Goal: Information Seeking & Learning: Check status

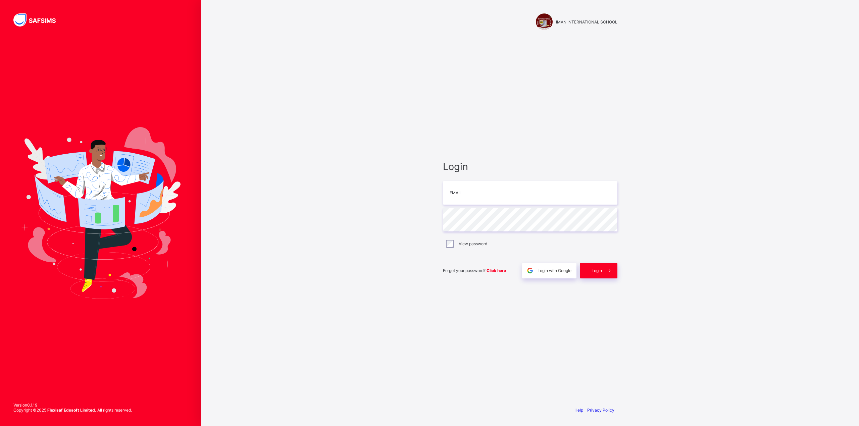
type input "**********"
click at [607, 269] on icon at bounding box center [609, 270] width 7 height 6
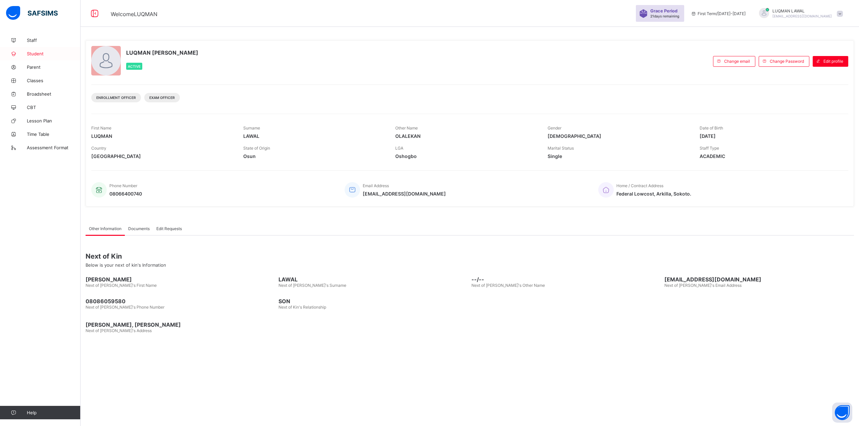
click at [30, 52] on span "Student" at bounding box center [54, 53] width 54 height 5
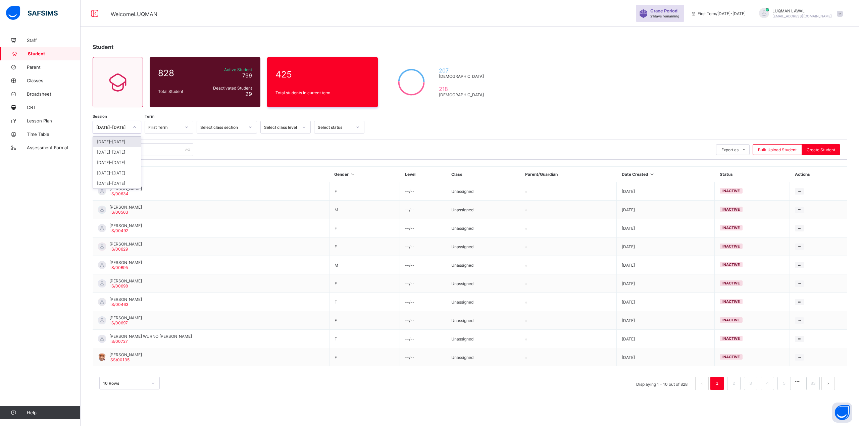
click at [133, 129] on icon at bounding box center [135, 127] width 4 height 7
click at [125, 152] on div "2024-2025" at bounding box center [117, 152] width 48 height 10
click at [188, 128] on icon at bounding box center [187, 127] width 4 height 7
click at [173, 144] on div "First Term" at bounding box center [169, 142] width 48 height 10
click at [250, 128] on icon at bounding box center [250, 127] width 2 height 1
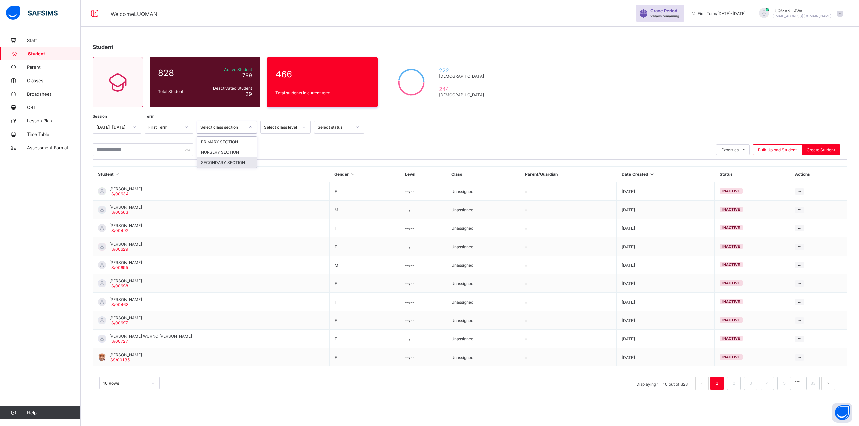
click at [220, 162] on div "SECONDARY SECTION" at bounding box center [227, 162] width 60 height 10
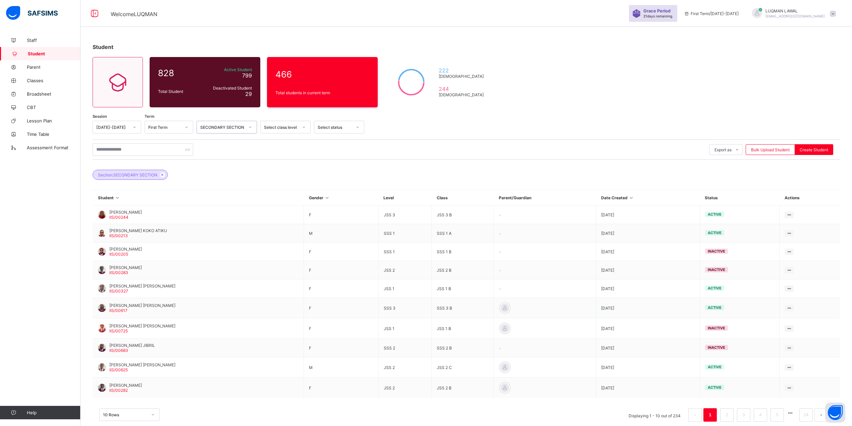
click at [305, 127] on icon at bounding box center [304, 127] width 4 height 7
click at [273, 234] on div "SSS 3" at bounding box center [286, 236] width 50 height 10
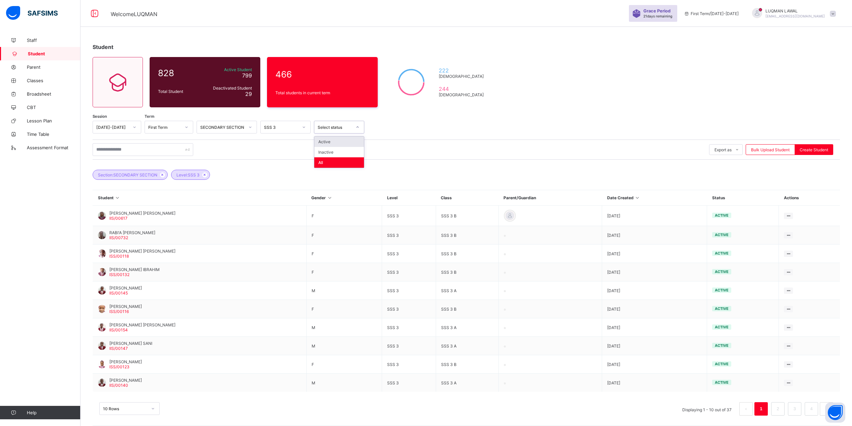
click at [357, 130] on icon at bounding box center [358, 127] width 4 height 7
click at [342, 140] on div "Active" at bounding box center [339, 142] width 50 height 10
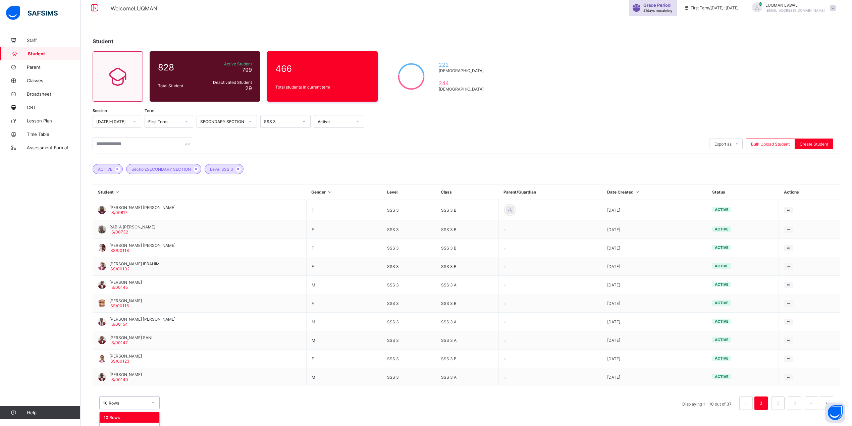
scroll to position [23, 0]
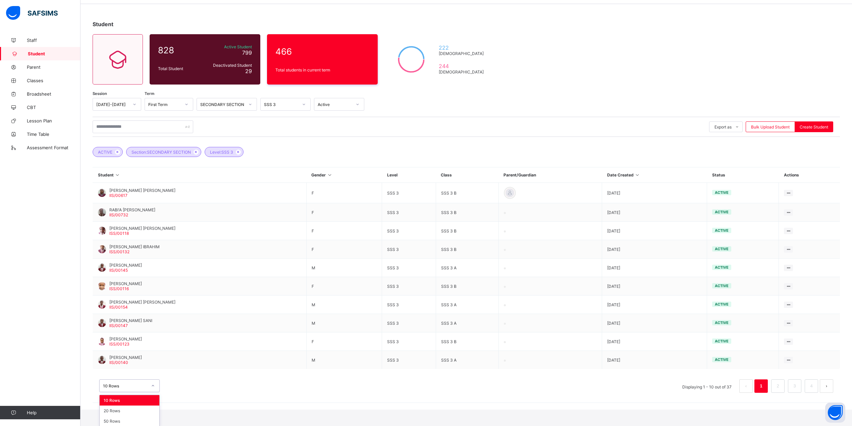
click at [152, 392] on div "option 10 Rows focused, 1 of 3. 3 results available. Use Up and Down to choose …" at bounding box center [129, 386] width 60 height 13
click at [136, 413] on div "20 Rows" at bounding box center [130, 411] width 60 height 10
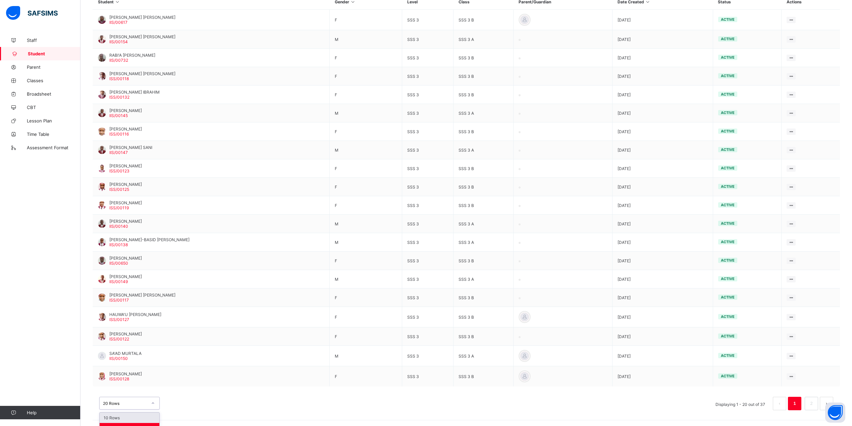
scroll to position [213, 0]
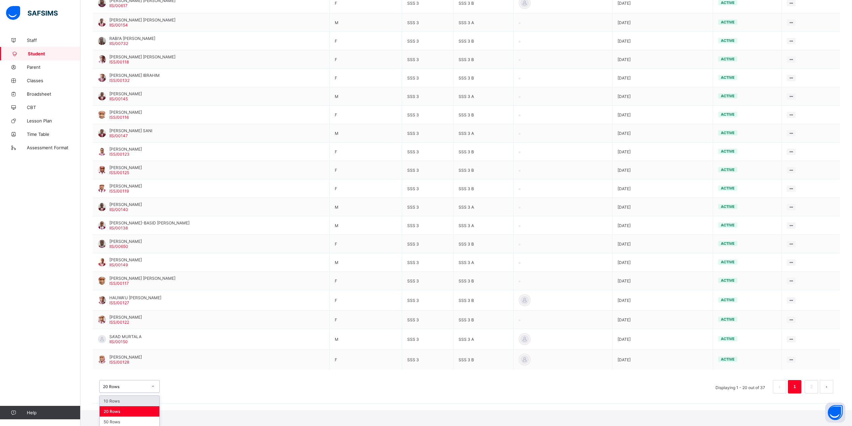
click at [155, 393] on div "option 10 Rows focused, 1 of 3. 3 results available. Use Up and Down to choose …" at bounding box center [129, 386] width 60 height 13
click at [129, 419] on div "50 Rows" at bounding box center [130, 422] width 60 height 10
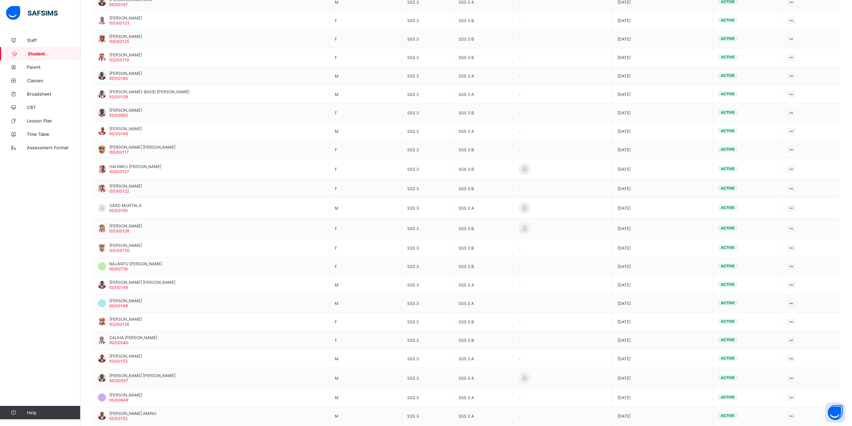
scroll to position [336, 0]
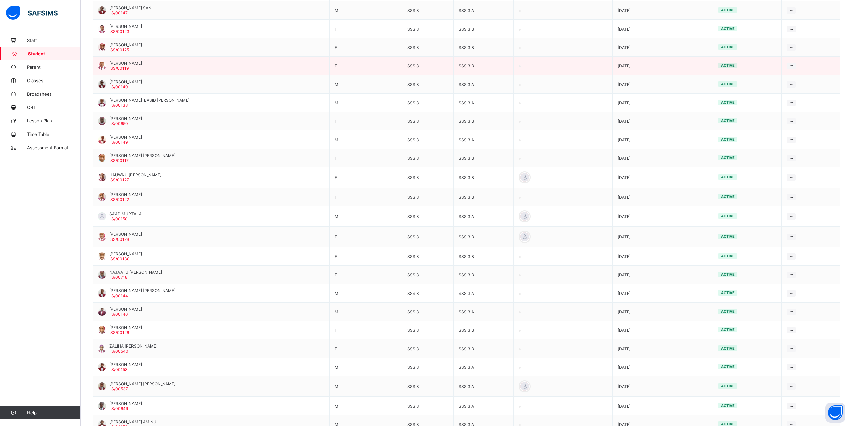
click at [122, 66] on span "ISS/00119" at bounding box center [118, 68] width 19 height 5
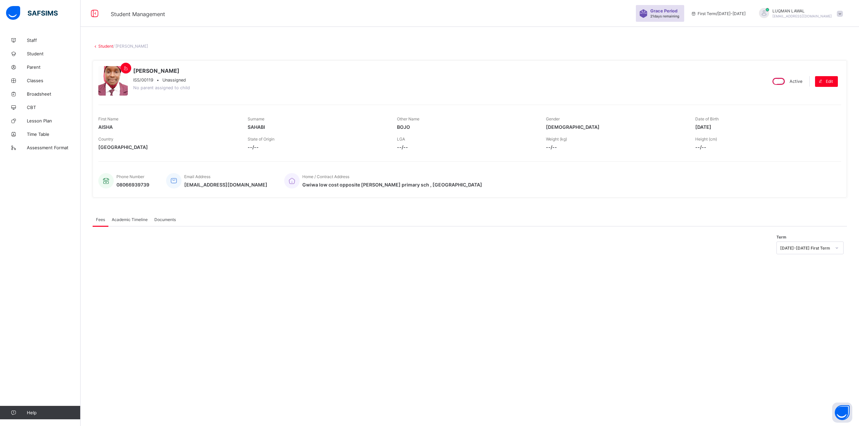
click at [132, 219] on span "Academic Timeline" at bounding box center [130, 219] width 36 height 5
click at [737, 13] on span "First Term / 2025-2026" at bounding box center [718, 13] width 55 height 5
click at [95, 11] on icon at bounding box center [94, 14] width 11 height 10
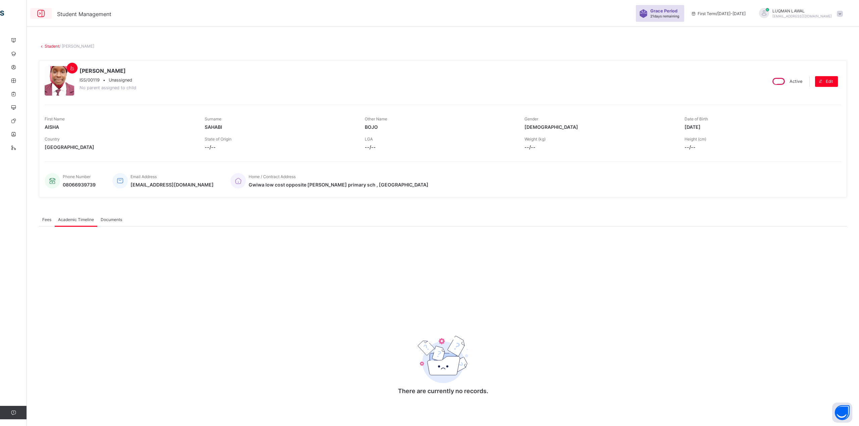
click at [37, 11] on icon at bounding box center [40, 14] width 11 height 10
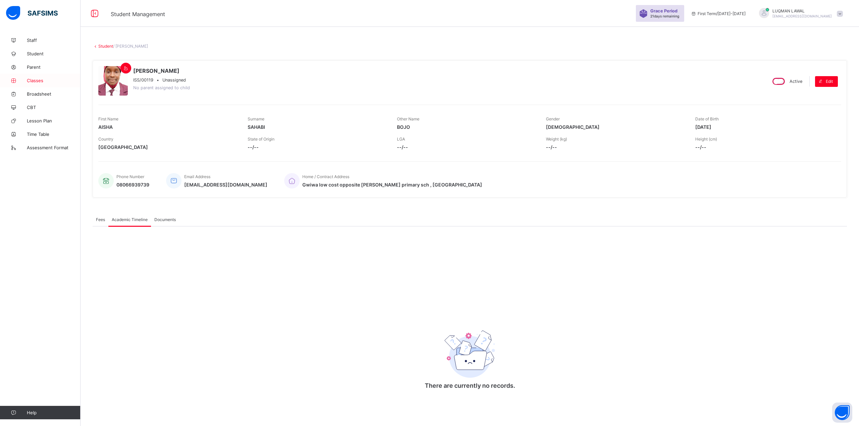
click at [42, 82] on span "Classes" at bounding box center [54, 80] width 54 height 5
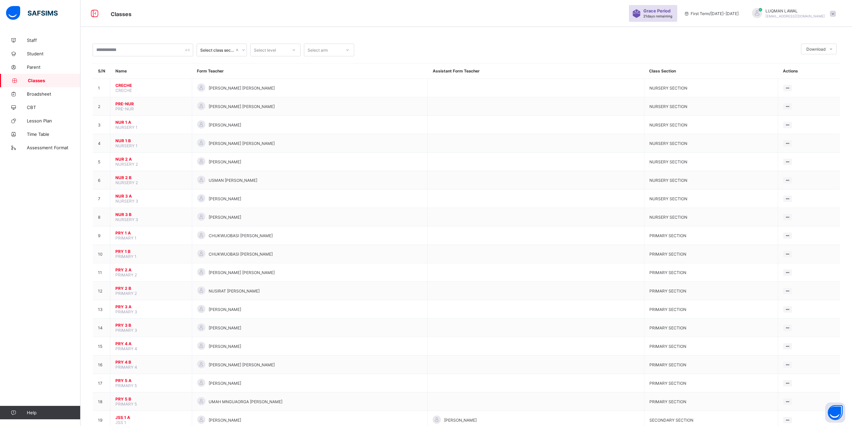
click at [245, 51] on icon at bounding box center [244, 50] width 4 height 7
click at [220, 84] on div "SECONDARY SECTION" at bounding box center [222, 87] width 50 height 15
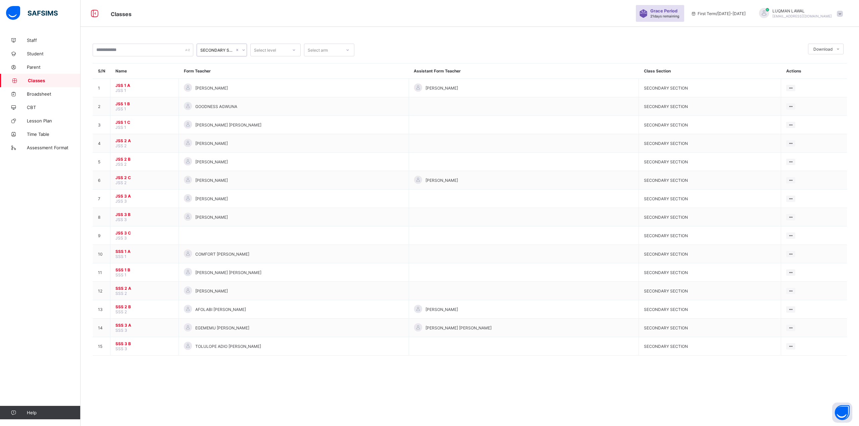
click at [291, 48] on div at bounding box center [293, 50] width 11 height 11
click at [271, 83] on div "SSS 3" at bounding box center [276, 84] width 50 height 10
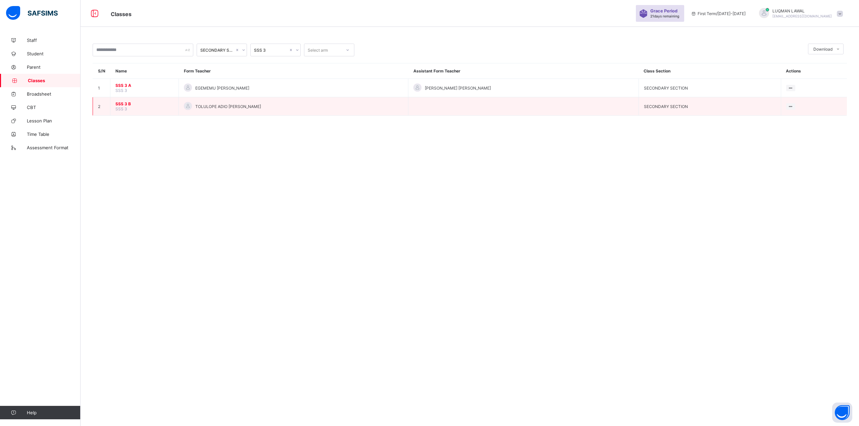
click at [121, 103] on span "SSS 3 B" at bounding box center [144, 103] width 58 height 5
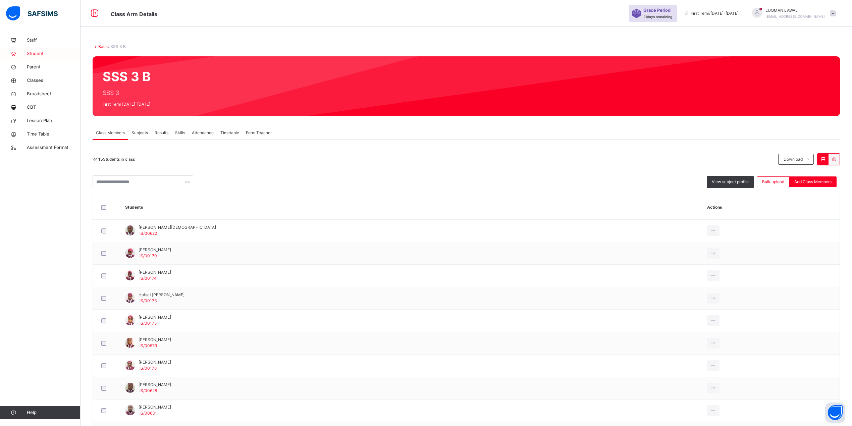
click at [21, 49] on link "Student" at bounding box center [40, 53] width 81 height 13
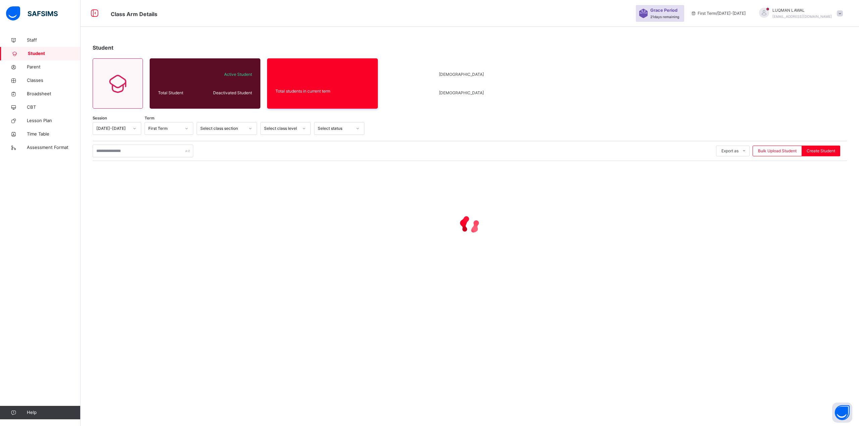
click at [136, 130] on div at bounding box center [134, 128] width 11 height 11
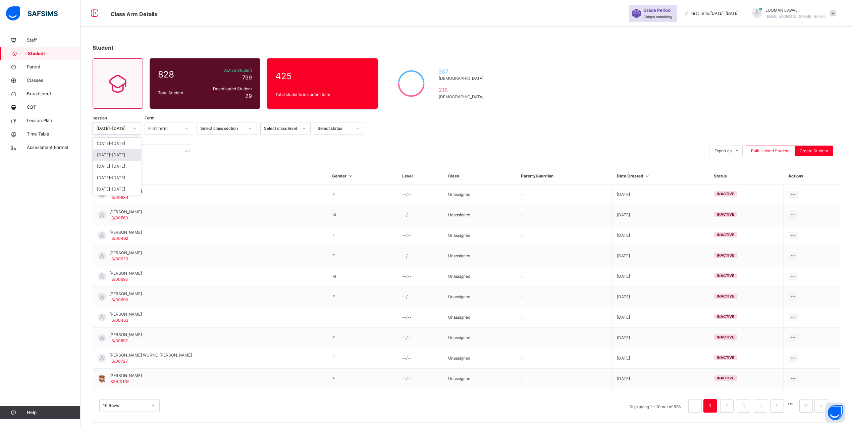
click at [121, 158] on div "[DATE]-[DATE]" at bounding box center [117, 154] width 48 height 11
click at [186, 128] on icon at bounding box center [187, 128] width 2 height 1
click at [171, 145] on div "First Term" at bounding box center [169, 143] width 48 height 11
click at [255, 130] on div at bounding box center [250, 128] width 11 height 11
click at [226, 163] on div "SECONDARY SECTION" at bounding box center [227, 166] width 60 height 11
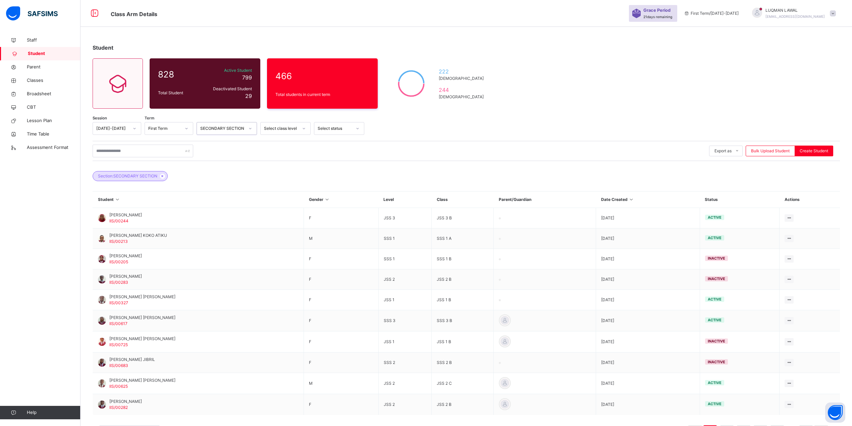
click at [305, 131] on icon at bounding box center [304, 128] width 4 height 7
click at [281, 232] on div "SSS 3" at bounding box center [286, 233] width 50 height 11
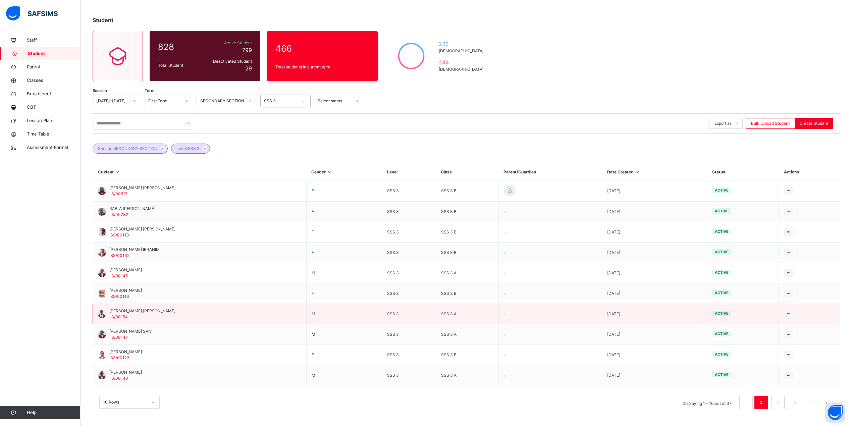
scroll to position [0, 0]
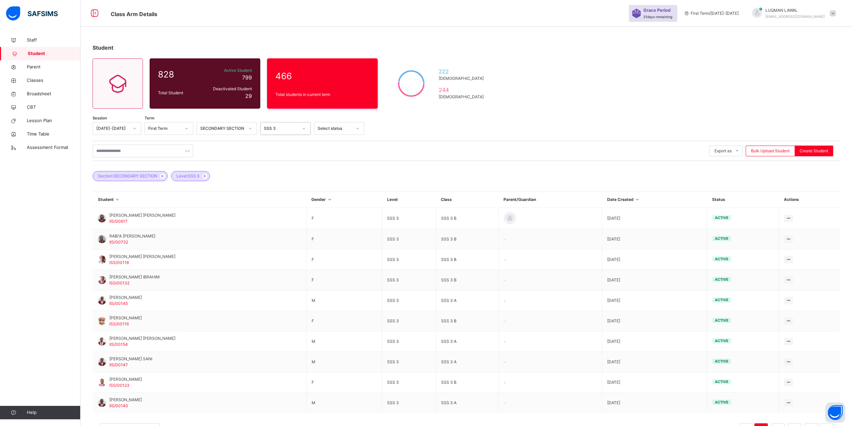
click at [353, 126] on div at bounding box center [357, 128] width 11 height 11
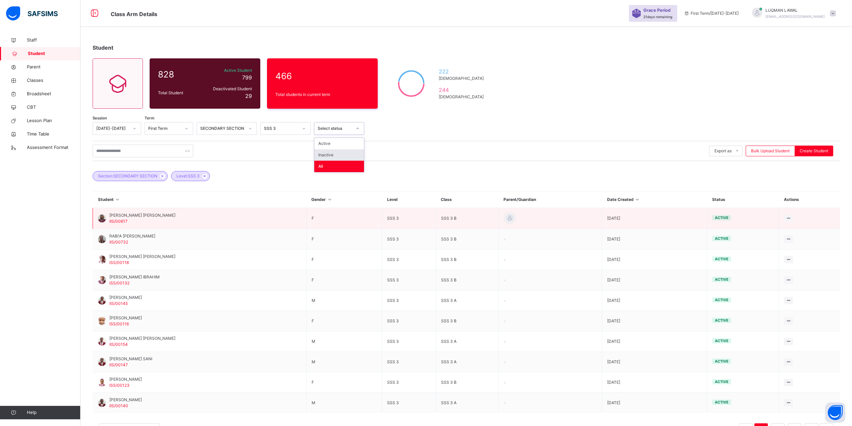
click at [199, 222] on td "MARYAM ZAKARI IBRAHIM IIS/00617" at bounding box center [200, 218] width 214 height 21
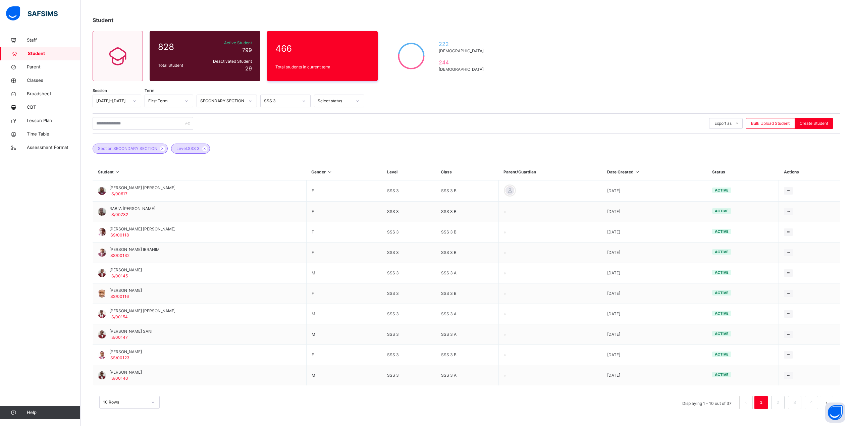
scroll to position [49, 0]
click at [154, 402] on div "10 Rows" at bounding box center [129, 402] width 60 height 13
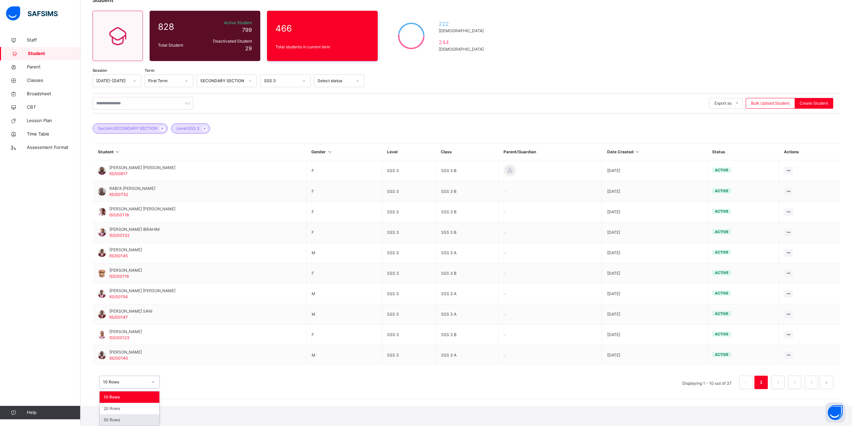
click at [130, 419] on div "50 Rows" at bounding box center [130, 419] width 60 height 11
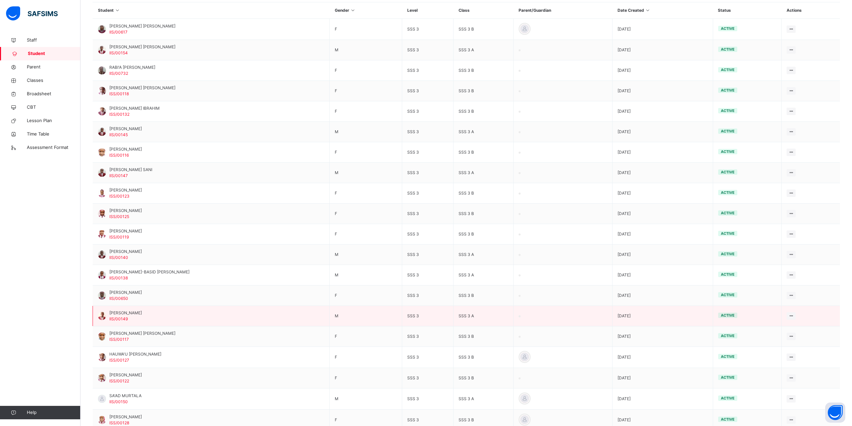
scroll to position [134, 0]
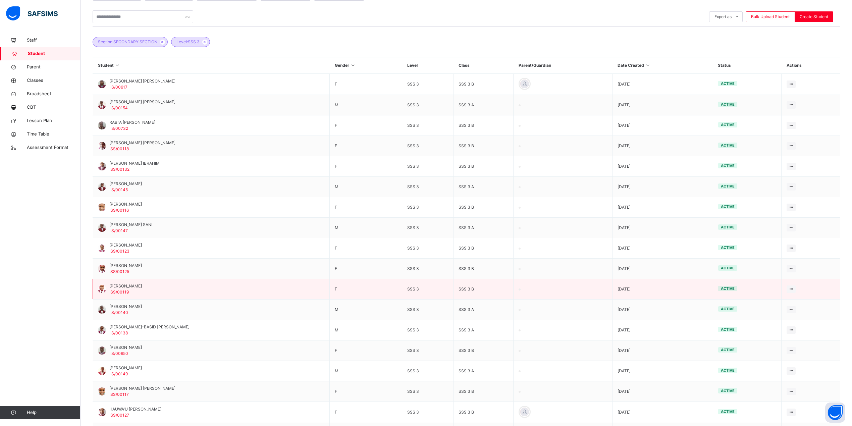
click at [134, 289] on span "[PERSON_NAME]" at bounding box center [125, 286] width 33 height 6
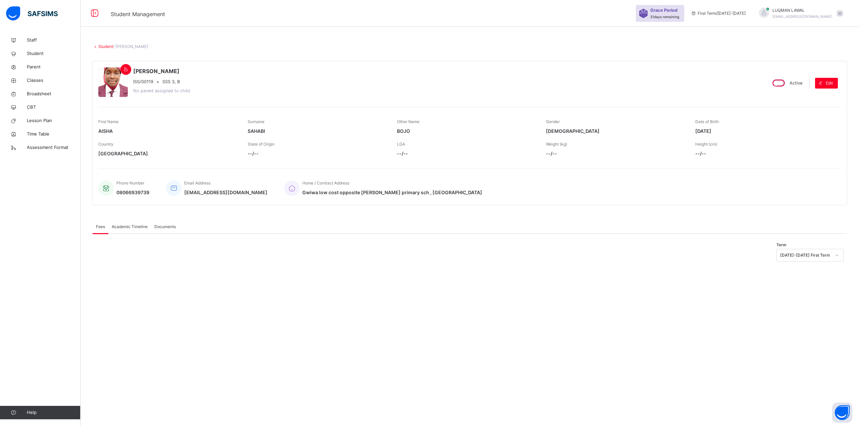
click at [134, 227] on span "Academic Timeline" at bounding box center [130, 227] width 36 height 6
click at [166, 228] on span "Documents" at bounding box center [164, 227] width 21 height 6
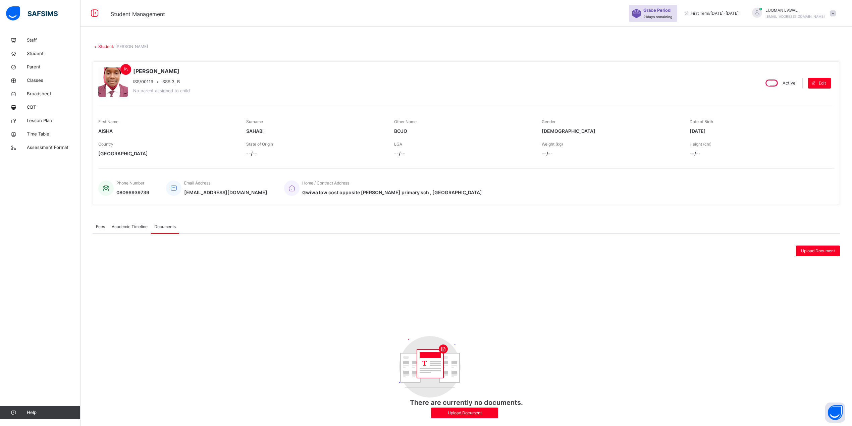
click at [120, 229] on span "Academic Timeline" at bounding box center [130, 227] width 36 height 6
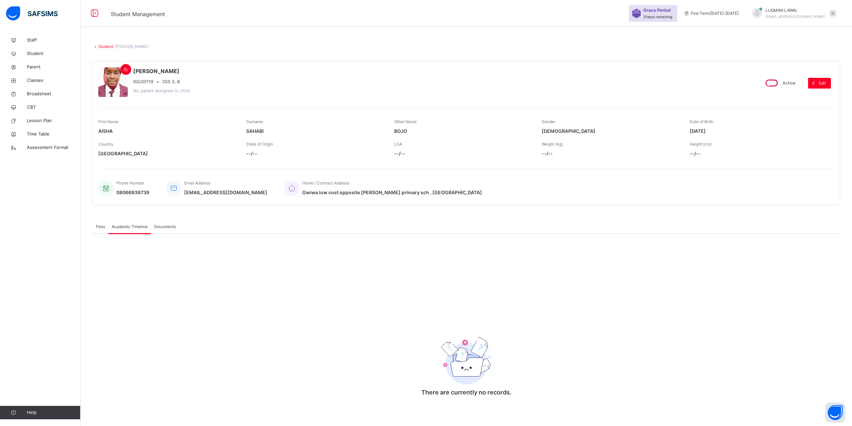
click at [98, 229] on span "Fees" at bounding box center [100, 227] width 9 height 6
click at [133, 230] on span "Academic Timeline" at bounding box center [130, 227] width 36 height 6
click at [99, 229] on span "Fees" at bounding box center [100, 227] width 9 height 6
click at [835, 256] on icon at bounding box center [837, 255] width 4 height 7
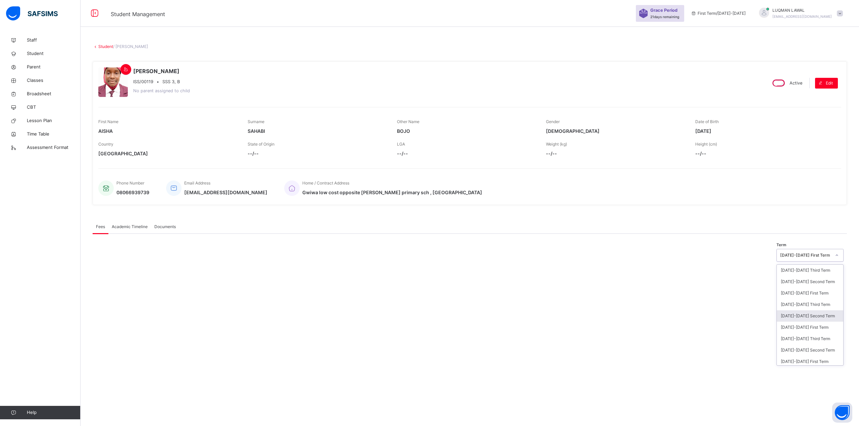
click at [801, 317] on div "2024-2025 Second Term" at bounding box center [810, 315] width 66 height 11
click at [835, 256] on icon at bounding box center [837, 255] width 4 height 7
click at [807, 304] on div "2024-2025 Third Term" at bounding box center [810, 304] width 66 height 11
click at [133, 226] on span "Academic Timeline" at bounding box center [130, 227] width 36 height 6
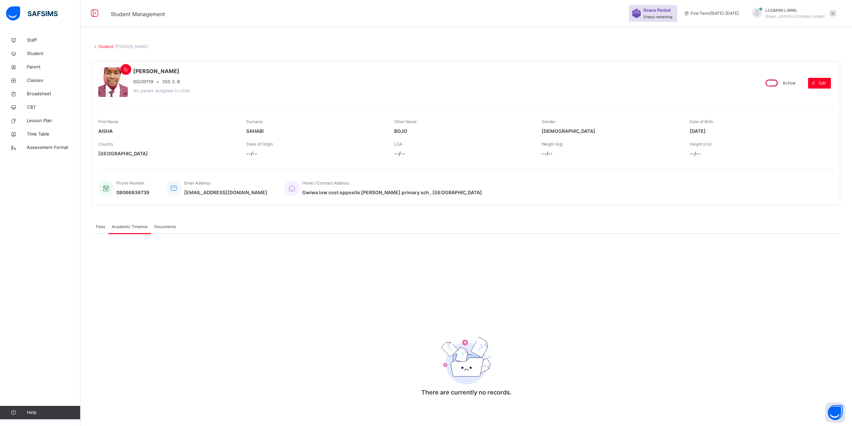
scroll to position [2, 0]
click at [840, 335] on div "There are currently no records. × Download Transcript , Select Session Pick the…" at bounding box center [467, 319] width 748 height 173
click at [138, 226] on span "Academic Timeline" at bounding box center [130, 226] width 36 height 6
click at [160, 225] on span "Documents" at bounding box center [164, 226] width 21 height 6
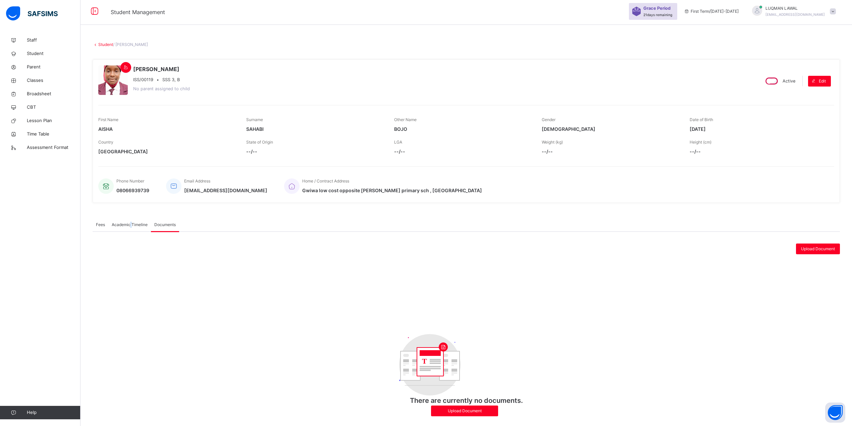
click at [131, 224] on span "Academic Timeline" at bounding box center [130, 225] width 36 height 6
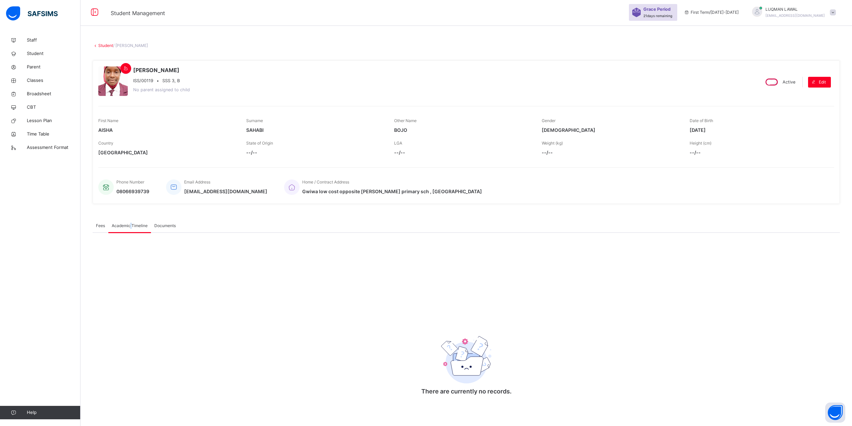
click at [131, 224] on span "Academic Timeline" at bounding box center [130, 226] width 36 height 6
click at [40, 52] on span "Student" at bounding box center [54, 53] width 54 height 7
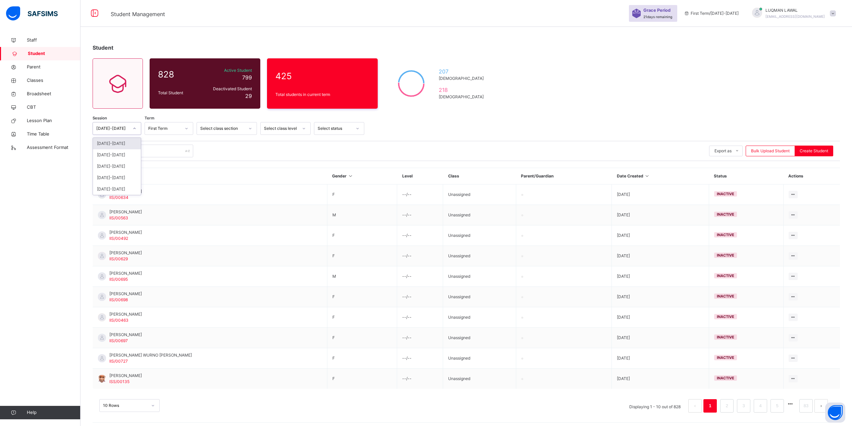
click at [130, 135] on div "[DATE]-[DATE]" at bounding box center [117, 128] width 49 height 13
click at [122, 159] on div "[DATE]-[DATE]" at bounding box center [117, 154] width 48 height 11
click at [110, 155] on input "text" at bounding box center [143, 151] width 101 height 13
type input "****"
click at [175, 152] on input "****" at bounding box center [143, 151] width 101 height 13
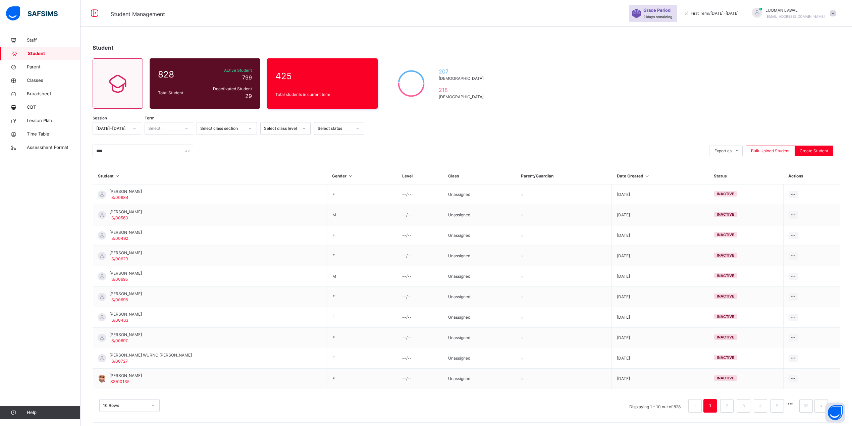
click at [187, 152] on div "****" at bounding box center [143, 151] width 101 height 13
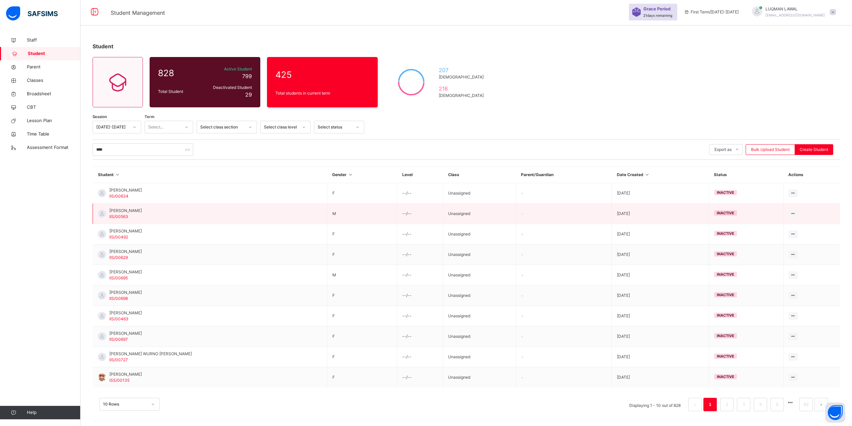
scroll to position [5, 0]
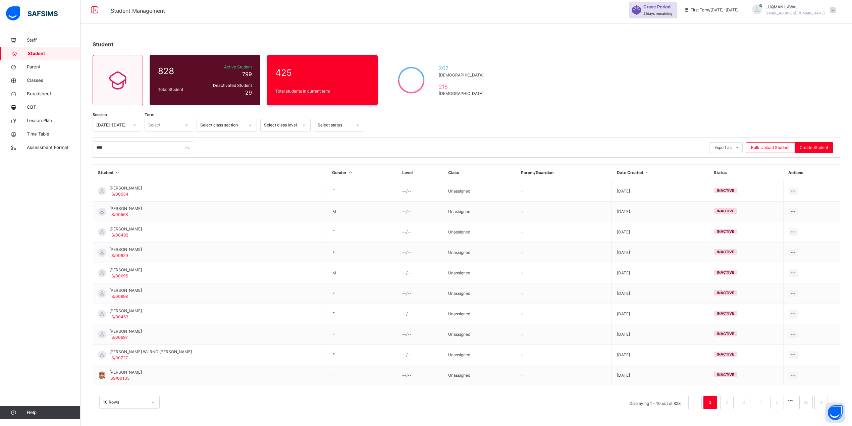
click at [186, 124] on icon at bounding box center [187, 125] width 4 height 7
click at [172, 139] on div "First Term" at bounding box center [169, 140] width 48 height 11
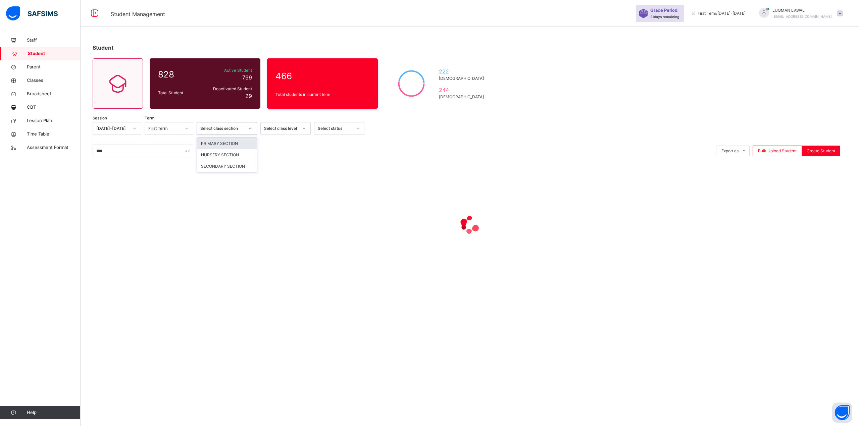
click at [253, 128] on div at bounding box center [250, 128] width 11 height 11
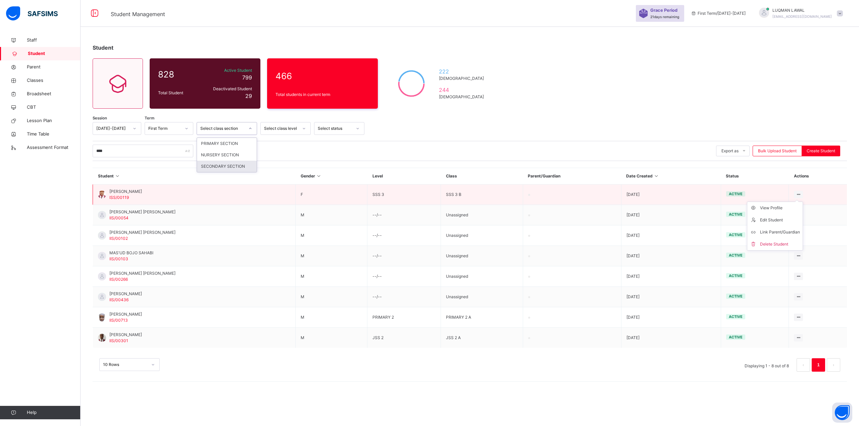
click at [797, 202] on ul "View Profile Edit Student Link Parent/Guardian Delete Student" at bounding box center [775, 226] width 56 height 49
click at [762, 210] on div "View Profile" at bounding box center [780, 208] width 40 height 7
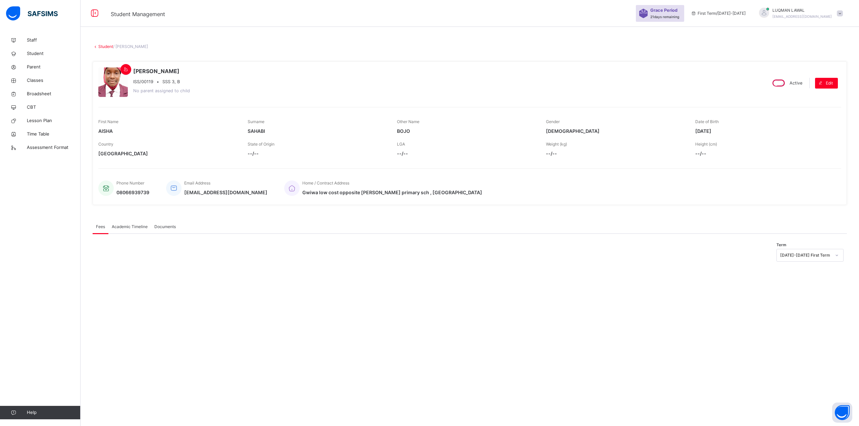
click at [140, 226] on span "Academic Timeline" at bounding box center [130, 227] width 36 height 6
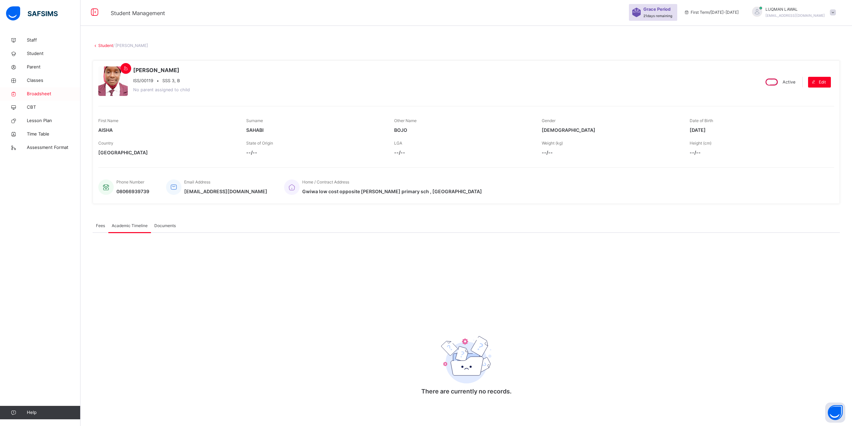
click at [33, 93] on span "Broadsheet" at bounding box center [54, 94] width 54 height 7
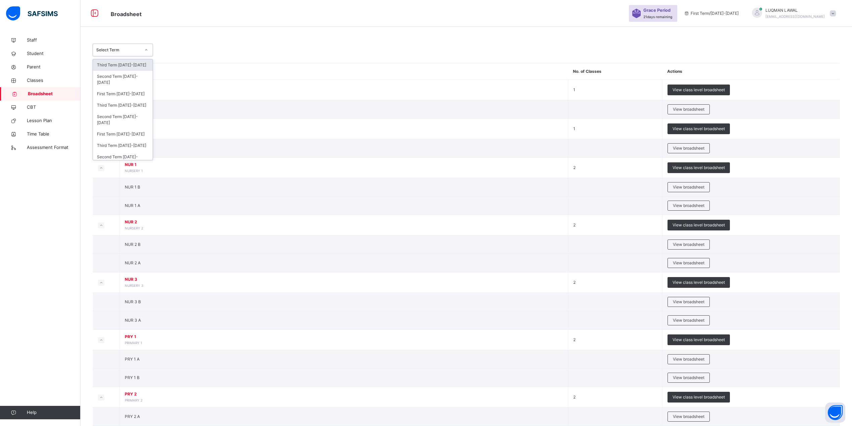
click at [147, 49] on icon at bounding box center [146, 50] width 4 height 7
click at [128, 106] on div "Third Term [DATE]-[DATE]" at bounding box center [123, 105] width 60 height 11
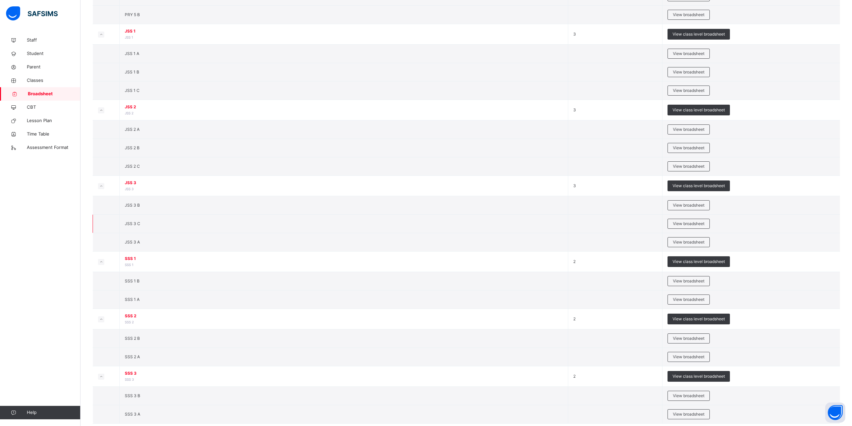
scroll to position [636, 0]
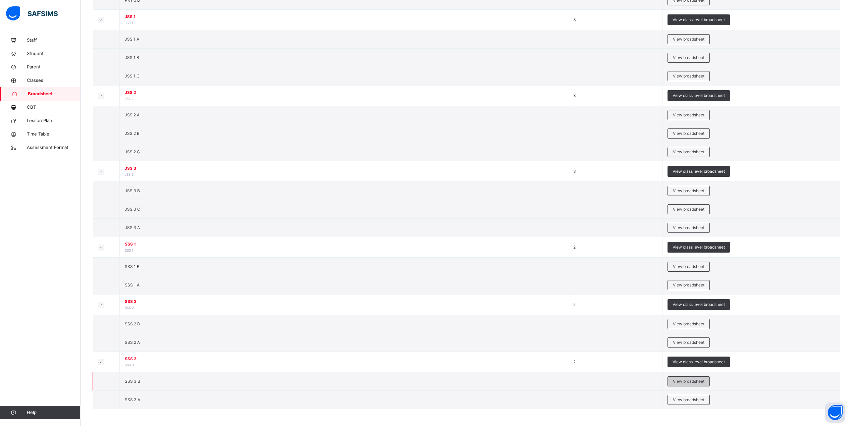
click at [678, 380] on span "View broadsheet" at bounding box center [689, 382] width 32 height 6
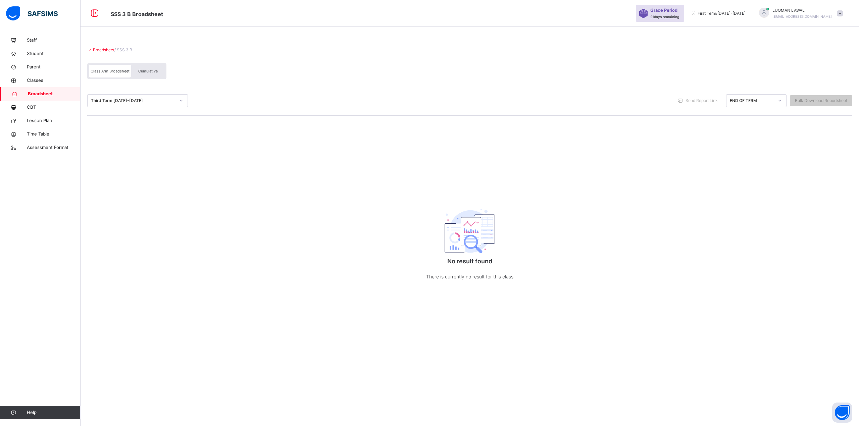
click at [154, 73] on span "Cumulative" at bounding box center [147, 71] width 19 height 5
click at [115, 71] on span "Class Arm Broadsheet" at bounding box center [110, 71] width 39 height 5
click at [97, 50] on link "Broadsheet" at bounding box center [103, 49] width 21 height 5
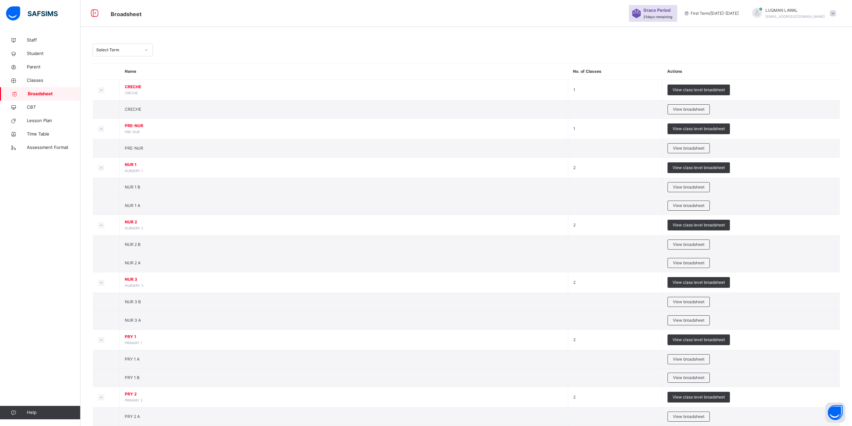
click at [146, 53] on div at bounding box center [146, 50] width 11 height 11
click at [132, 136] on div "First Term [DATE]-[DATE]" at bounding box center [123, 134] width 60 height 11
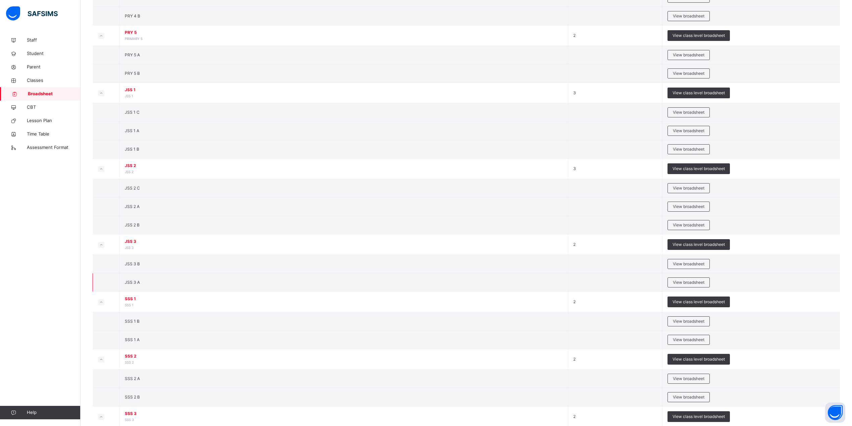
scroll to position [618, 0]
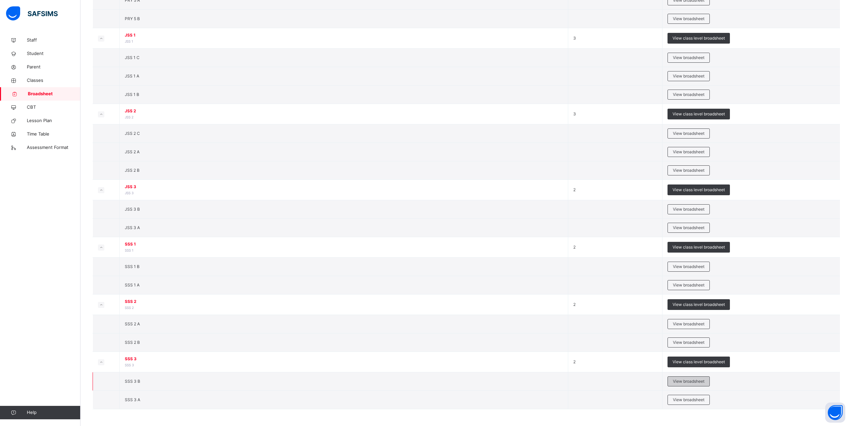
click at [692, 382] on span "View broadsheet" at bounding box center [689, 382] width 32 height 6
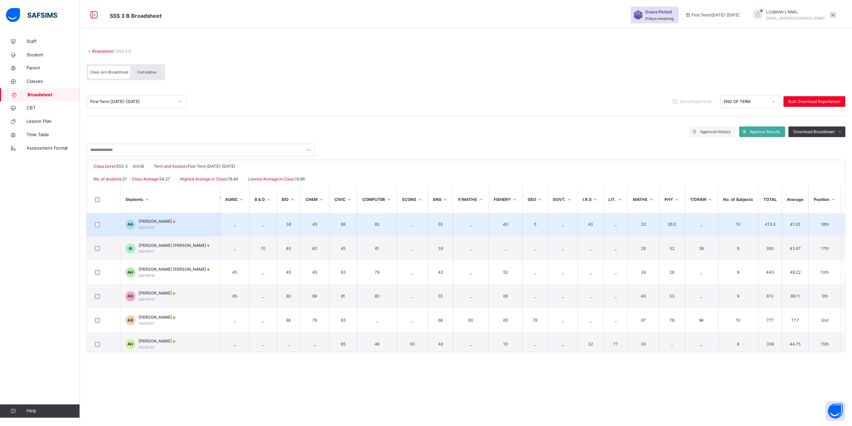
scroll to position [179, 0]
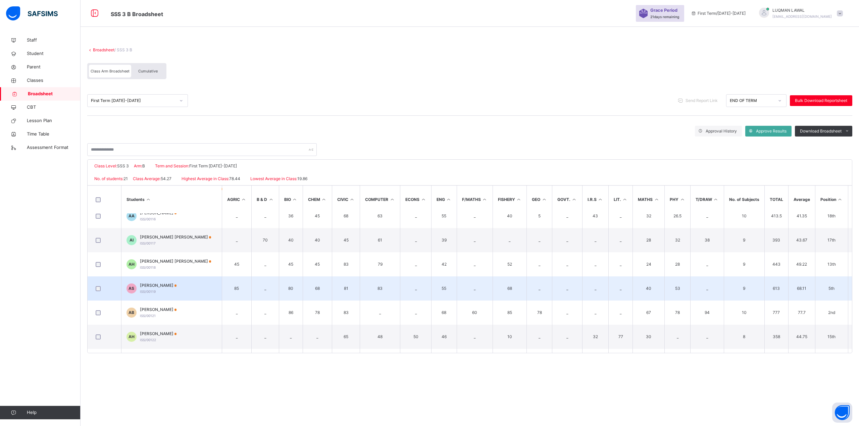
click at [162, 287] on span "[PERSON_NAME]" at bounding box center [158, 286] width 37 height 6
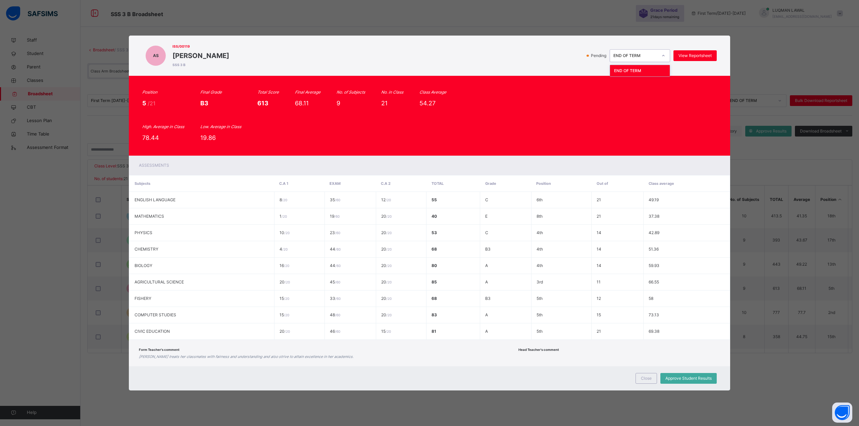
click at [664, 56] on icon at bounding box center [663, 55] width 4 height 7
click at [689, 53] on span "View Reportsheet" at bounding box center [695, 56] width 33 height 6
click at [644, 379] on span "Close" at bounding box center [646, 379] width 11 height 6
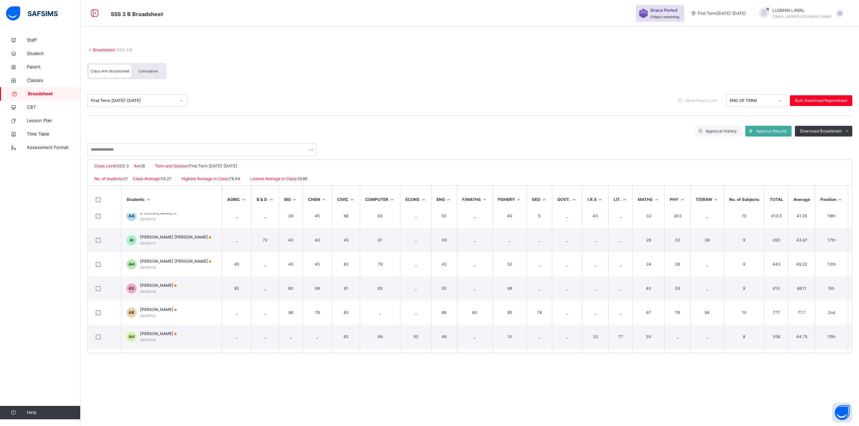
click at [144, 71] on span "Cumulative" at bounding box center [147, 71] width 19 height 5
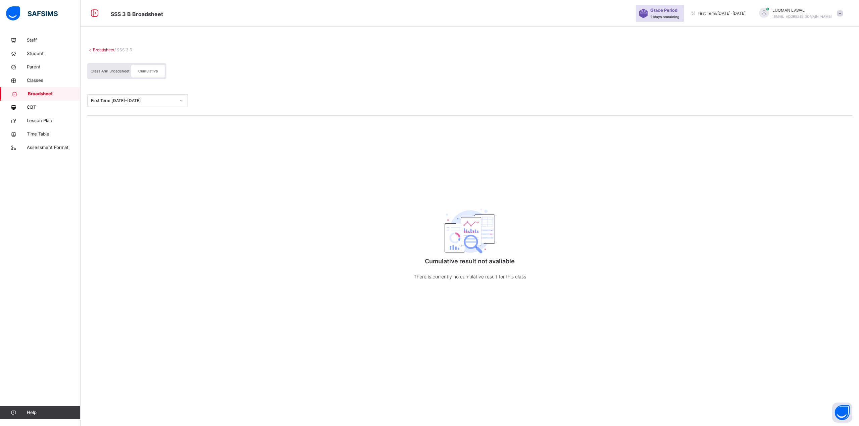
click at [181, 102] on icon at bounding box center [181, 100] width 4 height 7
click at [124, 139] on div "First Term [DATE]-[DATE]" at bounding box center [138, 138] width 100 height 11
click at [122, 72] on span "Class Arm Broadsheet" at bounding box center [110, 71] width 39 height 5
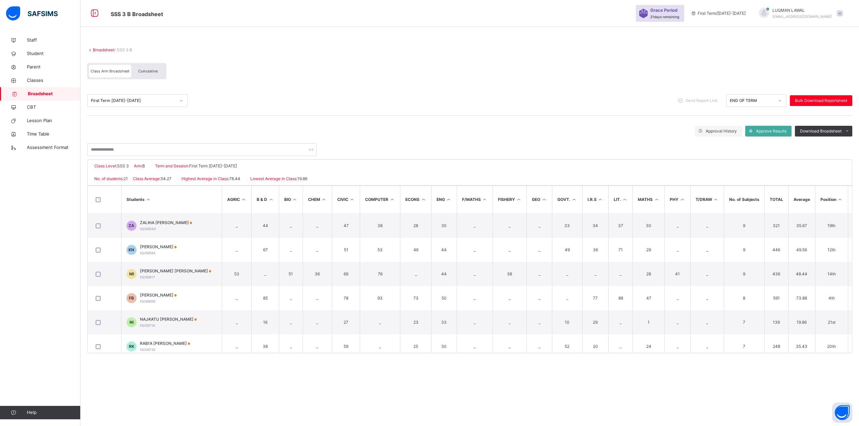
click at [147, 69] on span "Cumulative" at bounding box center [147, 71] width 19 height 5
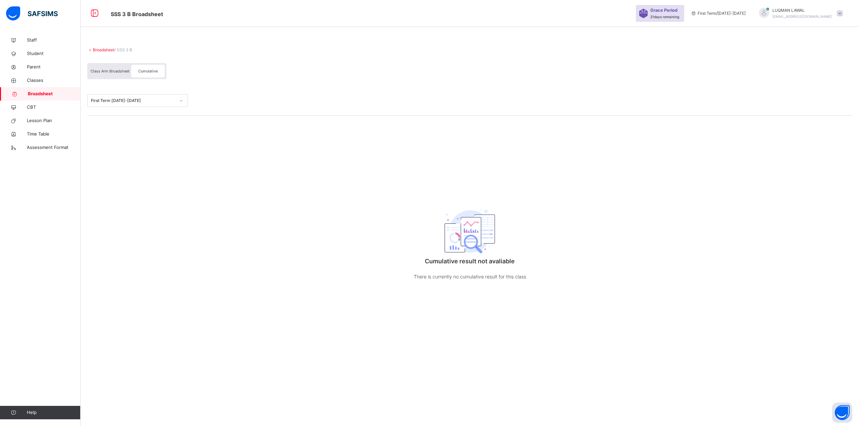
click at [183, 99] on icon at bounding box center [181, 100] width 4 height 7
click at [144, 125] on div "Second Term [DATE]-[DATE]" at bounding box center [138, 126] width 100 height 11
click at [182, 100] on icon at bounding box center [181, 100] width 4 height 7
click at [131, 127] on div "Second Term [DATE]-[DATE]" at bounding box center [138, 126] width 100 height 11
click at [117, 73] on span "Class Arm Broadsheet" at bounding box center [110, 71] width 39 height 5
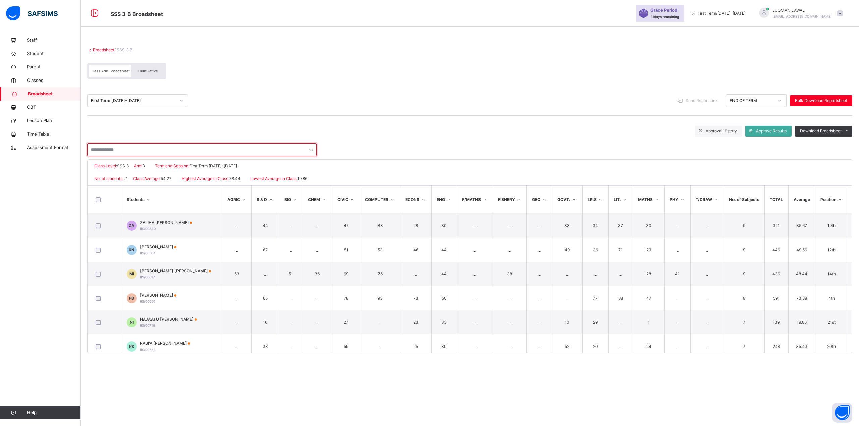
click at [116, 149] on input "text" at bounding box center [202, 149] width 230 height 13
type input "****"
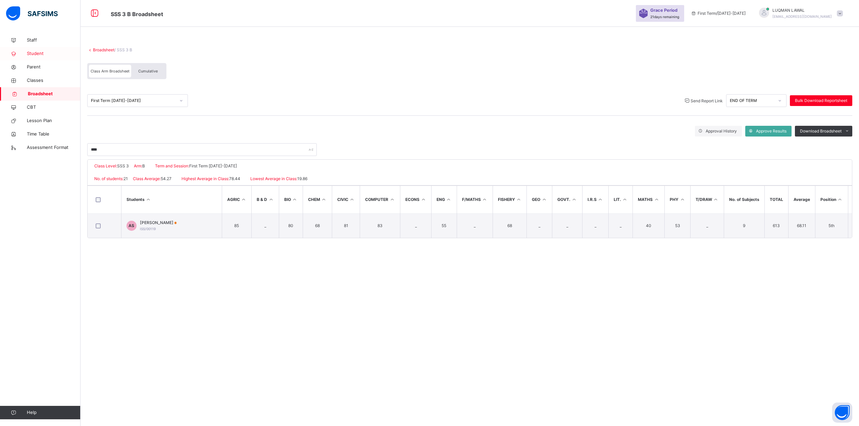
click at [34, 53] on span "Student" at bounding box center [54, 53] width 54 height 7
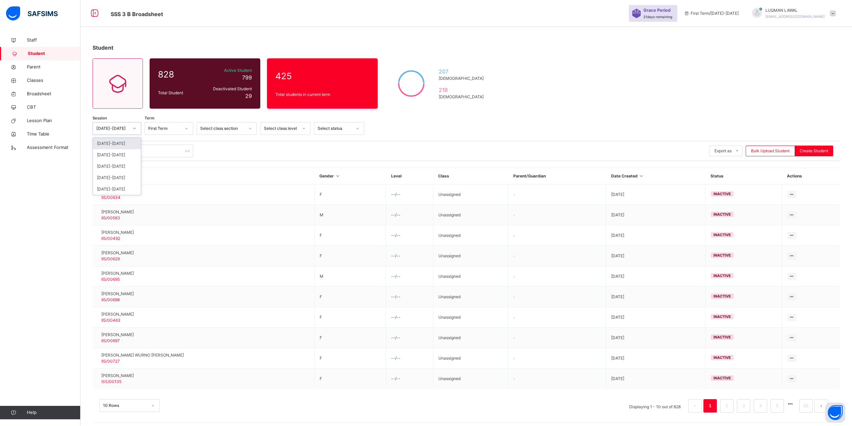
click at [133, 128] on icon at bounding box center [135, 128] width 4 height 7
click at [119, 157] on div "[DATE]-[DATE]" at bounding box center [117, 154] width 48 height 11
click at [188, 128] on icon at bounding box center [187, 128] width 4 height 7
click at [171, 143] on div "First Term" at bounding box center [169, 143] width 48 height 11
click at [255, 128] on div at bounding box center [250, 128] width 11 height 11
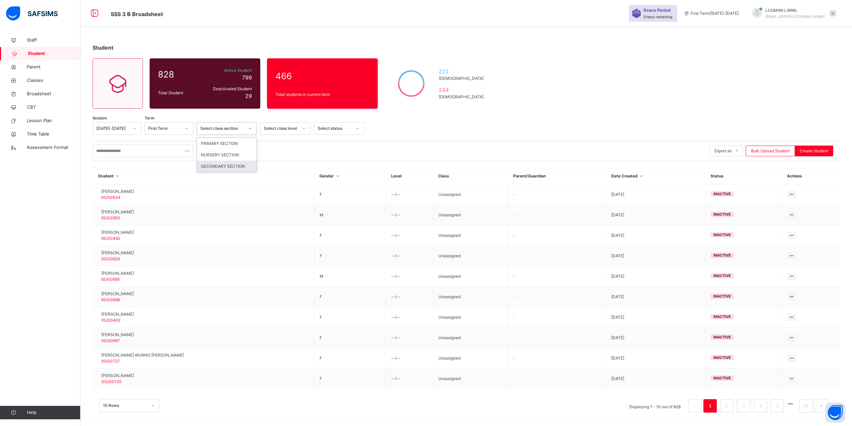
click at [234, 163] on div "SECONDARY SECTION" at bounding box center [227, 166] width 60 height 11
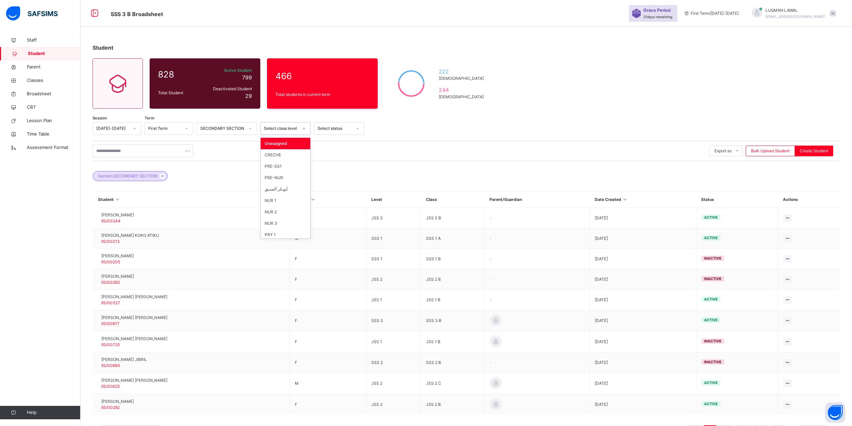
click at [304, 128] on icon at bounding box center [304, 128] width 4 height 7
click at [283, 235] on div "SSS 3" at bounding box center [286, 233] width 50 height 11
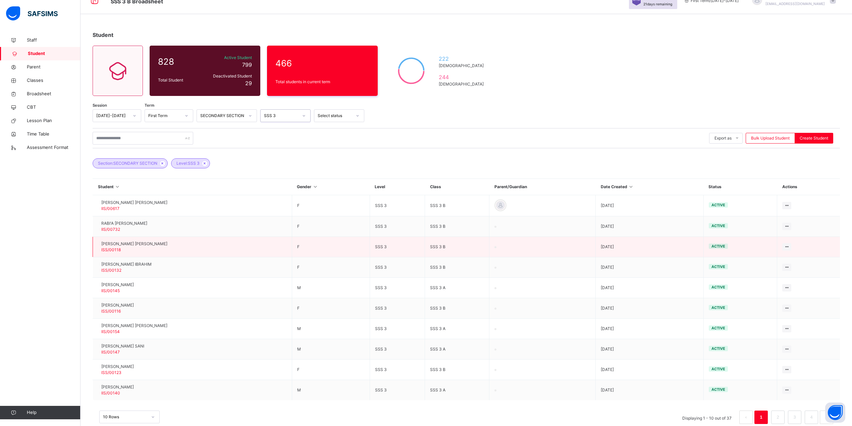
scroll to position [0, 0]
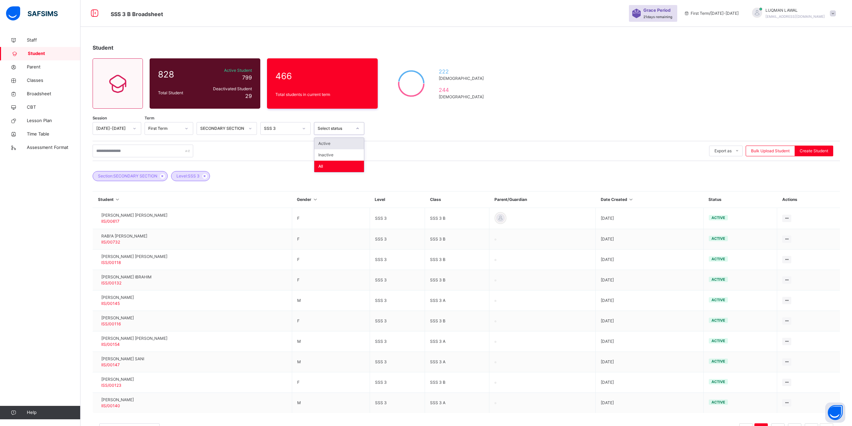
click at [345, 128] on div "Select status" at bounding box center [335, 129] width 34 height 6
click at [142, 153] on input "text" at bounding box center [143, 151] width 101 height 13
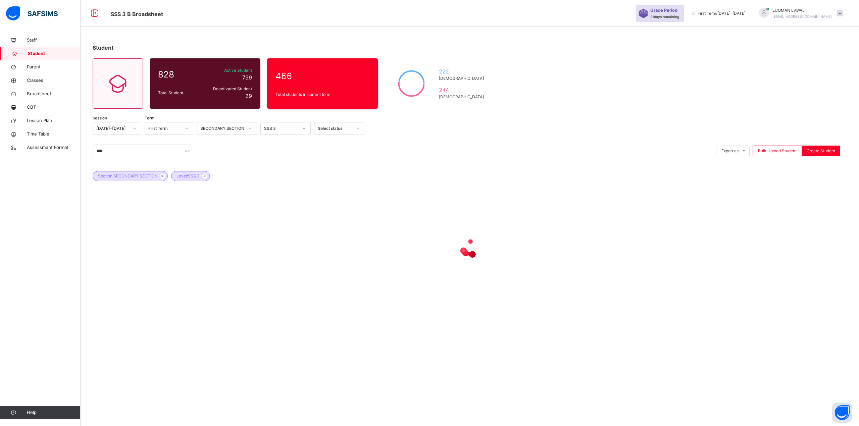
click at [473, 331] on div "Student 828 Total Student Active Student 799 Deactivated Student 29 466 Total s…" at bounding box center [470, 213] width 779 height 426
click at [160, 147] on input "****" at bounding box center [143, 151] width 101 height 13
type input "*"
click at [186, 151] on div "******" at bounding box center [143, 151] width 101 height 13
click at [137, 153] on input "******" at bounding box center [143, 151] width 101 height 13
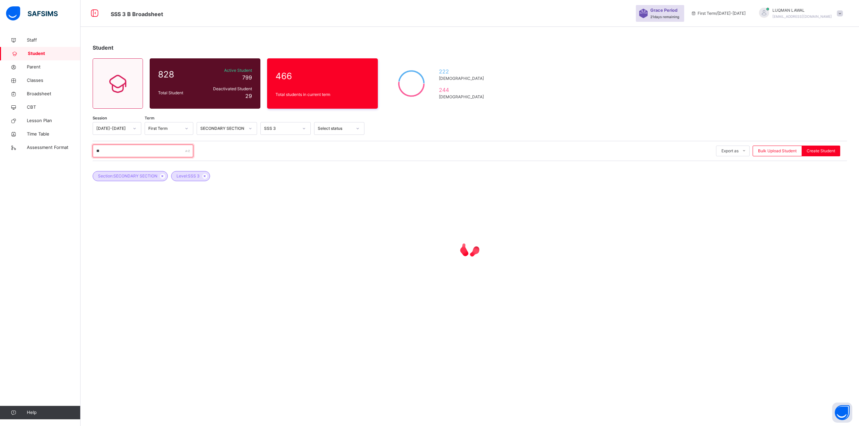
type input "*"
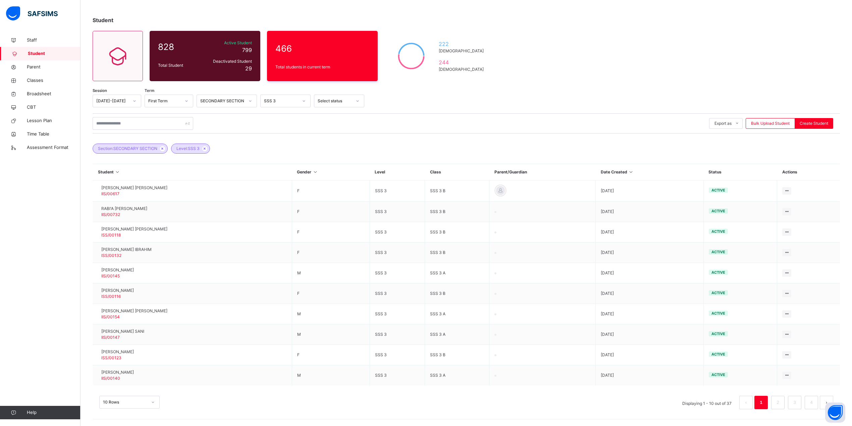
scroll to position [49, 0]
click at [152, 402] on div "10 Rows" at bounding box center [129, 402] width 60 height 13
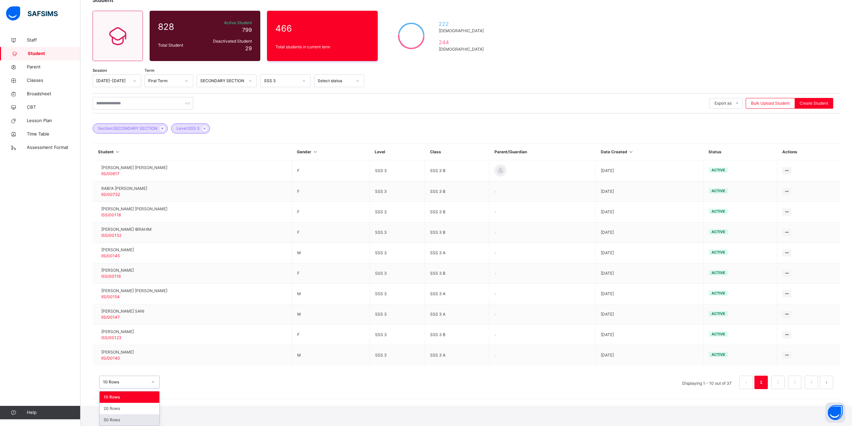
click at [127, 419] on div "50 Rows" at bounding box center [130, 419] width 60 height 11
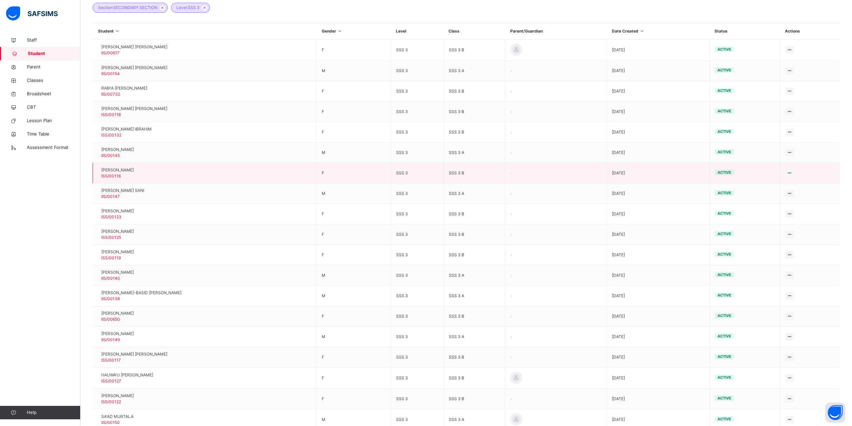
scroll to position [179, 0]
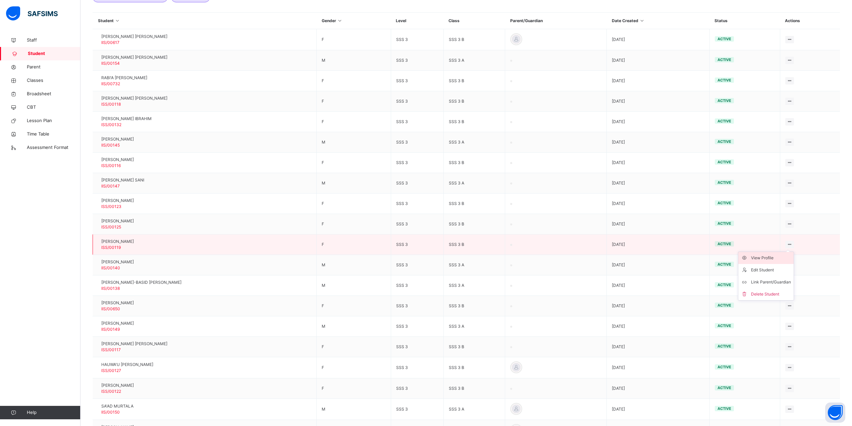
click at [767, 260] on div "View Profile" at bounding box center [771, 258] width 40 height 7
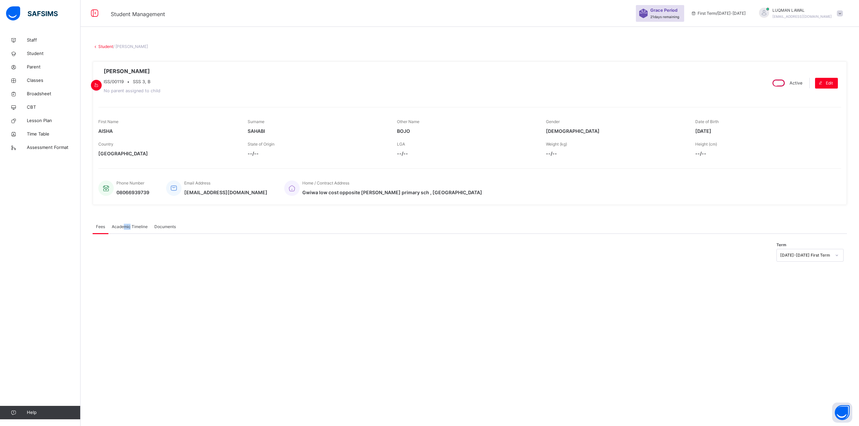
drag, startPoint x: 125, startPoint y: 226, endPoint x: 130, endPoint y: 226, distance: 4.4
click at [130, 226] on span "Academic Timeline" at bounding box center [130, 227] width 36 height 6
click at [133, 229] on span "Academic Timeline" at bounding box center [130, 227] width 36 height 6
click at [129, 228] on span "Academic Timeline" at bounding box center [130, 227] width 36 height 6
click at [99, 228] on span "Fees" at bounding box center [100, 227] width 9 height 6
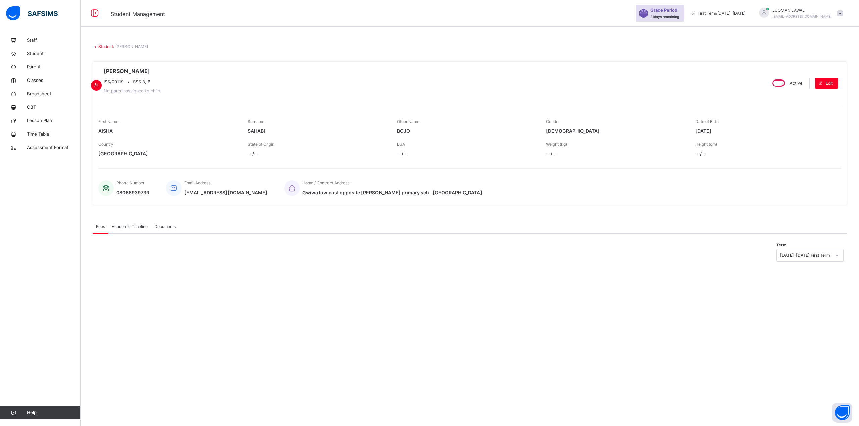
click at [119, 225] on span "Academic Timeline" at bounding box center [130, 227] width 36 height 6
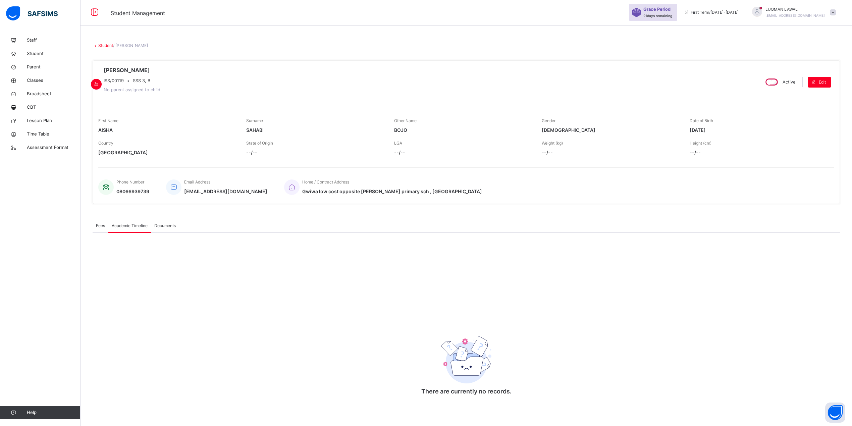
scroll to position [2, 0]
click at [98, 82] on div at bounding box center [98, 82] width 0 height 0
click at [160, 226] on span "Documents" at bounding box center [164, 226] width 21 height 6
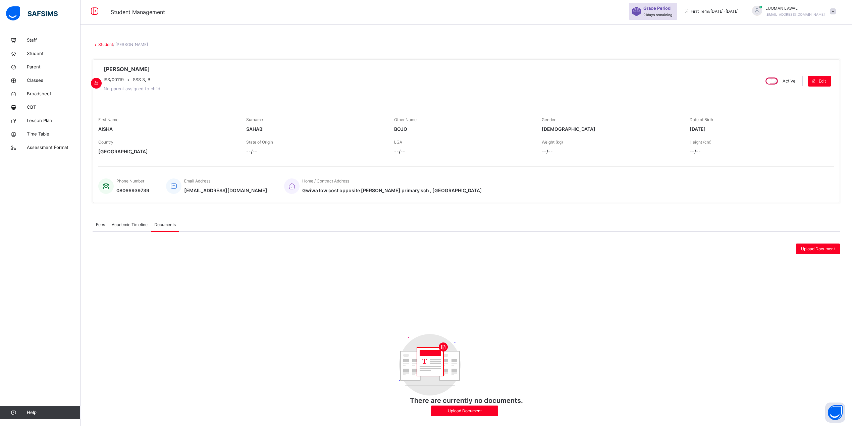
click at [135, 226] on span "Academic Timeline" at bounding box center [130, 225] width 36 height 6
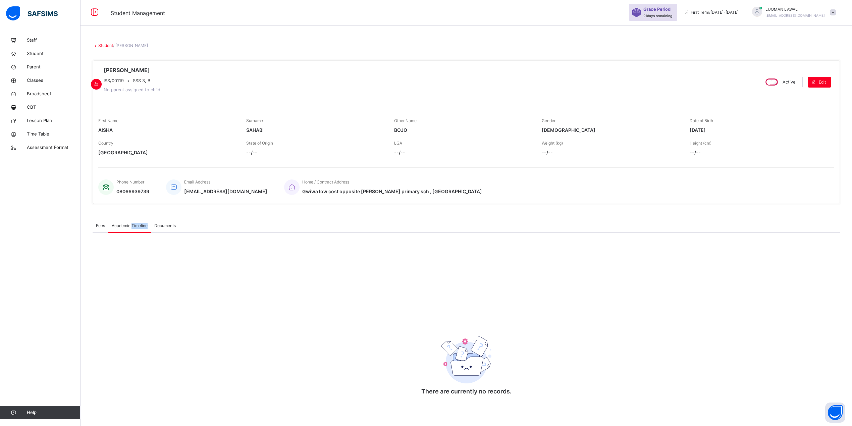
click at [135, 226] on span "Academic Timeline" at bounding box center [130, 226] width 36 height 6
click at [103, 225] on span "Fees" at bounding box center [100, 226] width 9 height 6
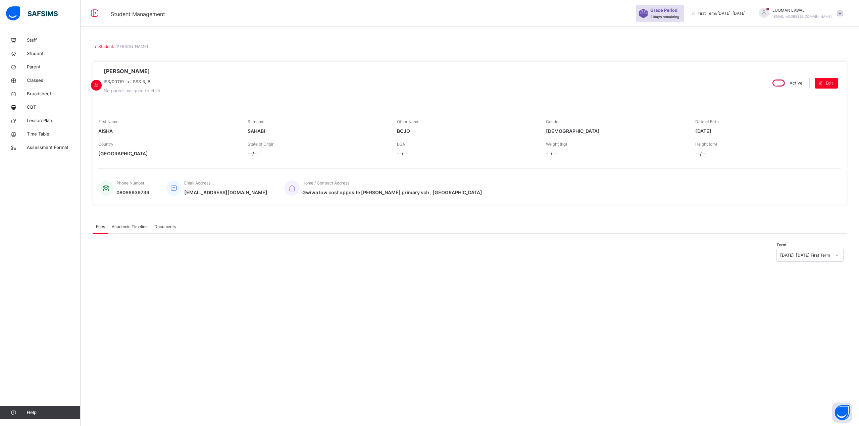
click at [130, 227] on span "Academic Timeline" at bounding box center [130, 227] width 36 height 6
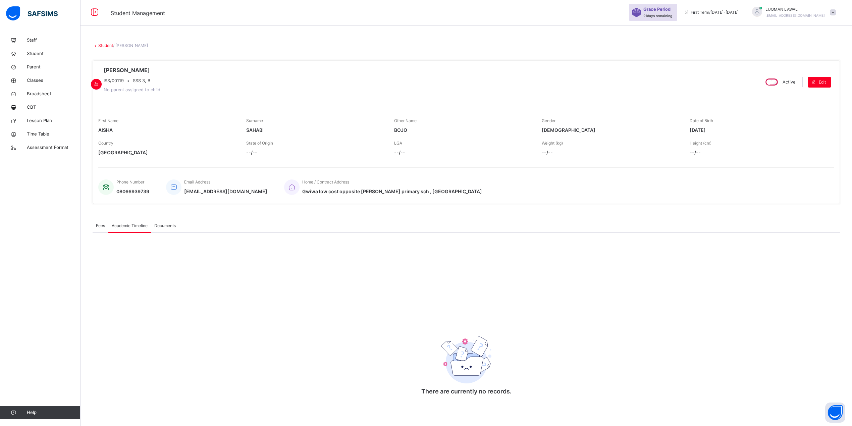
drag, startPoint x: 185, startPoint y: 89, endPoint x: 179, endPoint y: 89, distance: 6.0
click at [160, 89] on span "No parent assigned to child" at bounding box center [132, 89] width 57 height 5
click at [92, 11] on icon at bounding box center [94, 12] width 11 height 12
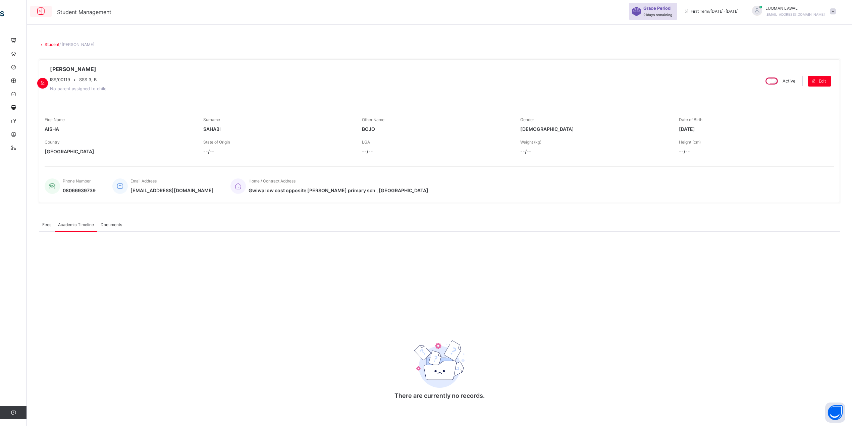
click at [39, 13] on icon at bounding box center [40, 11] width 11 height 12
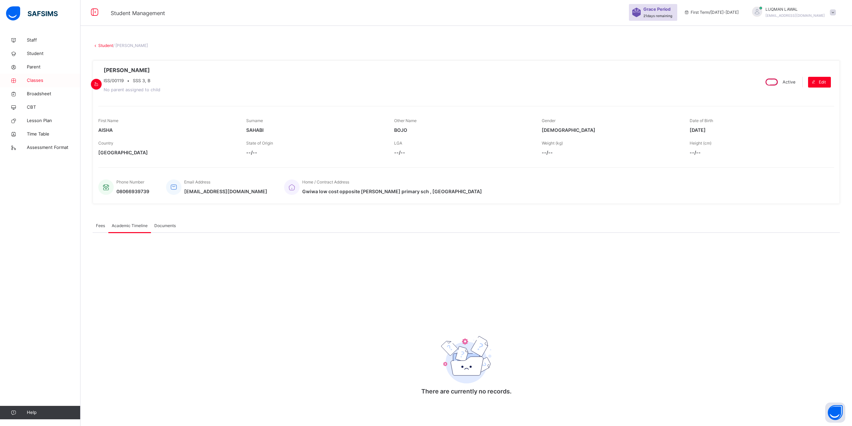
click at [27, 82] on span "Classes" at bounding box center [54, 80] width 54 height 7
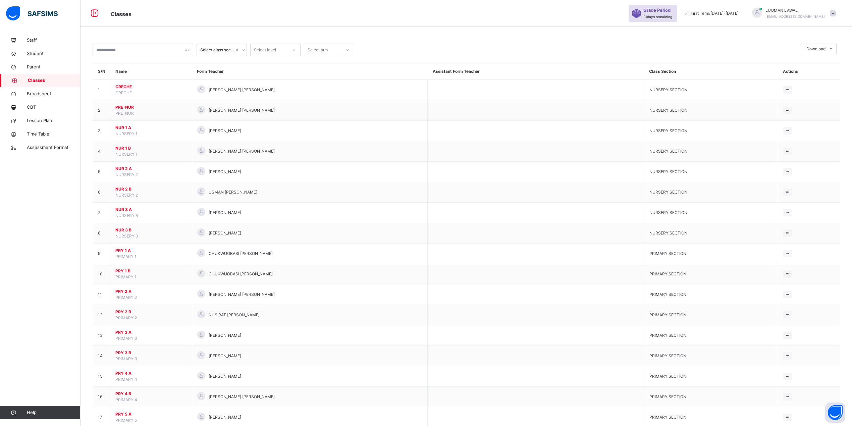
click at [242, 49] on icon at bounding box center [244, 50] width 4 height 7
click at [206, 89] on div "SECONDARY SECTION" at bounding box center [222, 90] width 50 height 17
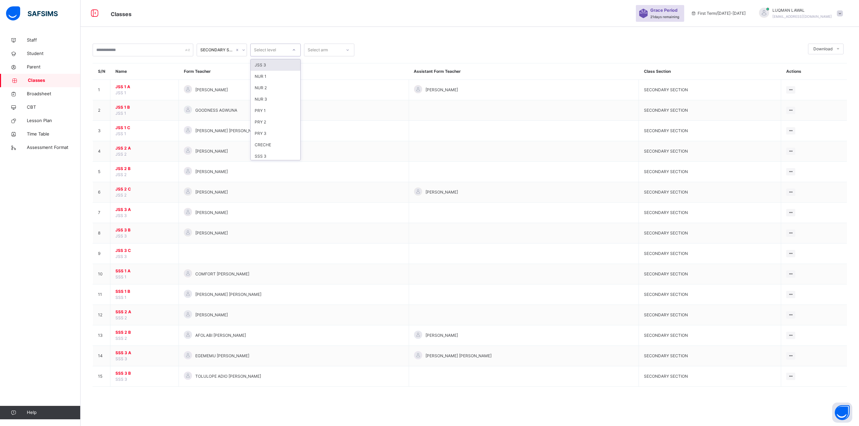
click at [299, 51] on div at bounding box center [293, 50] width 11 height 11
click at [270, 75] on div "SSS 3" at bounding box center [276, 74] width 50 height 11
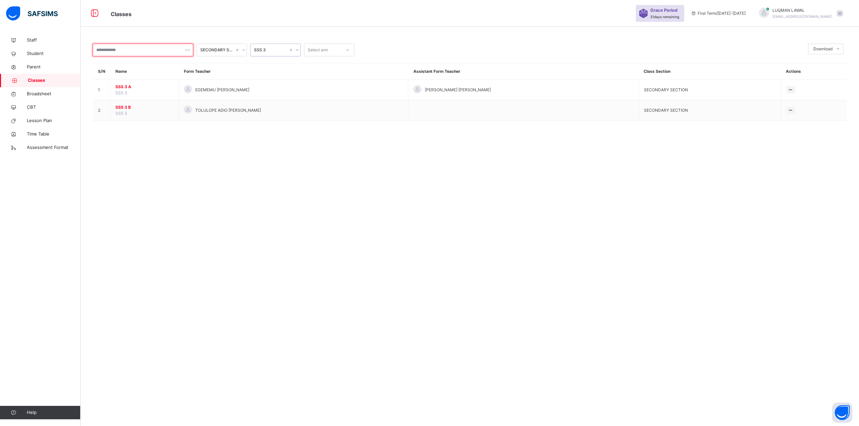
click at [185, 49] on input "text" at bounding box center [143, 50] width 101 height 13
click at [348, 49] on icon at bounding box center [348, 50] width 4 height 7
click at [338, 64] on div "B" at bounding box center [329, 64] width 50 height 11
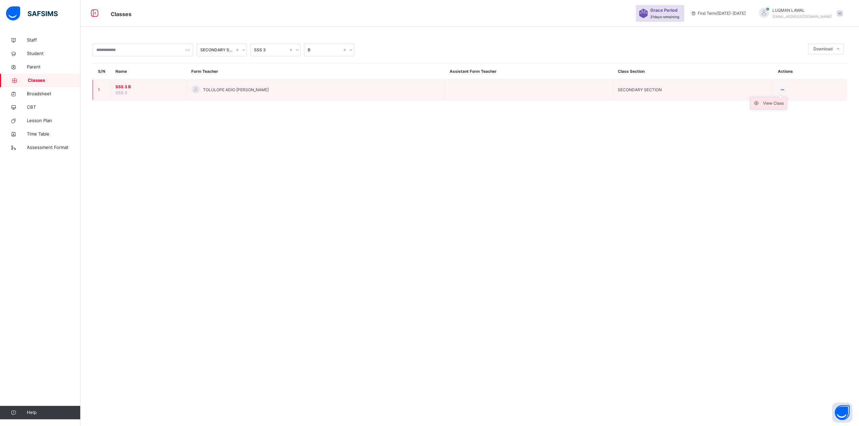
click at [770, 102] on div "View Class" at bounding box center [773, 103] width 21 height 7
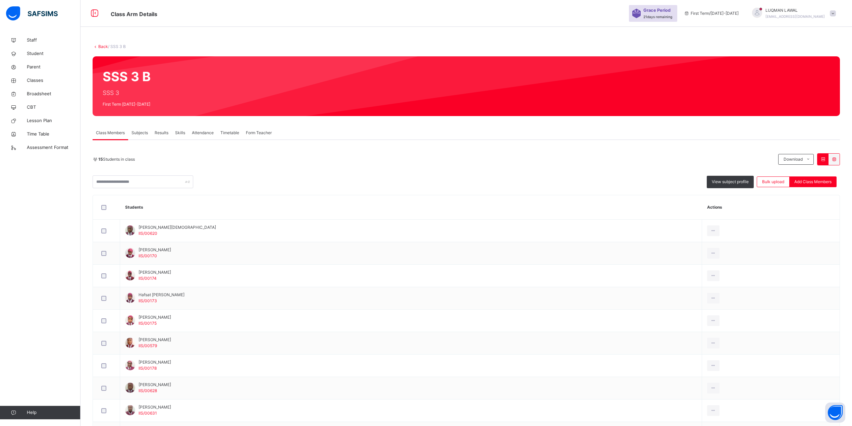
click at [162, 132] on span "Results" at bounding box center [162, 133] width 14 height 6
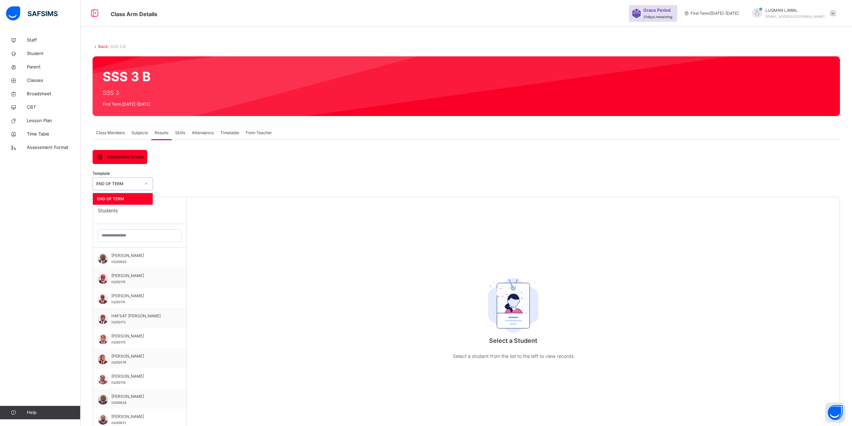
click at [146, 183] on icon at bounding box center [146, 184] width 4 height 7
click at [164, 168] on div "Assessment Scores Assessment Scores Template option END OF TERM focused, 1 of 1…" at bounding box center [467, 388] width 748 height 477
click at [132, 104] on div "SSS 3 B SSS 3 First Term 2025-2026" at bounding box center [467, 86] width 748 height 60
click at [103, 47] on link "Back" at bounding box center [103, 46] width 10 height 5
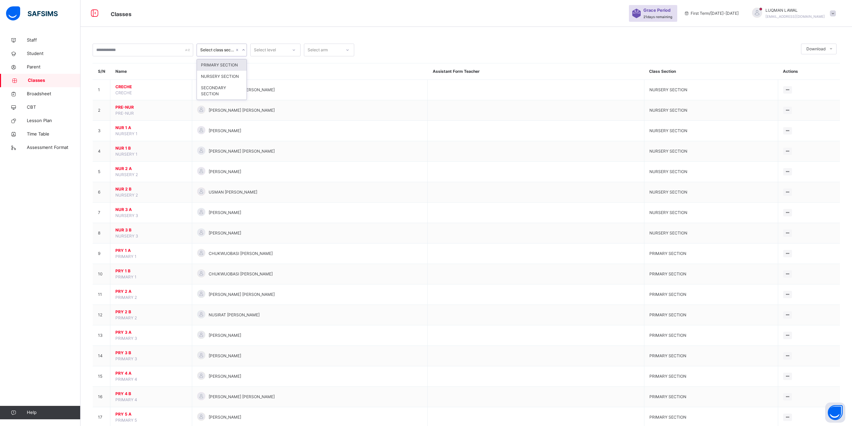
click at [226, 50] on div "Select class section" at bounding box center [217, 50] width 34 height 6
click at [168, 53] on input "text" at bounding box center [143, 50] width 101 height 13
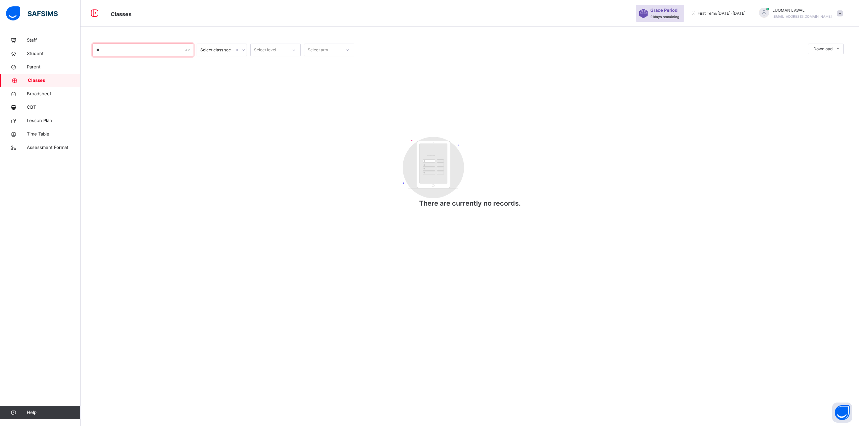
type input "*"
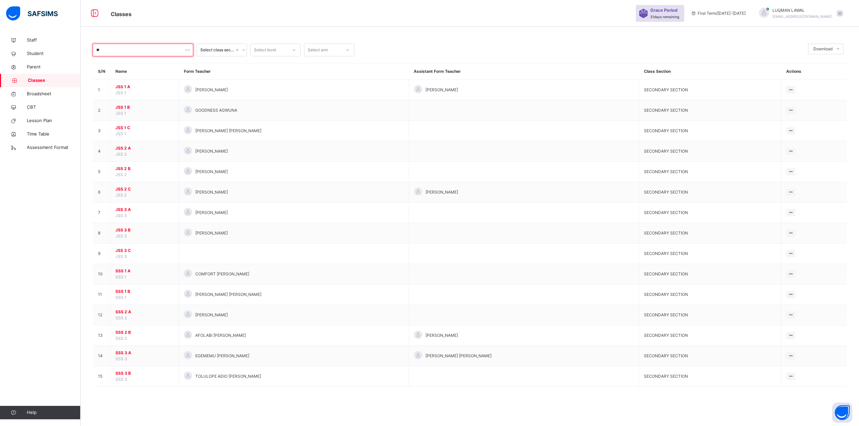
type input "*"
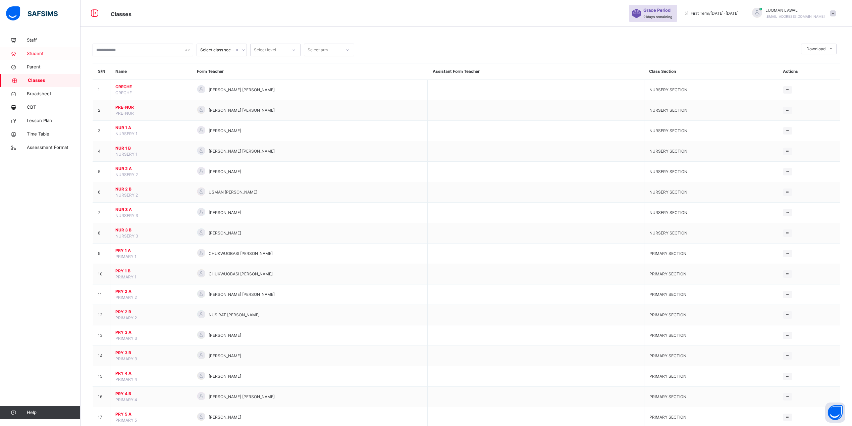
click at [42, 54] on span "Student" at bounding box center [54, 53] width 54 height 7
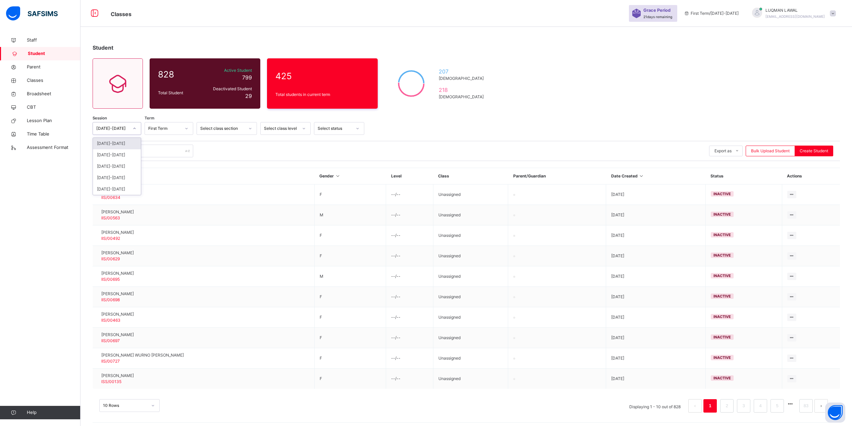
click at [131, 128] on div at bounding box center [134, 128] width 11 height 11
click at [111, 187] on div "[DATE]-[DATE]" at bounding box center [117, 189] width 48 height 11
click at [184, 127] on div at bounding box center [186, 128] width 11 height 11
click at [134, 128] on icon at bounding box center [135, 128] width 4 height 7
click at [112, 176] on div "[DATE]-[DATE]" at bounding box center [117, 177] width 48 height 11
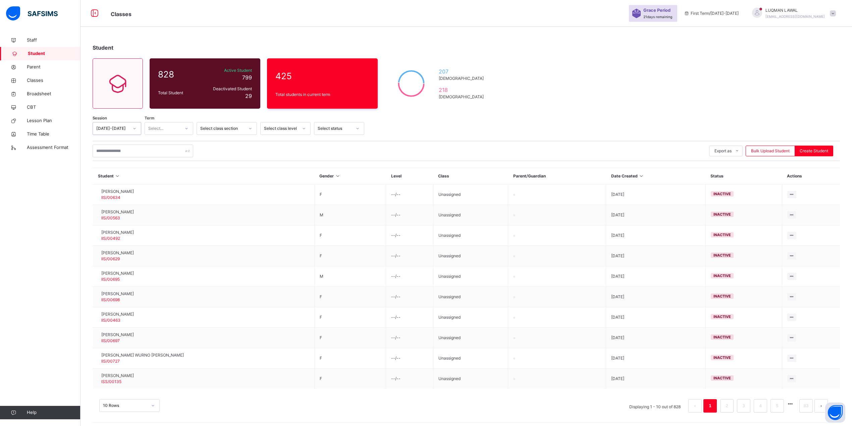
click at [188, 129] on icon at bounding box center [187, 128] width 4 height 7
click at [173, 144] on div "First Term" at bounding box center [169, 143] width 48 height 11
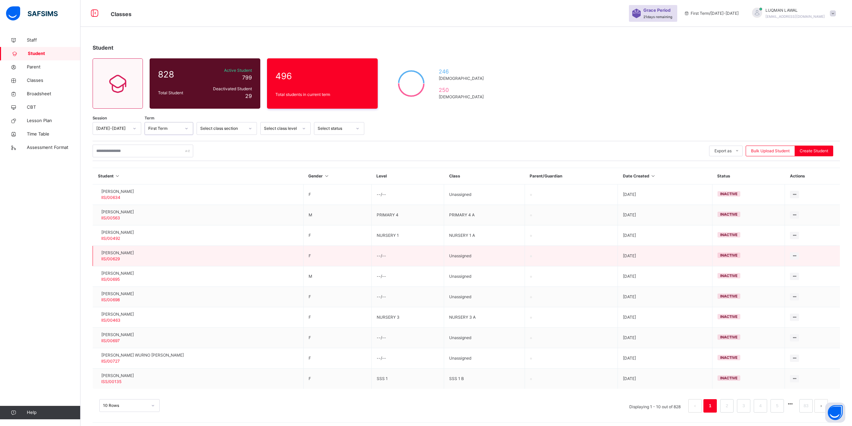
scroll to position [5, 0]
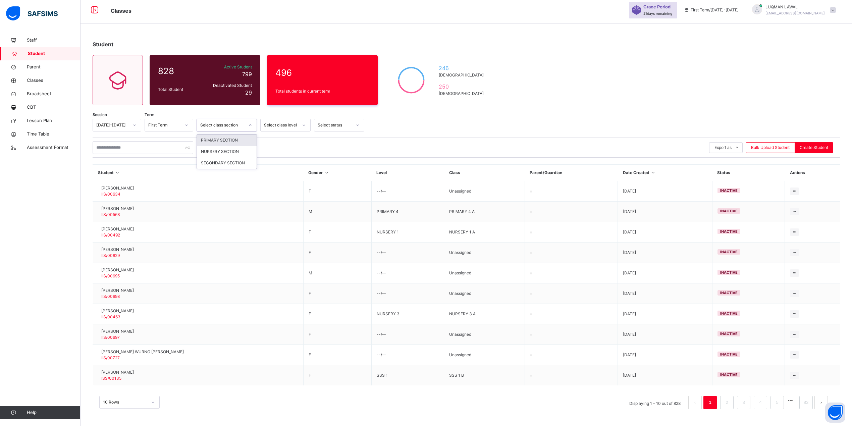
drag, startPoint x: 249, startPoint y: 121, endPoint x: 248, endPoint y: 126, distance: 4.7
click at [249, 120] on div at bounding box center [250, 125] width 11 height 11
click at [229, 159] on div "SECONDARY SECTION" at bounding box center [227, 162] width 60 height 11
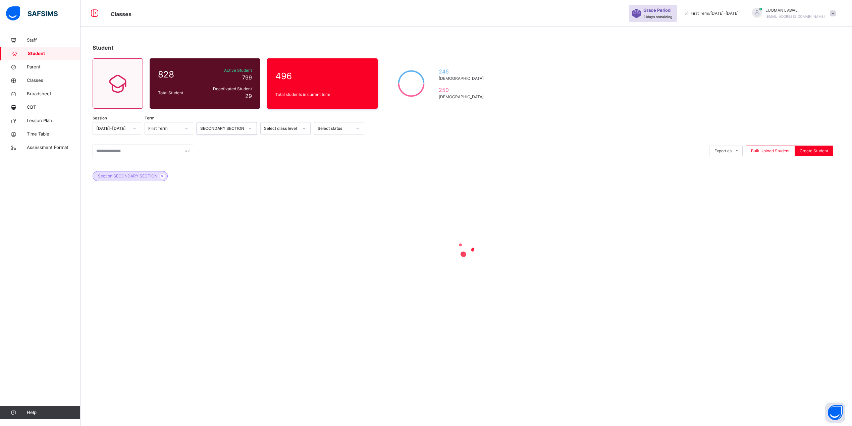
scroll to position [0, 0]
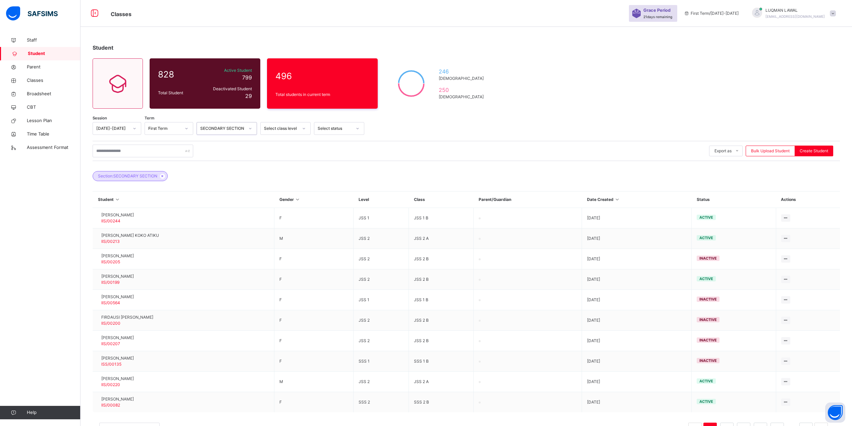
click at [289, 132] on div "Select class level" at bounding box center [279, 129] width 37 height 10
click at [279, 210] on div "SSS 1" at bounding box center [286, 209] width 50 height 11
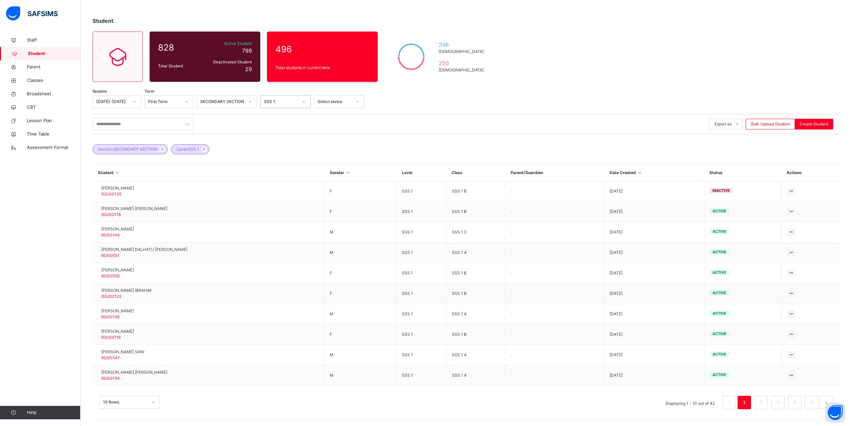
scroll to position [49, 0]
click at [149, 403] on div "10 Rows" at bounding box center [129, 402] width 60 height 13
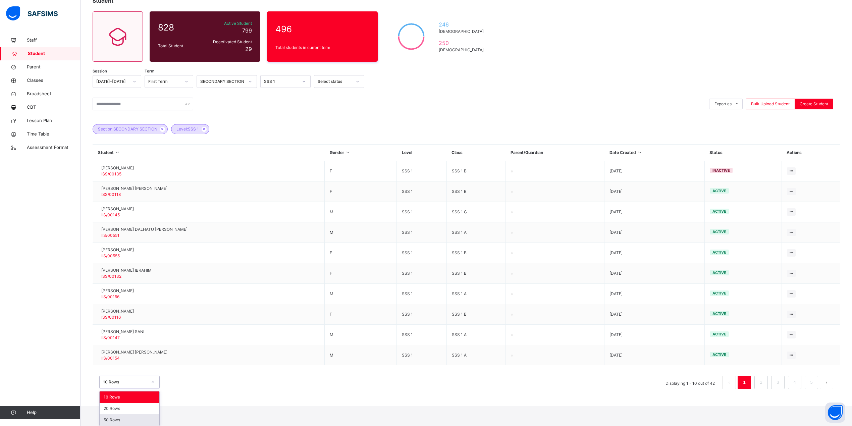
click at [136, 419] on div "50 Rows" at bounding box center [130, 419] width 60 height 11
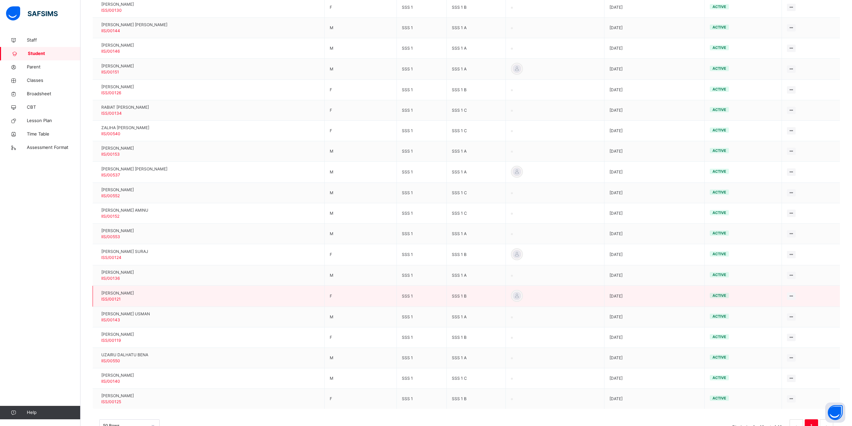
scroll to position [671, 0]
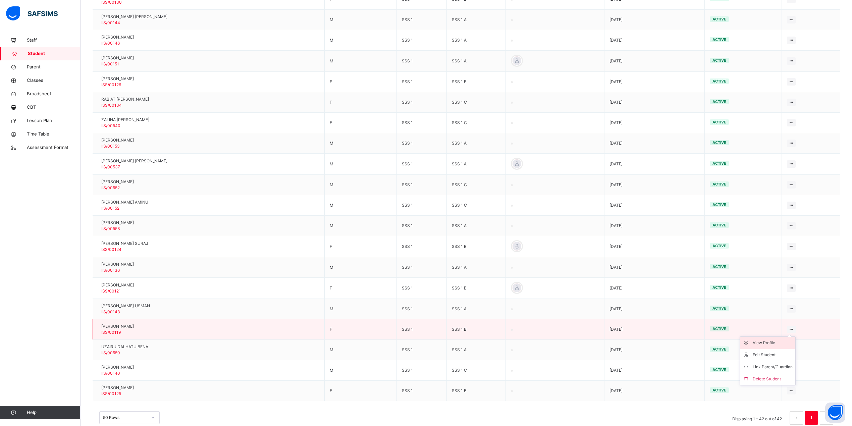
click at [772, 346] on div "View Profile" at bounding box center [773, 343] width 40 height 7
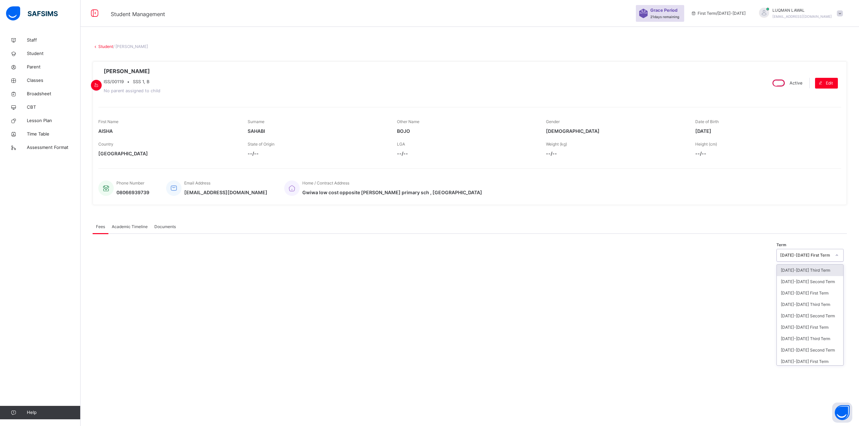
click at [838, 256] on icon at bounding box center [837, 255] width 4 height 7
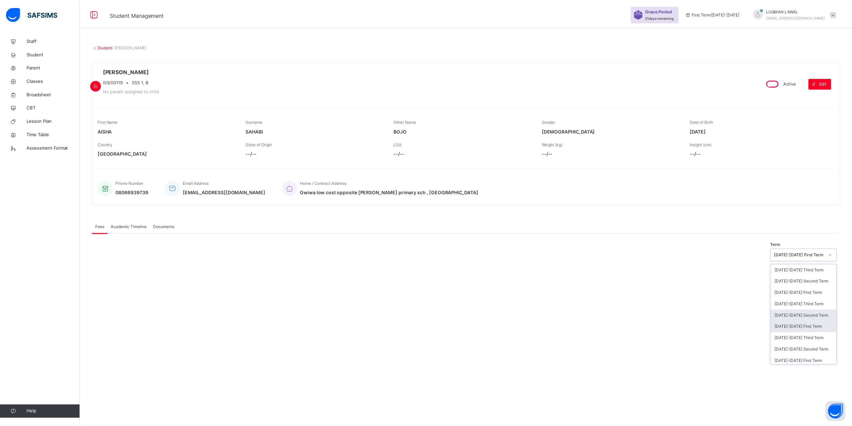
scroll to position [59, 0]
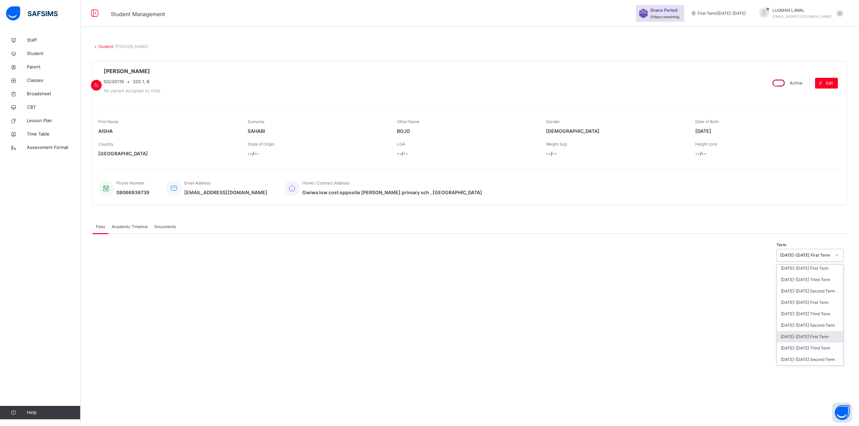
click at [817, 334] on div "2022-2023 First Term" at bounding box center [810, 336] width 66 height 11
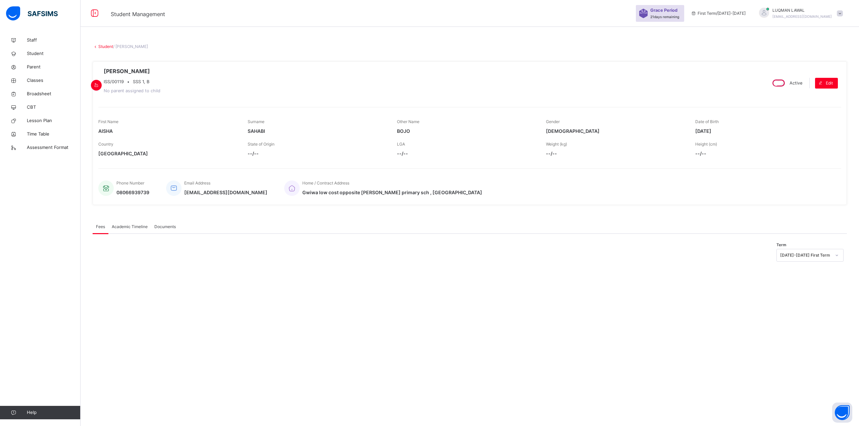
click at [128, 226] on span "Academic Timeline" at bounding box center [130, 227] width 36 height 6
click at [102, 47] on link "Student" at bounding box center [105, 46] width 15 height 5
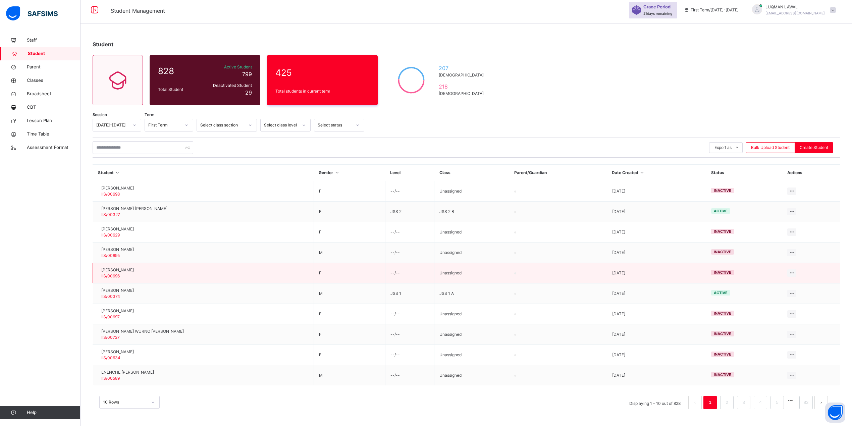
scroll to position [5, 0]
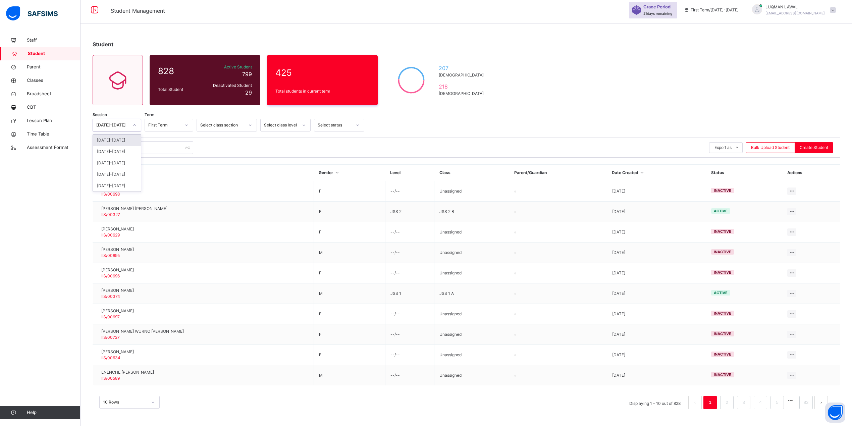
click at [133, 124] on icon at bounding box center [135, 125] width 4 height 7
click at [123, 170] on div "[DATE]-[DATE]" at bounding box center [117, 174] width 48 height 11
click at [190, 125] on div at bounding box center [186, 125] width 11 height 11
click at [168, 139] on div "First Term" at bounding box center [169, 140] width 48 height 11
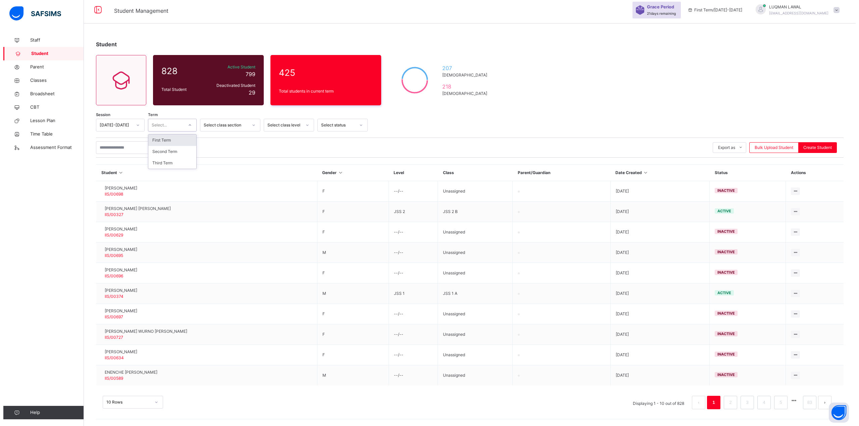
scroll to position [0, 0]
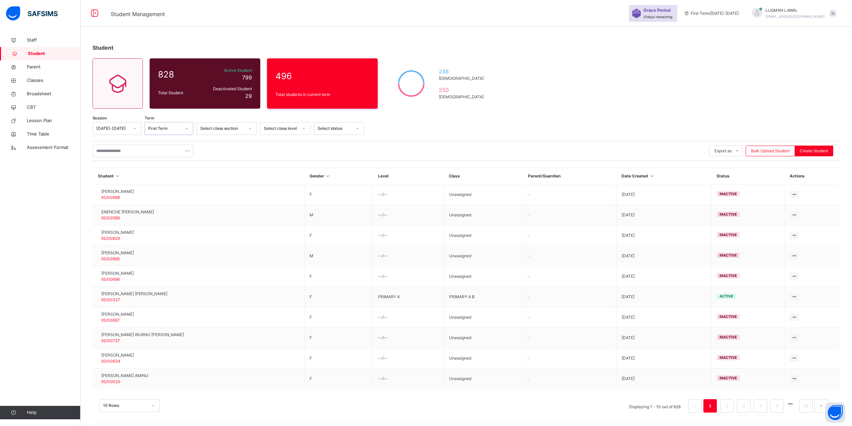
click at [253, 132] on div at bounding box center [250, 128] width 11 height 11
click at [227, 168] on div "SECONDARY SECTION" at bounding box center [227, 166] width 60 height 11
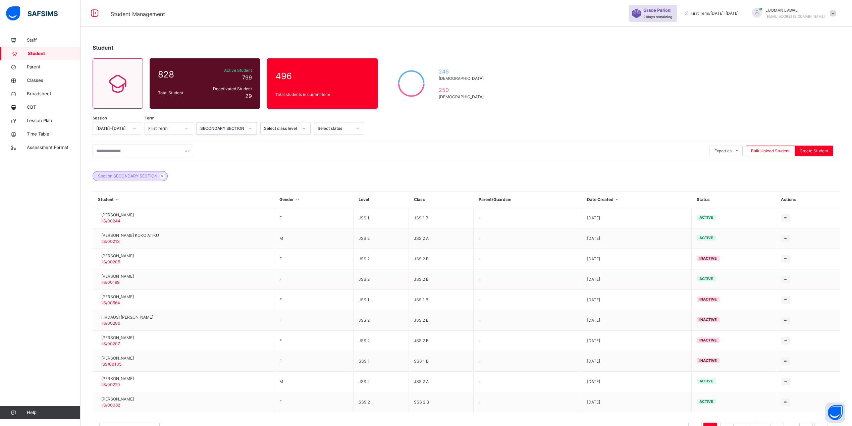
click at [305, 129] on icon at bounding box center [304, 128] width 4 height 7
click at [135, 153] on input "text" at bounding box center [143, 151] width 101 height 13
type input "****"
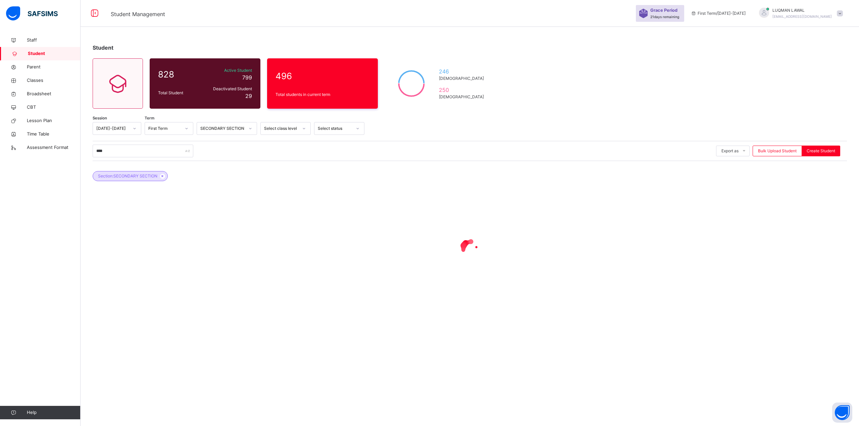
click at [298, 127] on div at bounding box center [303, 128] width 11 height 11
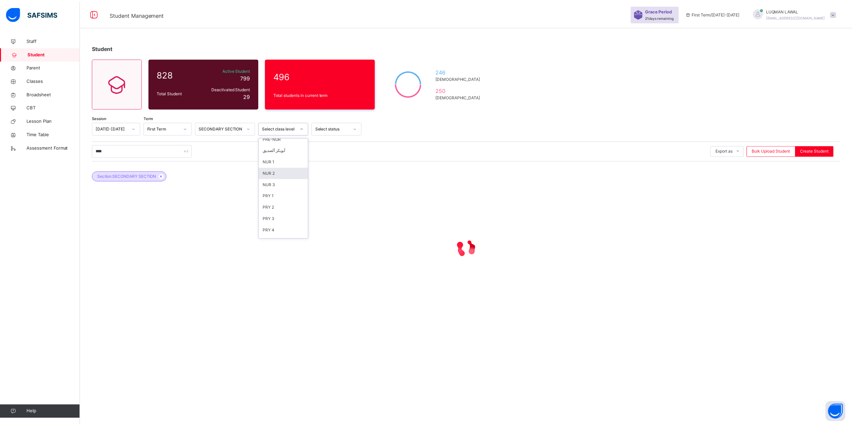
scroll to position [116, 0]
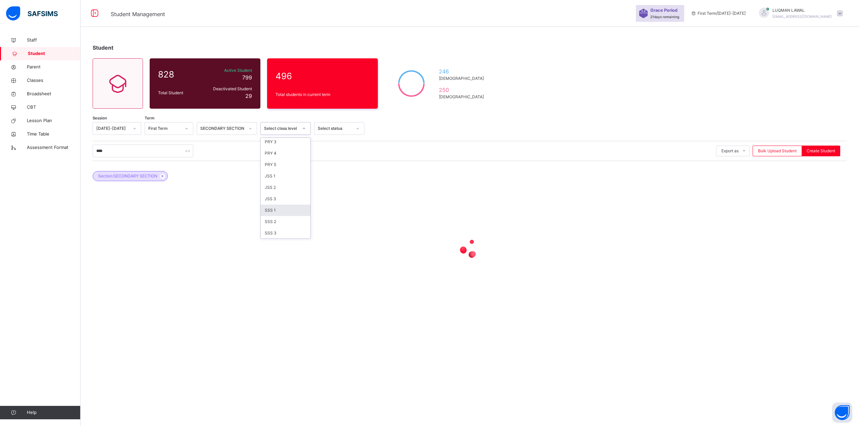
click at [281, 210] on div "SSS 1" at bounding box center [286, 210] width 50 height 11
click at [356, 131] on icon at bounding box center [358, 128] width 4 height 7
click at [261, 148] on div "**** Export as Pdf Report Excel Report Excel Report (LMS) Bulk Upload Student C…" at bounding box center [470, 151] width 754 height 13
drag, startPoint x: 147, startPoint y: 154, endPoint x: 80, endPoint y: 154, distance: 67.5
click at [80, 154] on div "Student Management Grace Period 21 days remaining First Term / 2025-2026 LUQMAN…" at bounding box center [429, 213] width 859 height 426
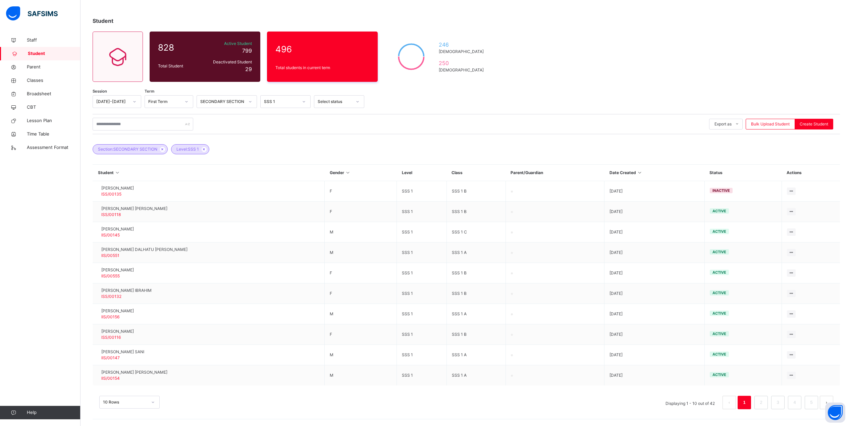
scroll to position [49, 0]
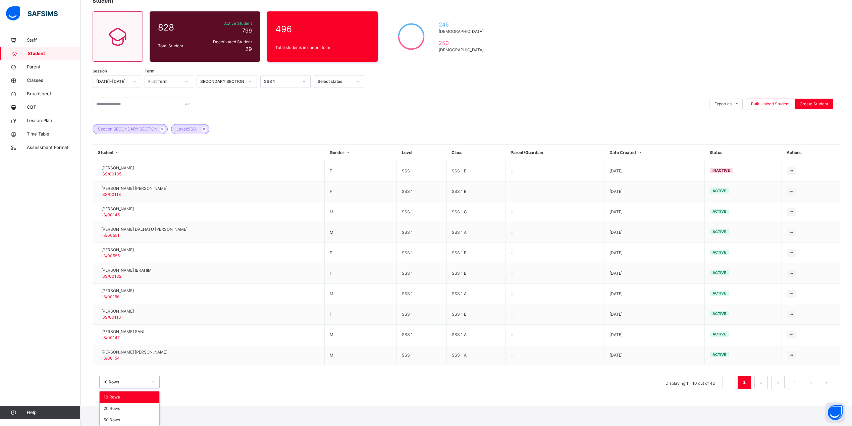
click at [151, 389] on div "option 10 Rows focused, 1 of 3. 3 results available. Use Up and Down to choose …" at bounding box center [129, 382] width 60 height 13
drag, startPoint x: 132, startPoint y: 418, endPoint x: 132, endPoint y: 413, distance: 4.0
click at [132, 417] on div "50 Rows" at bounding box center [130, 419] width 60 height 11
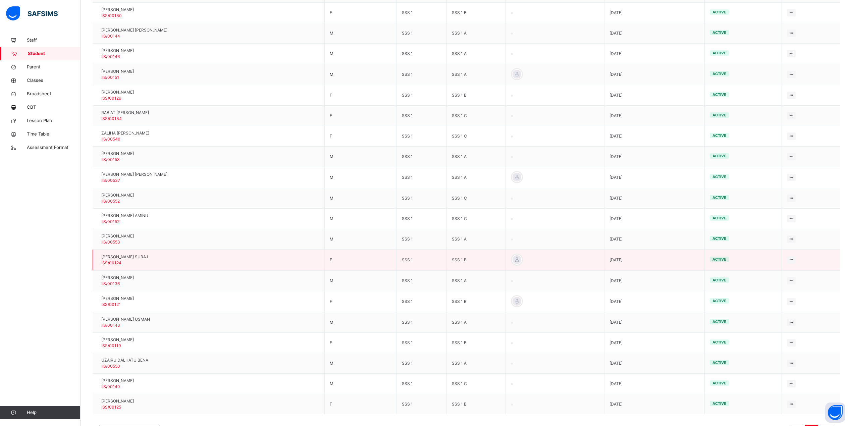
scroll to position [671, 0]
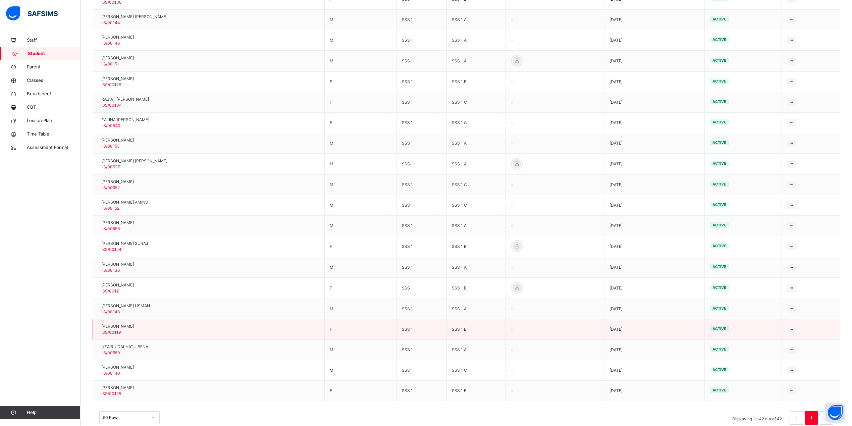
click at [125, 330] on span "[PERSON_NAME]" at bounding box center [117, 327] width 33 height 6
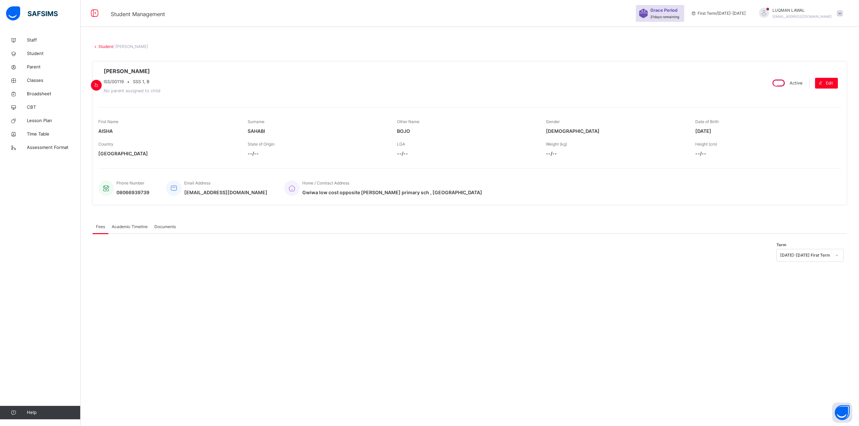
click at [133, 227] on span "Academic Timeline" at bounding box center [130, 227] width 36 height 6
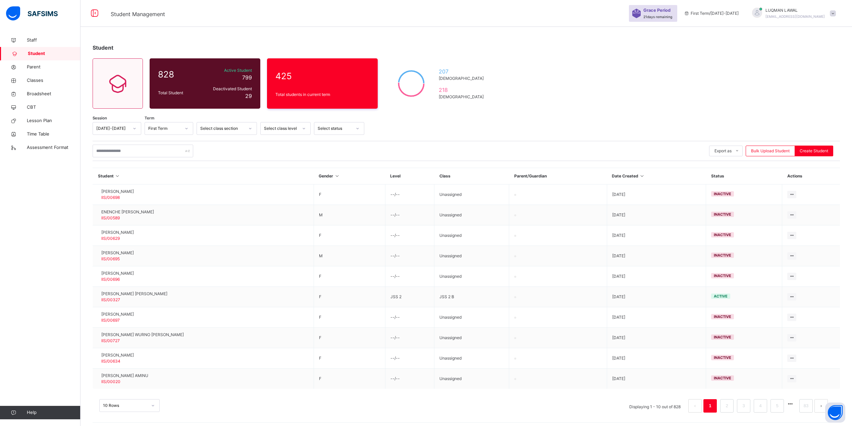
click at [114, 179] on th "Student" at bounding box center [203, 176] width 221 height 16
click at [116, 177] on icon at bounding box center [118, 176] width 6 height 5
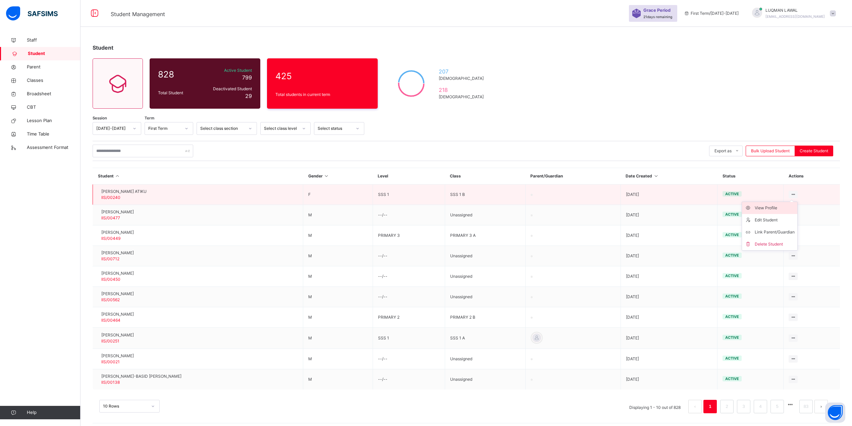
click at [782, 208] on div "View Profile" at bounding box center [775, 208] width 40 height 7
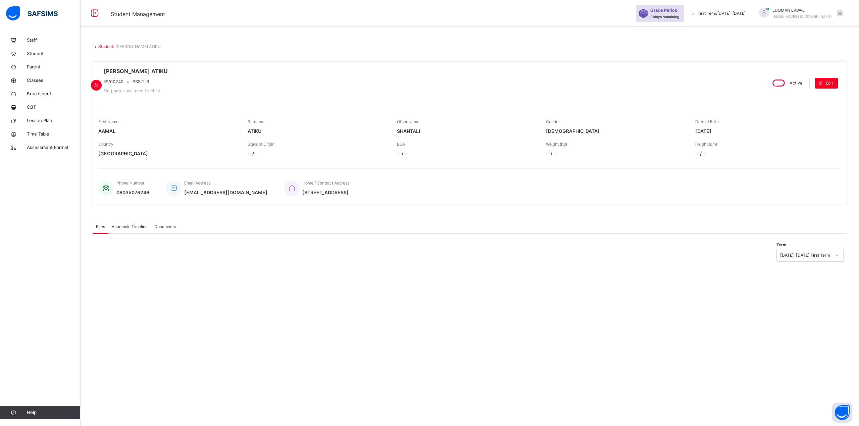
click at [134, 230] on span "Academic Timeline" at bounding box center [130, 227] width 36 height 6
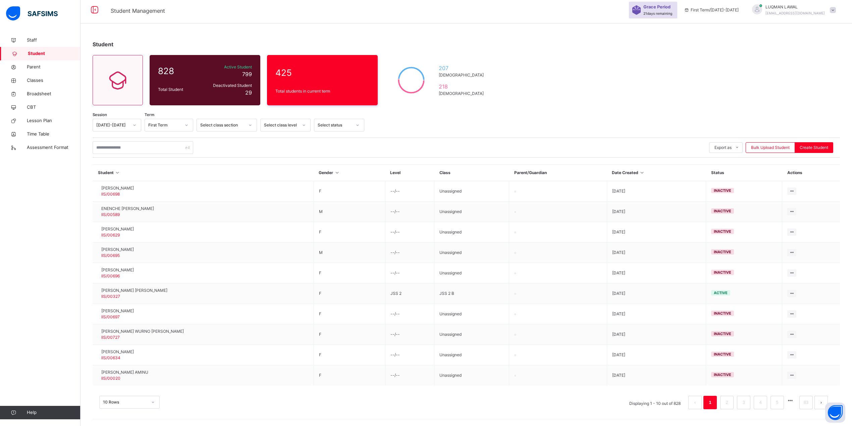
scroll to position [25, 0]
click at [154, 403] on div "10 Rows" at bounding box center [129, 402] width 60 height 13
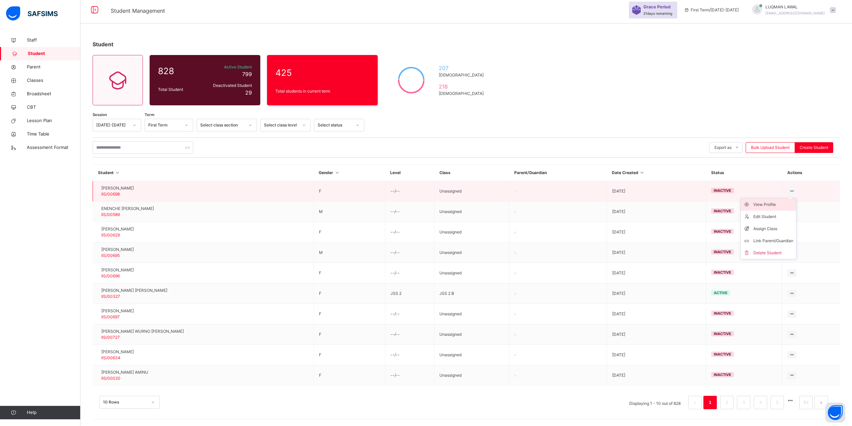
scroll to position [5, 0]
click at [760, 183] on tr "FATIMA NASIR IIS/00698 F --/-- Unassigned 2024-10-04 inactive View Profile Edit…" at bounding box center [467, 191] width 748 height 20
click at [765, 203] on div "View Profile" at bounding box center [774, 204] width 40 height 7
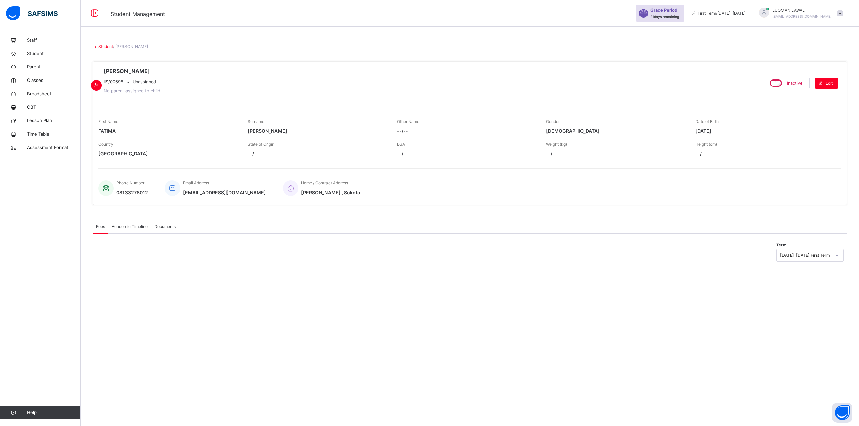
click at [140, 231] on div "Academic Timeline" at bounding box center [129, 226] width 43 height 13
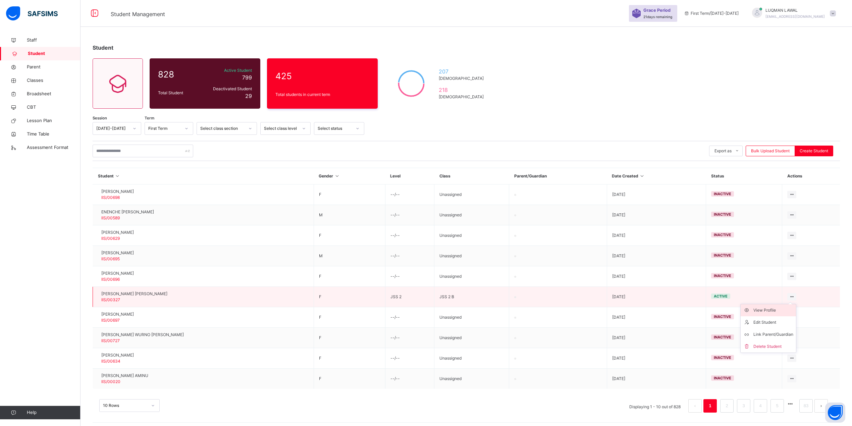
click at [771, 311] on div "View Profile" at bounding box center [774, 310] width 40 height 7
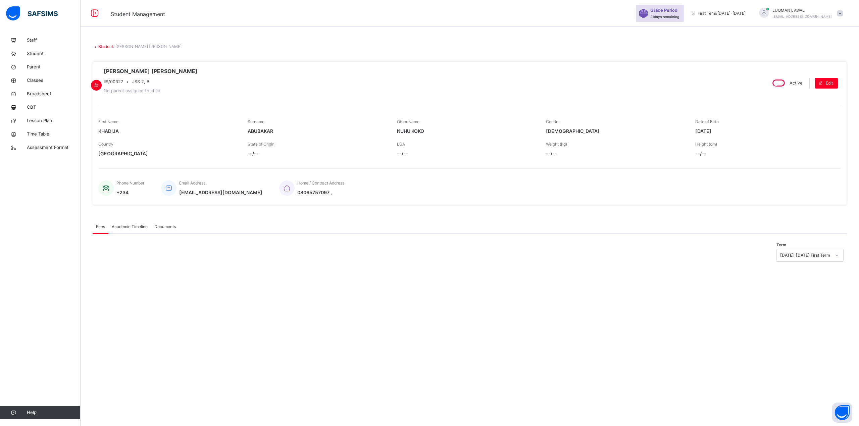
click at [137, 226] on span "Academic Timeline" at bounding box center [130, 227] width 36 height 6
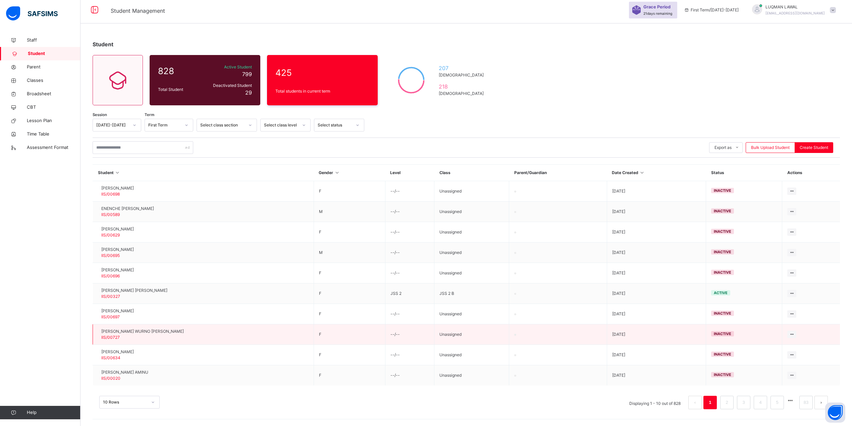
scroll to position [5, 0]
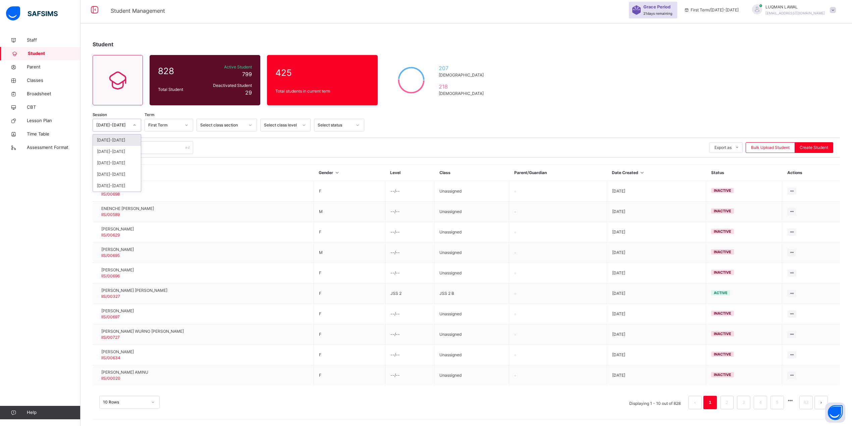
click at [134, 123] on icon at bounding box center [135, 125] width 4 height 7
click at [115, 173] on div "[DATE]-[DATE]" at bounding box center [117, 174] width 48 height 11
click at [186, 123] on icon at bounding box center [187, 125] width 4 height 7
click at [248, 122] on icon at bounding box center [250, 125] width 4 height 7
click at [226, 159] on div "SECONDARY SECTION" at bounding box center [227, 162] width 60 height 11
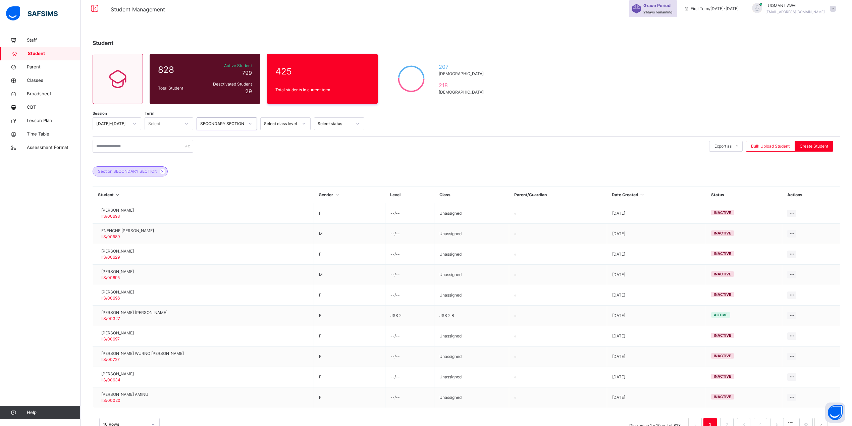
click at [312, 123] on div "Session 2022-2023 Term Select... option SECONDARY SECTION, selected. 0 results …" at bounding box center [467, 123] width 748 height 13
click at [301, 122] on div at bounding box center [303, 123] width 11 height 11
click at [270, 233] on div "SSS 3" at bounding box center [286, 228] width 50 height 11
click at [183, 124] on div at bounding box center [186, 123] width 11 height 11
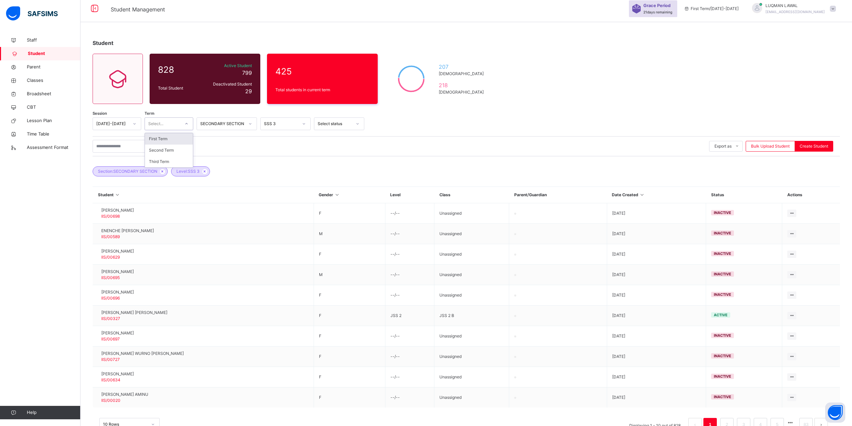
click at [179, 141] on div "First Term" at bounding box center [169, 138] width 48 height 11
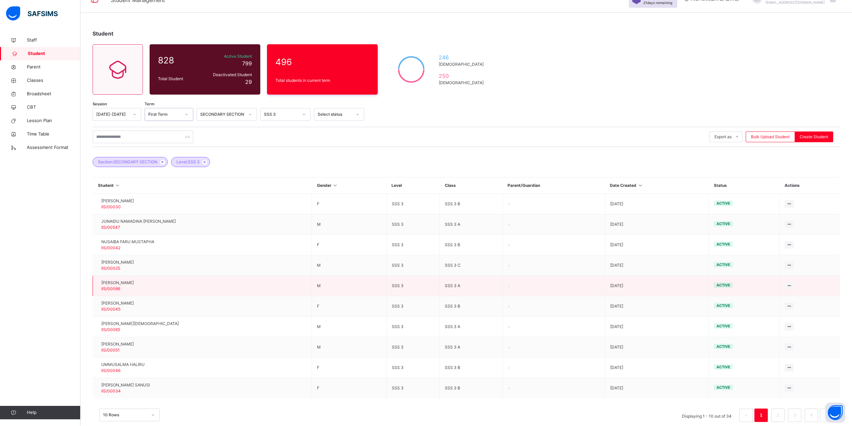
scroll to position [28, 0]
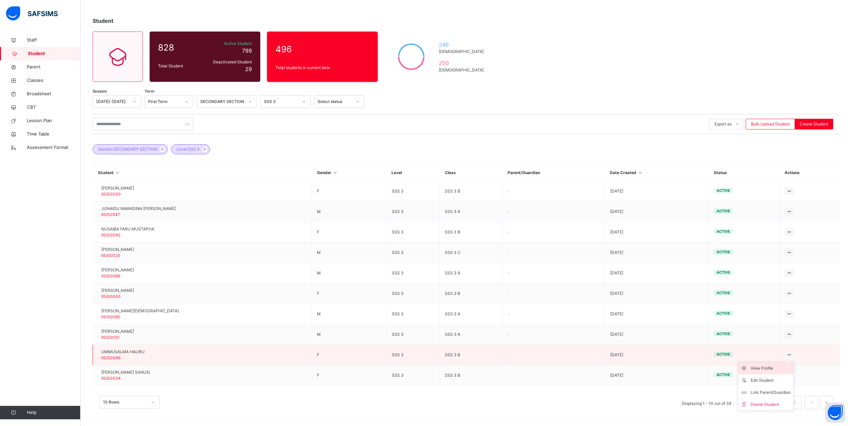
click at [772, 367] on div "View Profile" at bounding box center [771, 368] width 40 height 7
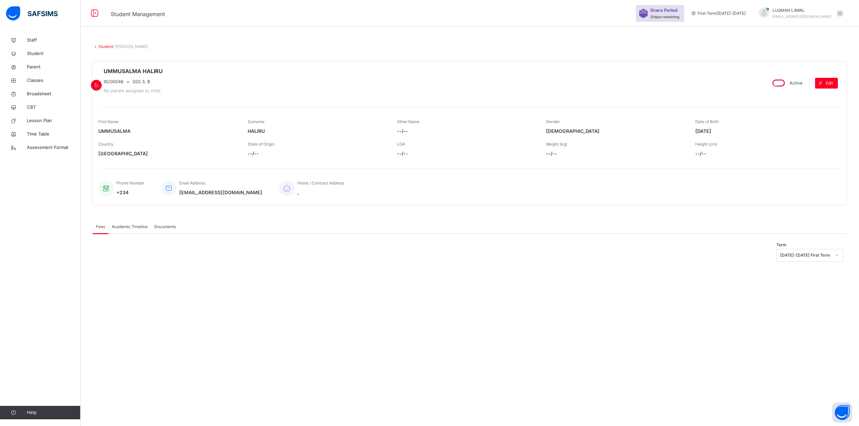
click at [137, 233] on div "Academic Timeline" at bounding box center [129, 226] width 43 height 13
click at [98, 227] on span "Fees" at bounding box center [100, 227] width 9 height 6
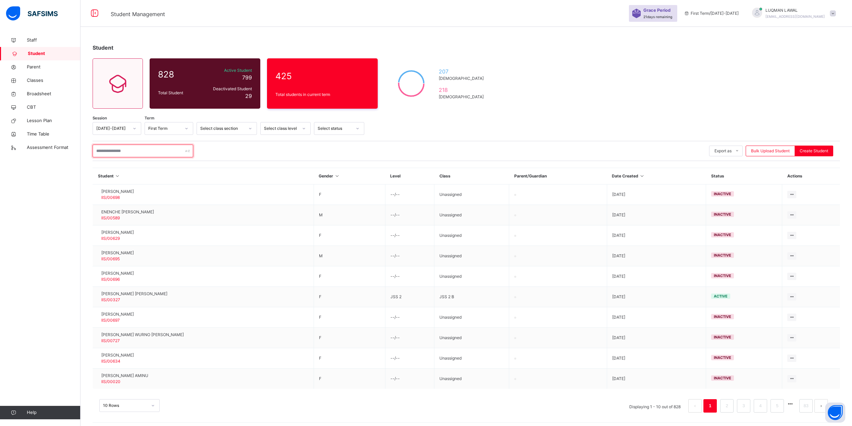
click at [171, 153] on input "text" at bounding box center [143, 151] width 101 height 13
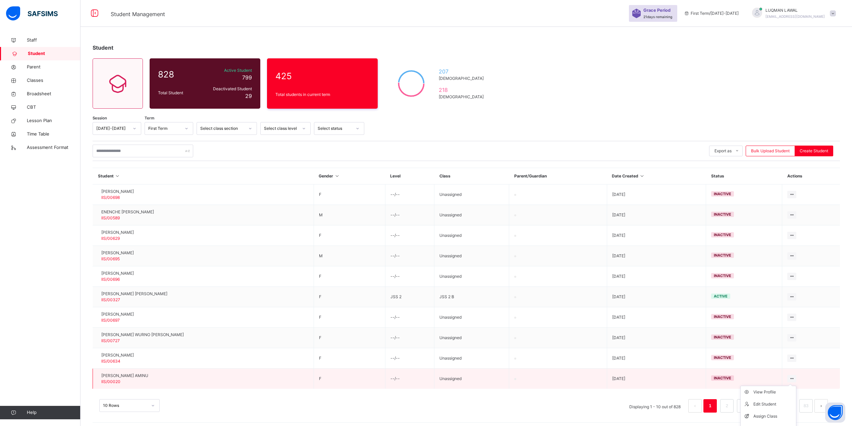
click at [795, 380] on icon at bounding box center [792, 378] width 6 height 5
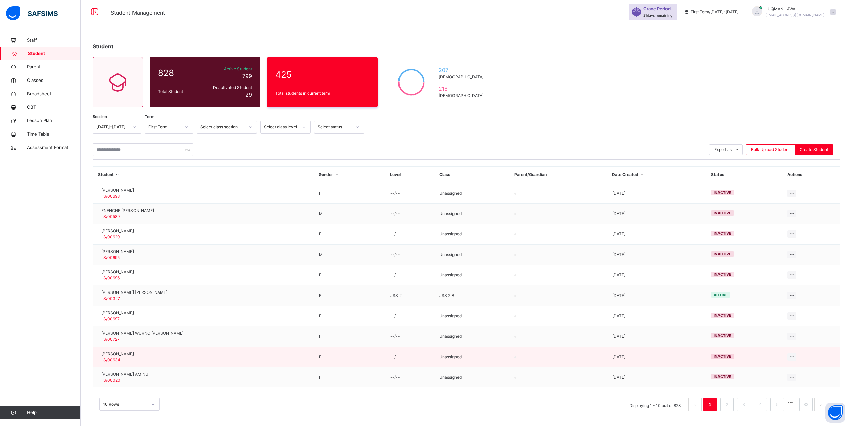
scroll to position [5, 0]
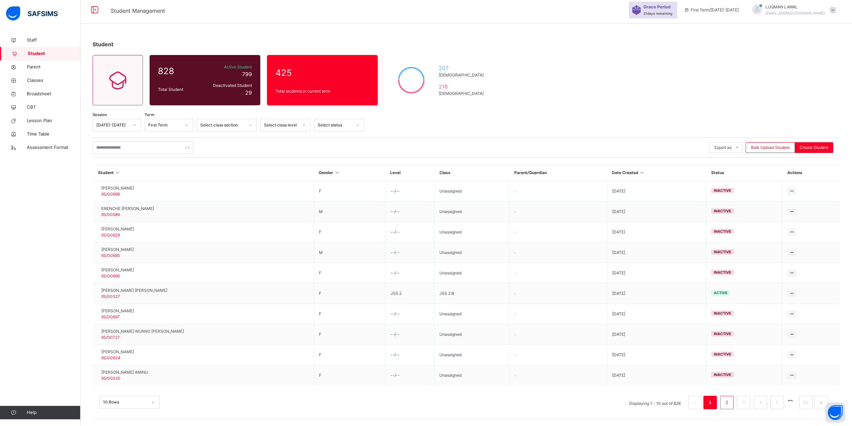
click at [730, 405] on link "2" at bounding box center [727, 402] width 6 height 9
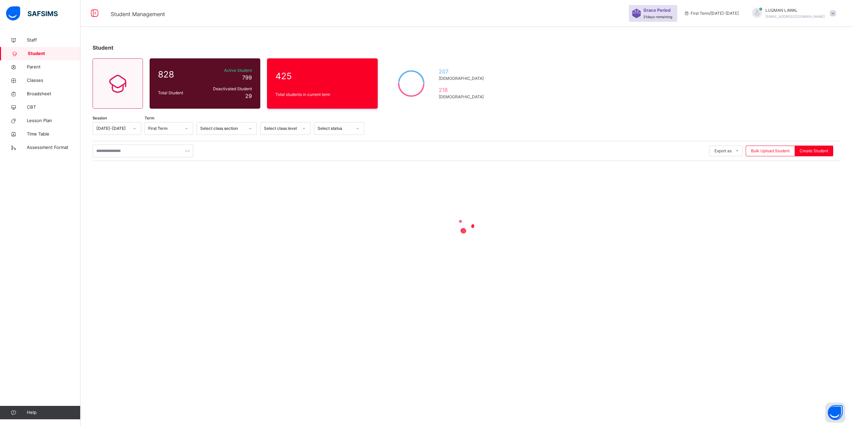
scroll to position [0, 0]
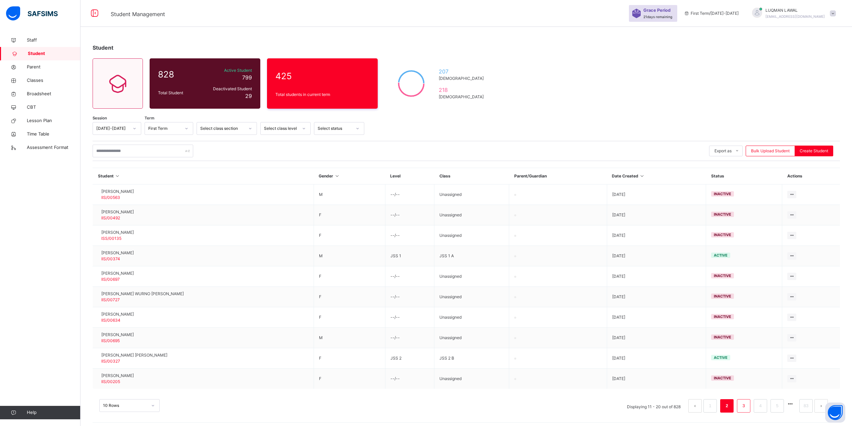
click at [747, 408] on link "3" at bounding box center [744, 406] width 6 height 9
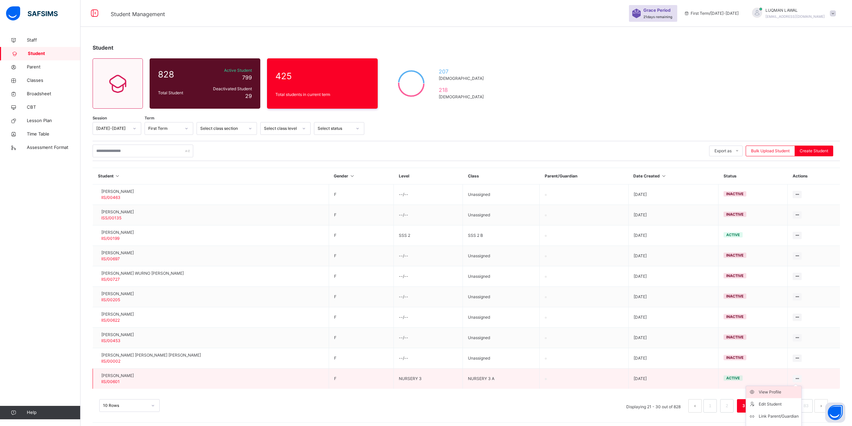
click at [771, 394] on div "View Profile" at bounding box center [779, 392] width 40 height 7
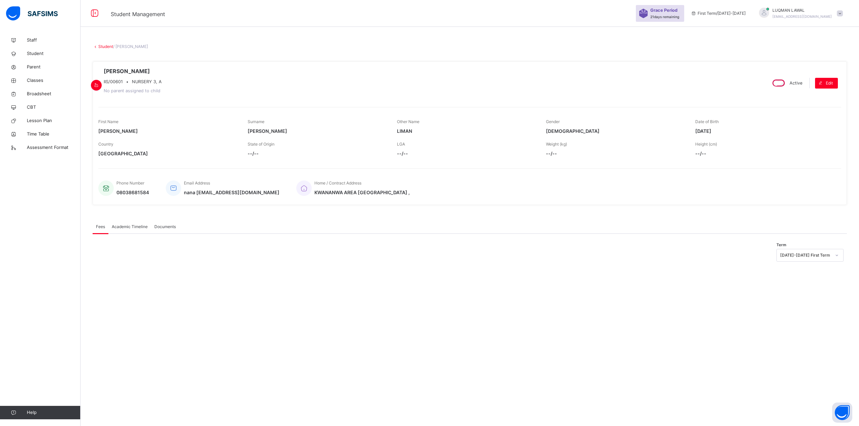
click at [134, 225] on span "Academic Timeline" at bounding box center [130, 227] width 36 height 6
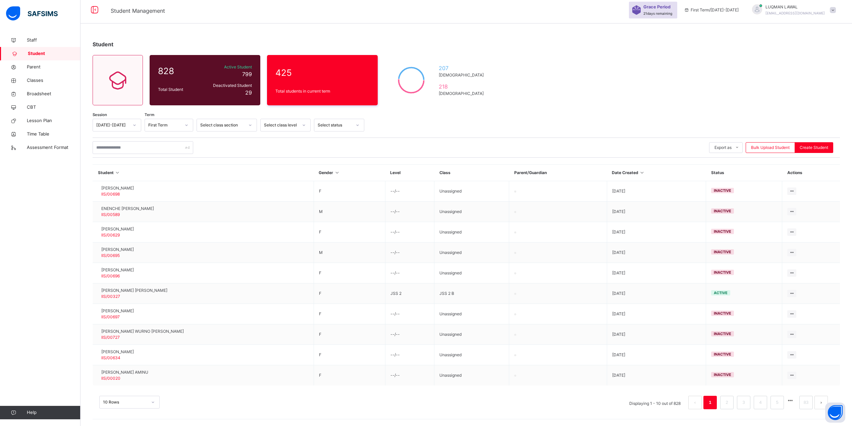
scroll to position [25, 0]
click at [152, 401] on div "10 Rows" at bounding box center [129, 402] width 60 height 13
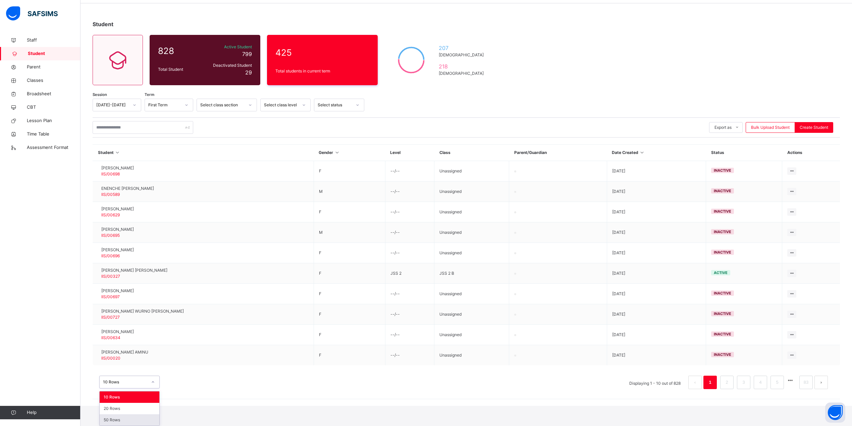
click at [143, 417] on div "50 Rows" at bounding box center [130, 419] width 60 height 11
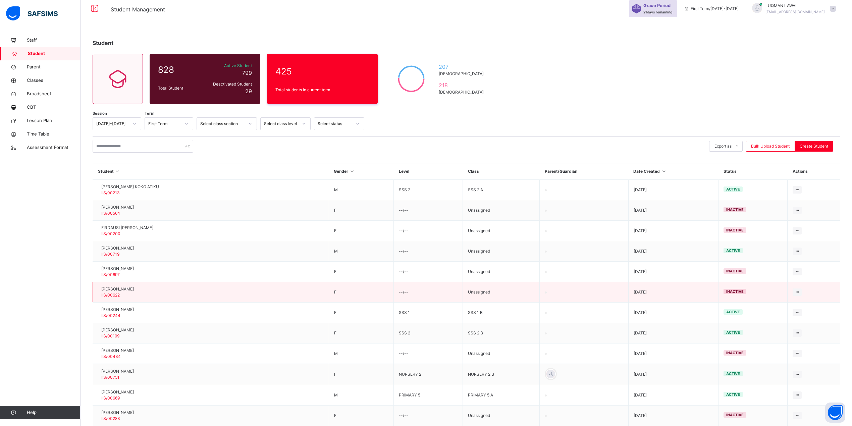
scroll to position [0, 0]
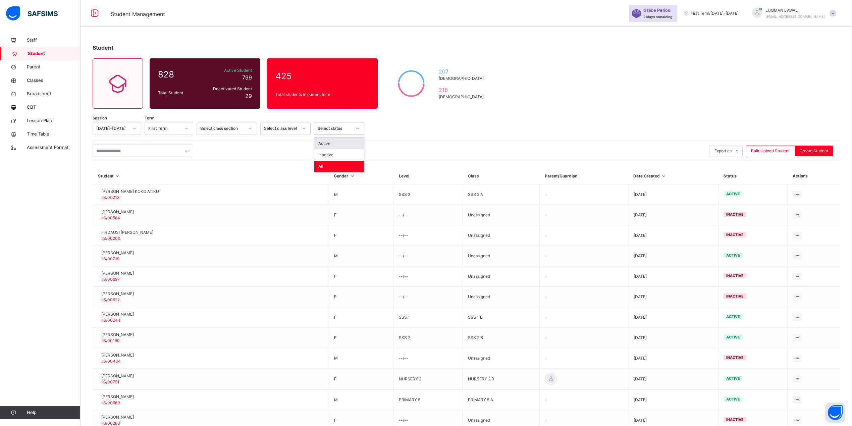
click at [352, 129] on div at bounding box center [357, 128] width 11 height 11
click at [339, 142] on div "Active" at bounding box center [339, 143] width 50 height 11
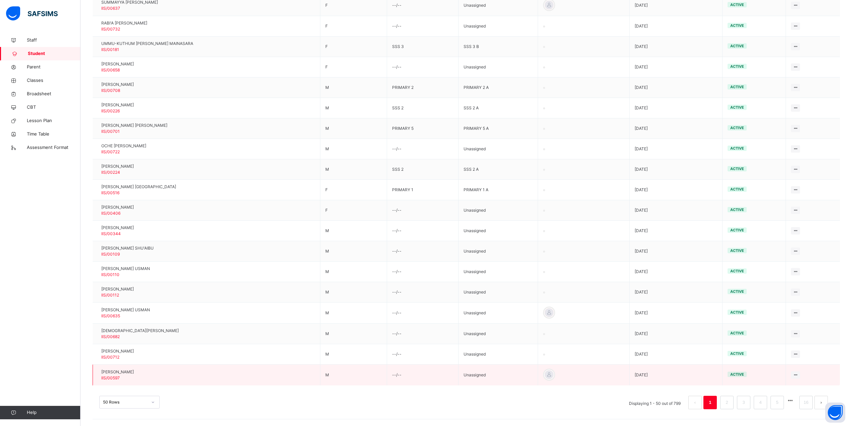
scroll to position [855, 0]
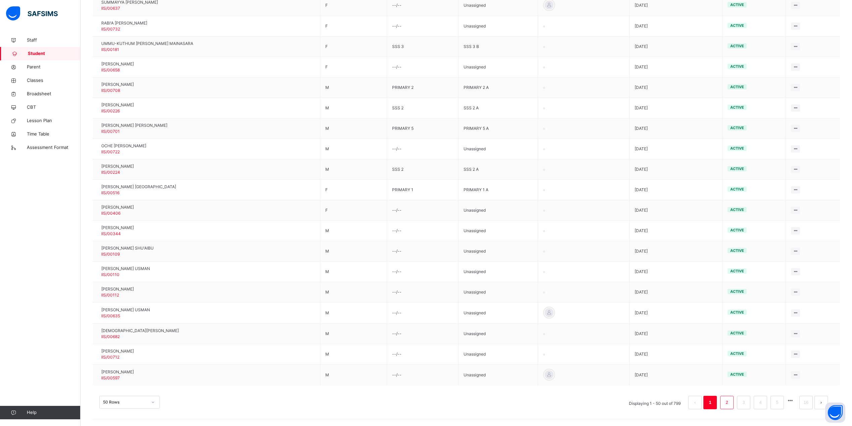
click at [730, 403] on link "2" at bounding box center [727, 402] width 6 height 9
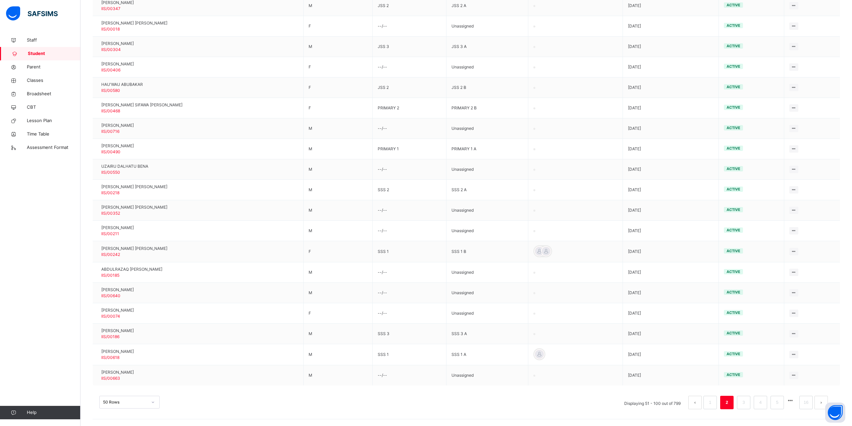
scroll to position [856, 0]
click at [747, 402] on link "3" at bounding box center [744, 402] width 6 height 9
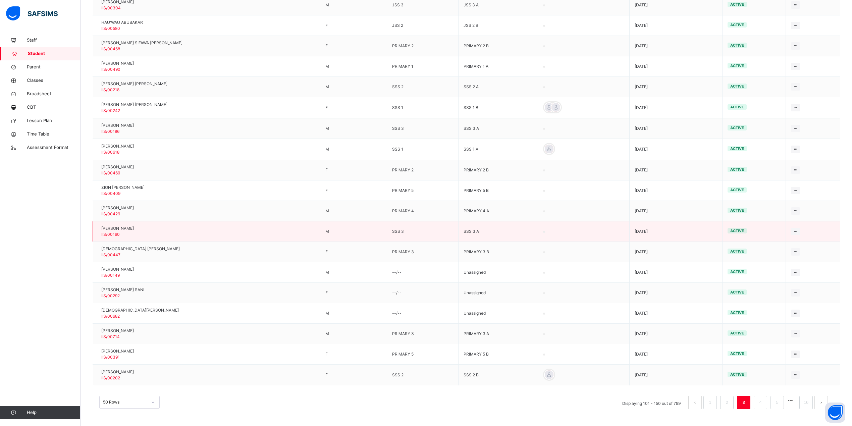
scroll to position [855, 0]
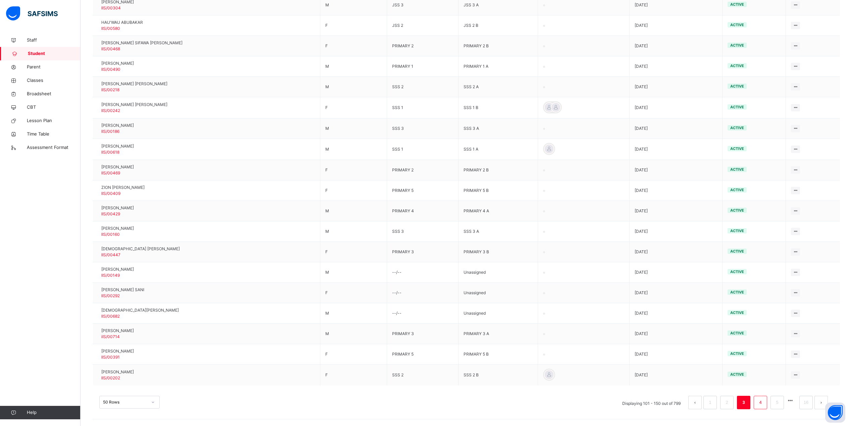
click at [764, 406] on link "4" at bounding box center [760, 402] width 6 height 9
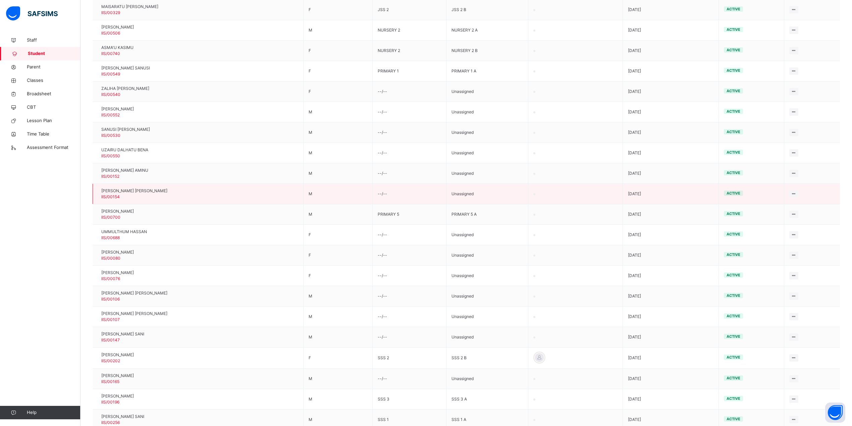
scroll to position [850, 0]
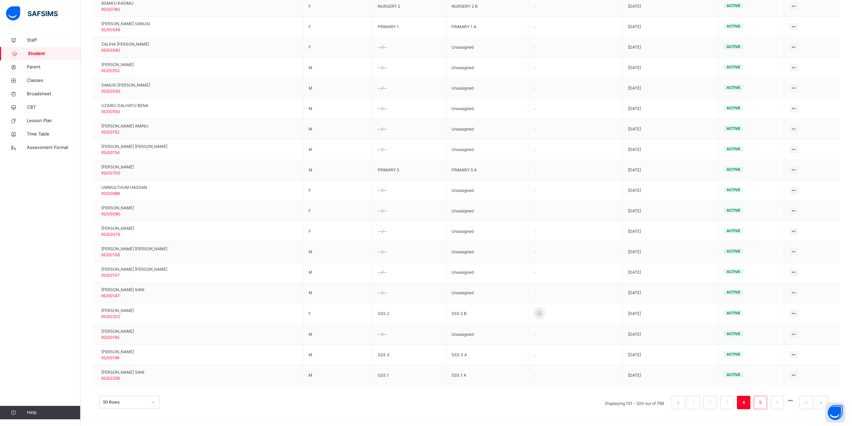
click at [764, 404] on link "5" at bounding box center [760, 402] width 6 height 9
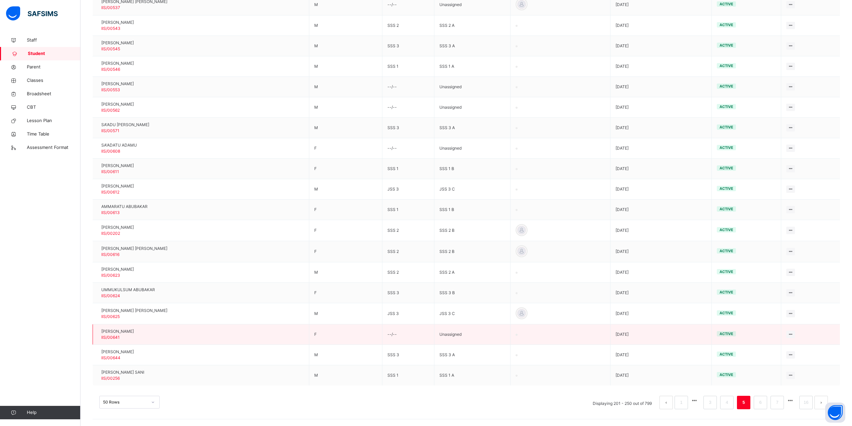
scroll to position [855, 0]
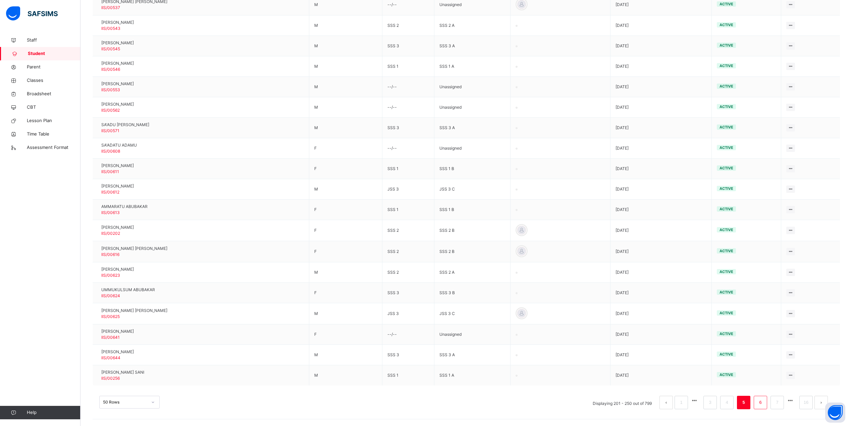
click at [767, 407] on li "6" at bounding box center [760, 402] width 13 height 13
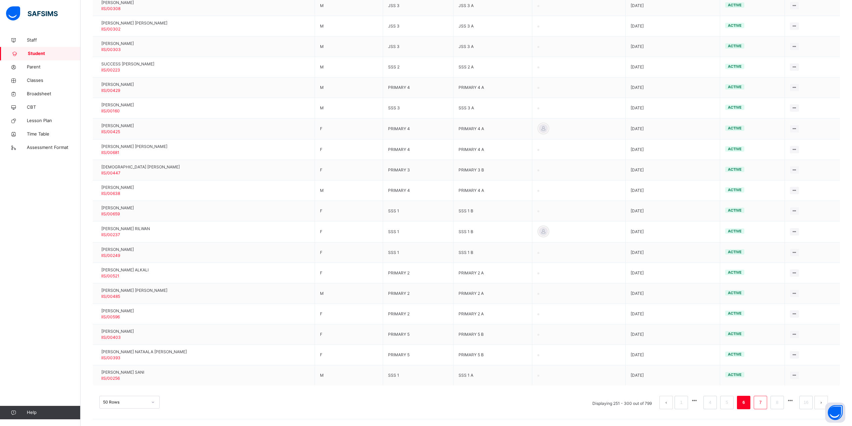
click at [764, 404] on link "7" at bounding box center [760, 402] width 6 height 9
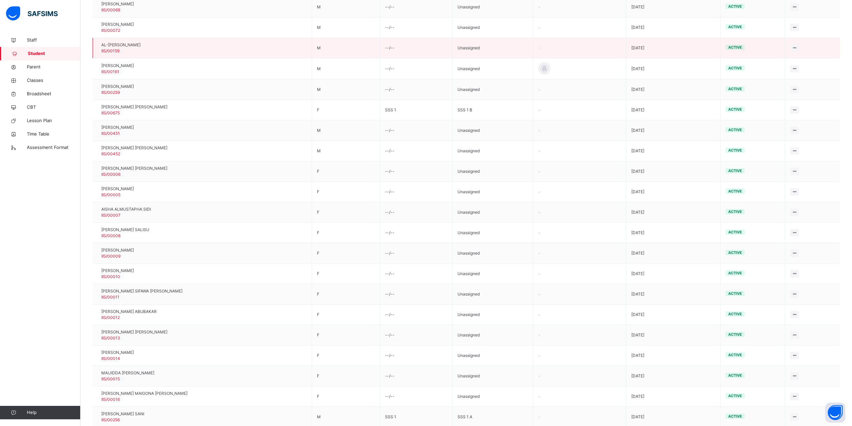
scroll to position [850, 0]
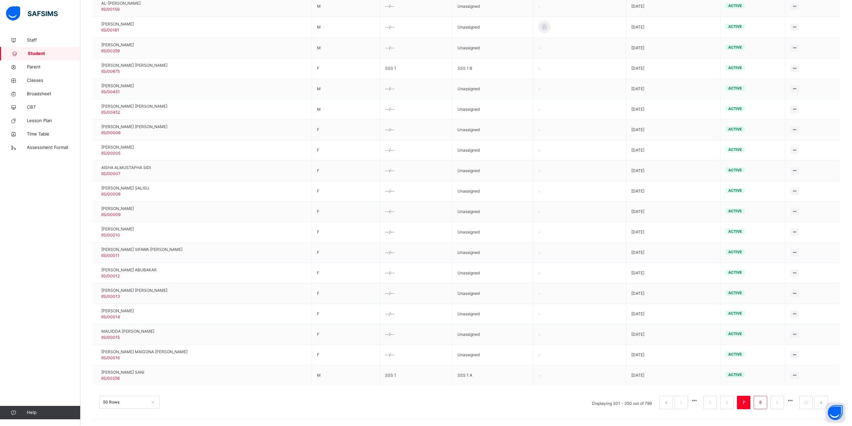
click at [764, 407] on link "8" at bounding box center [760, 402] width 6 height 9
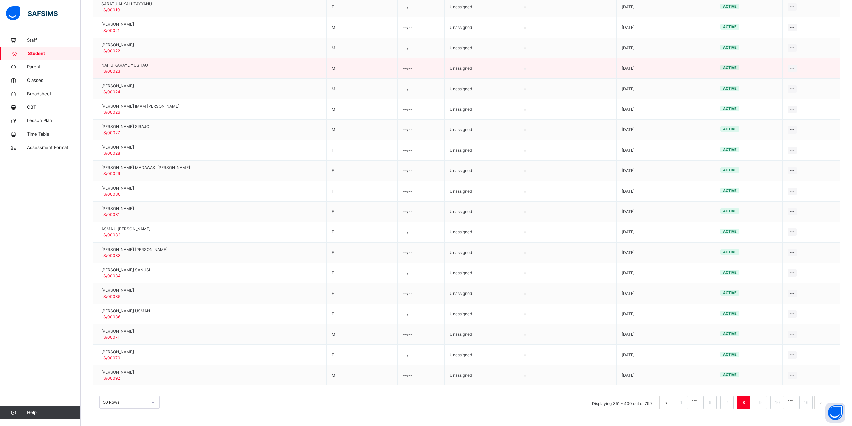
scroll to position [852, 0]
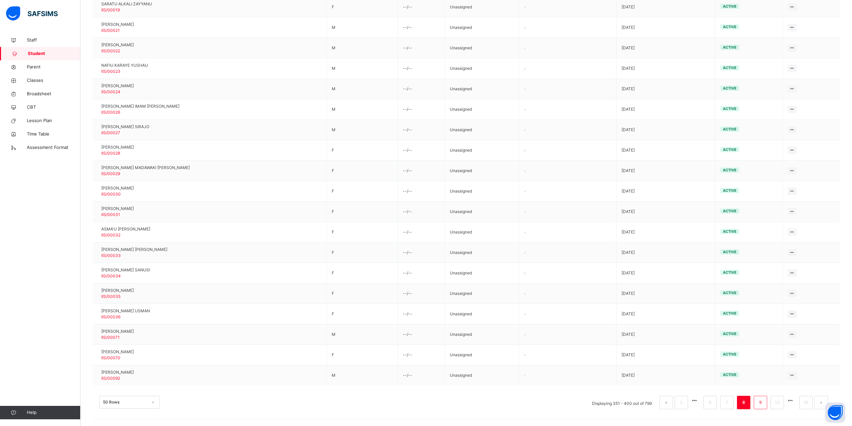
click at [764, 402] on link "9" at bounding box center [760, 402] width 6 height 9
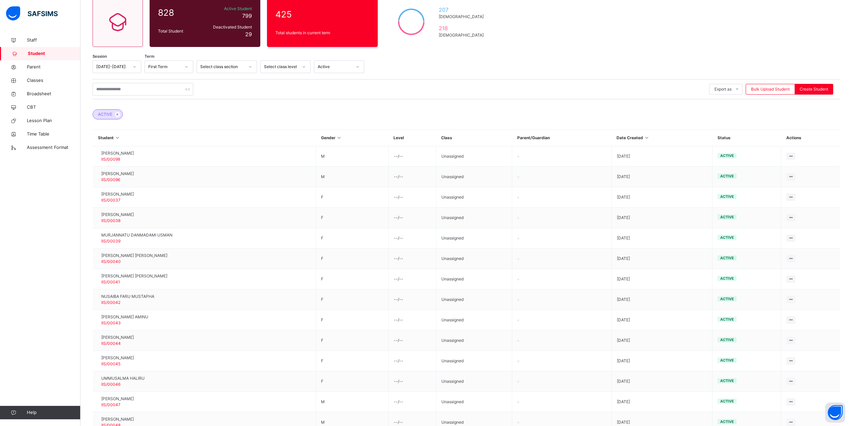
scroll to position [46, 0]
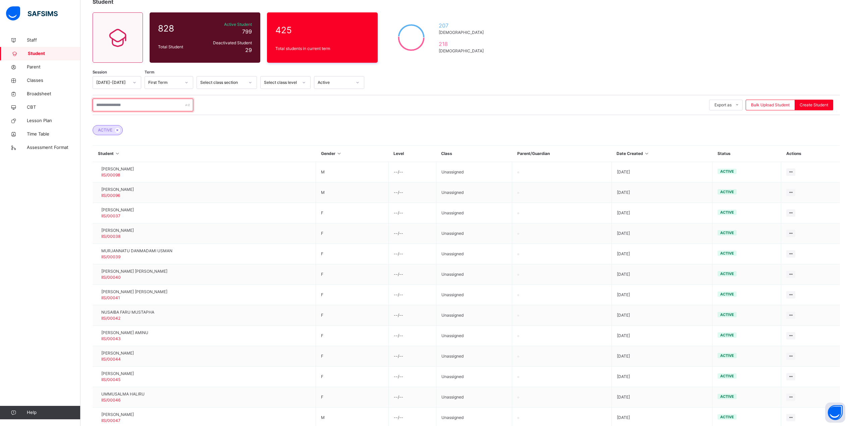
click at [156, 106] on input "text" at bounding box center [143, 105] width 101 height 13
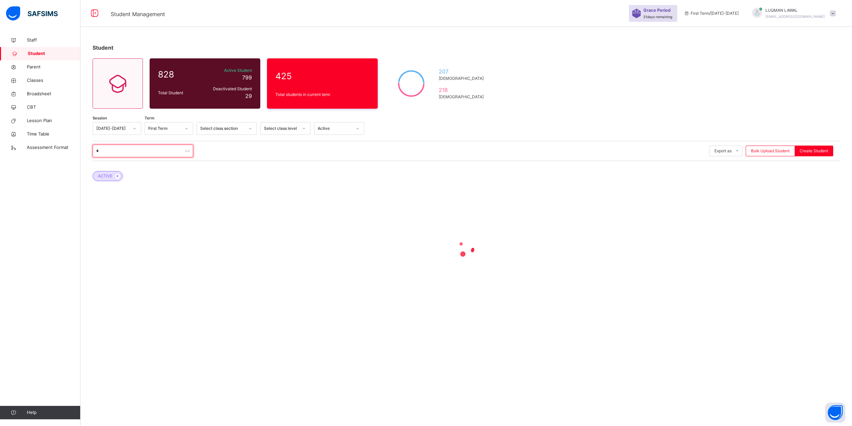
scroll to position [0, 0]
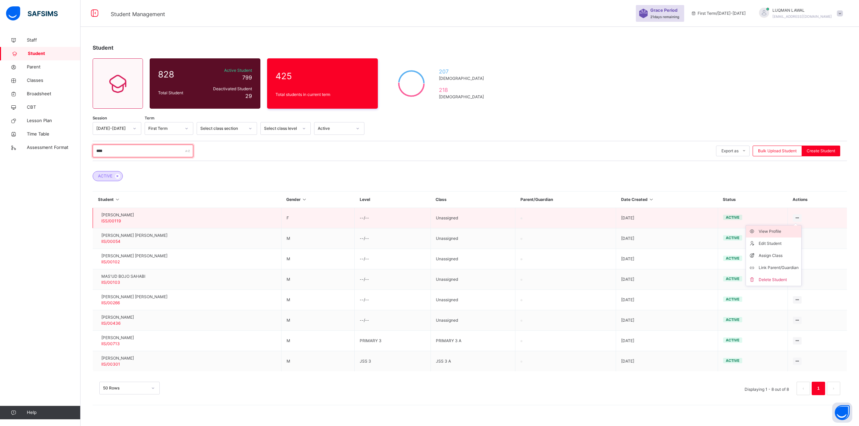
type input "****"
click at [767, 231] on div "View Profile" at bounding box center [779, 231] width 40 height 7
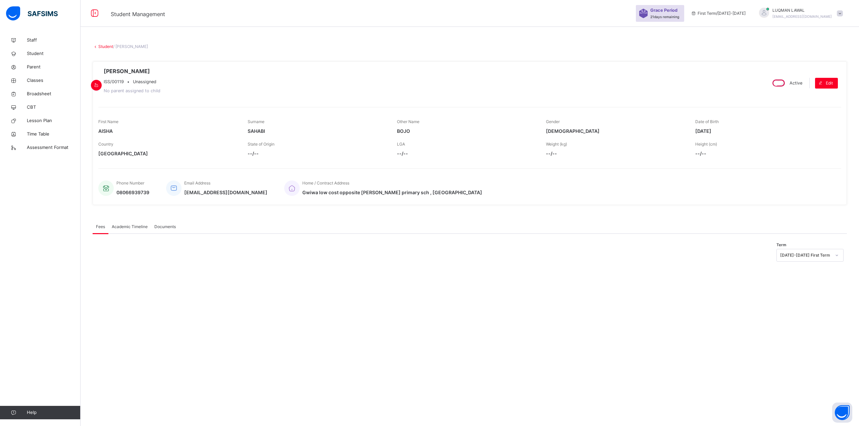
click at [121, 228] on span "Academic Timeline" at bounding box center [130, 227] width 36 height 6
click at [162, 228] on span "Documents" at bounding box center [164, 227] width 21 height 6
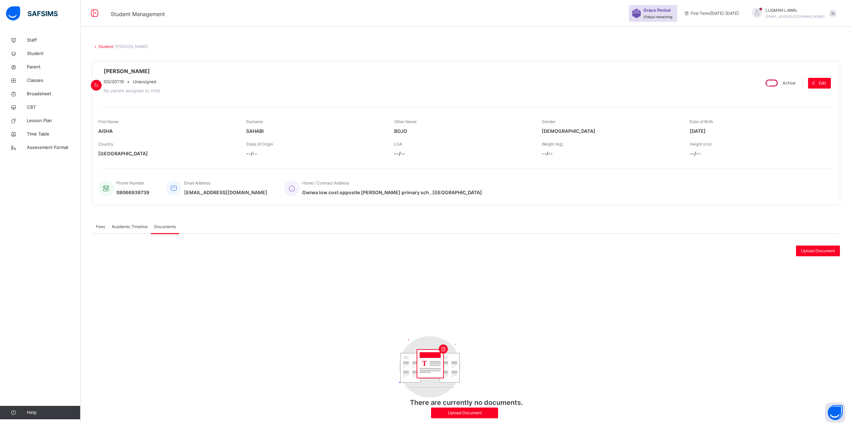
click at [133, 229] on span "Academic Timeline" at bounding box center [130, 227] width 36 height 6
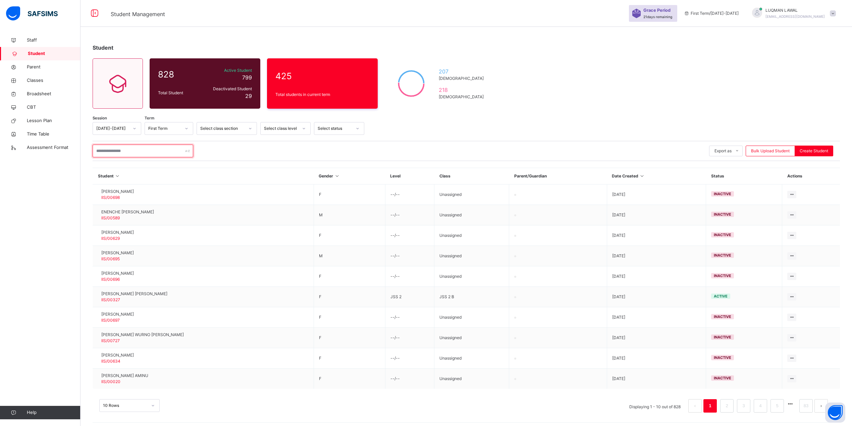
click at [132, 149] on input "text" at bounding box center [143, 151] width 101 height 13
type input "****"
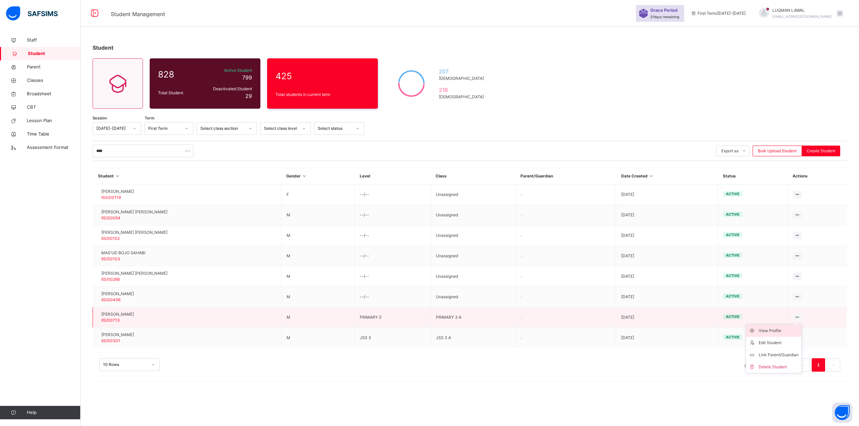
click at [773, 332] on div "View Profile" at bounding box center [779, 331] width 40 height 7
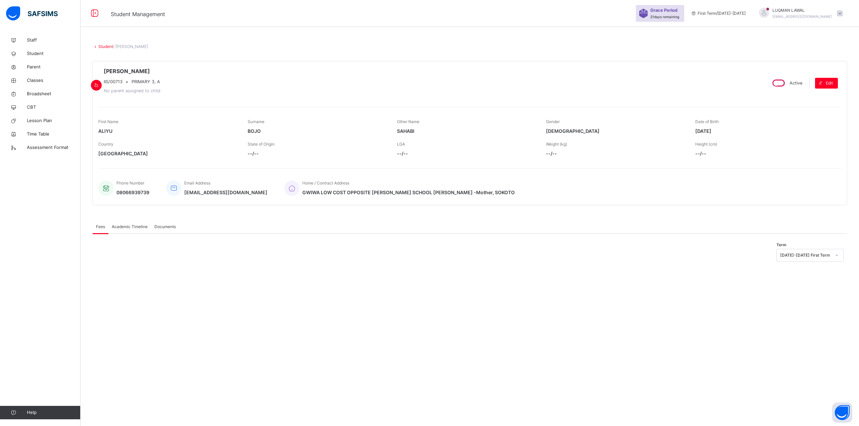
click at [130, 224] on div "Academic Timeline" at bounding box center [129, 226] width 43 height 13
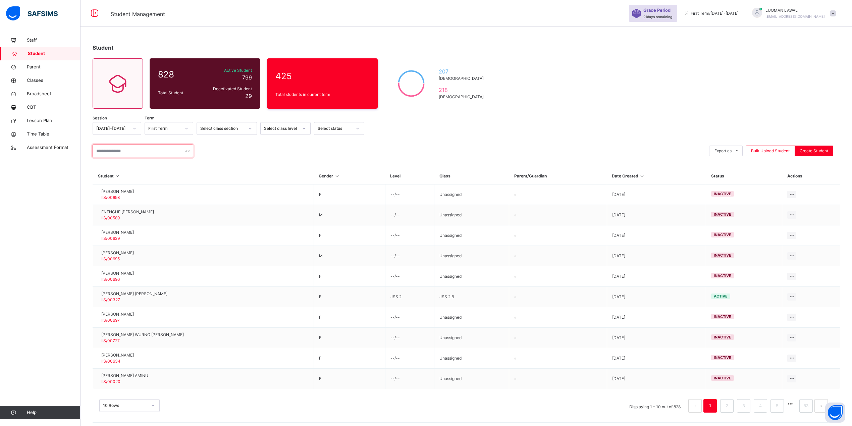
click at [136, 148] on input "text" at bounding box center [143, 151] width 101 height 13
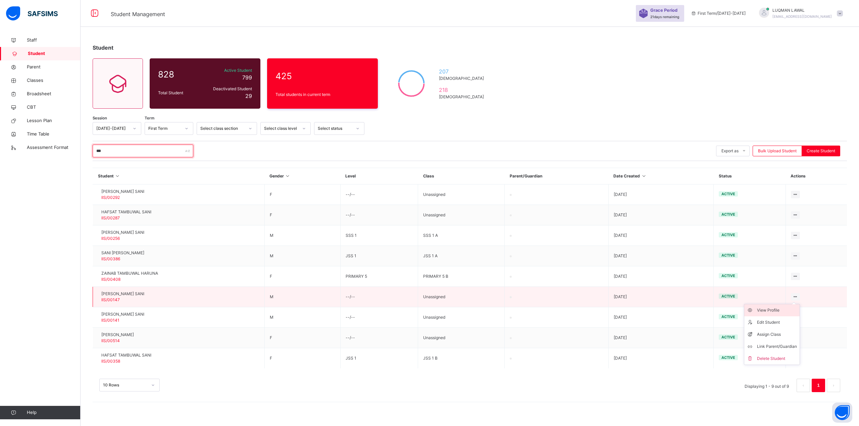
type input "***"
click at [771, 312] on div "View Profile" at bounding box center [777, 310] width 40 height 7
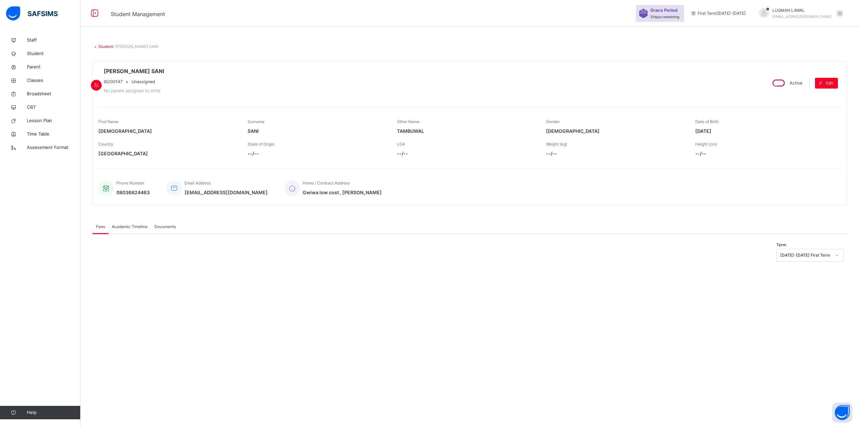
click at [134, 226] on span "Academic Timeline" at bounding box center [130, 227] width 36 height 6
click at [102, 232] on div "Fees" at bounding box center [101, 226] width 16 height 13
click at [134, 229] on span "Academic Timeline" at bounding box center [130, 227] width 36 height 6
click at [100, 229] on span "Fees" at bounding box center [100, 227] width 9 height 6
click at [102, 47] on link "Student" at bounding box center [105, 46] width 15 height 5
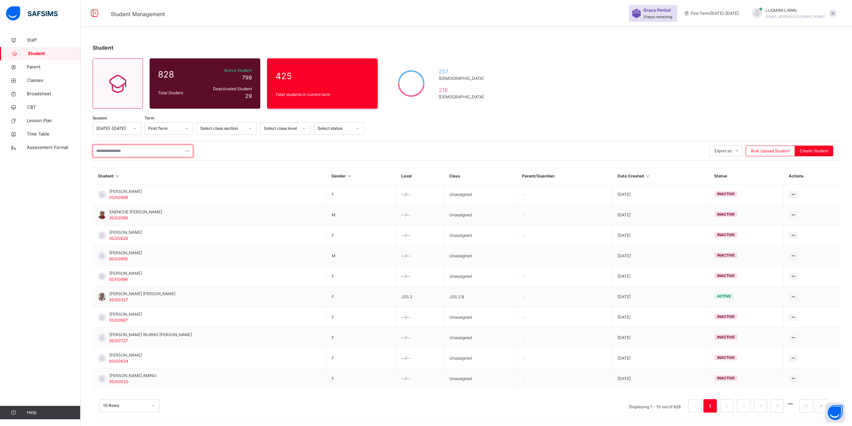
click at [154, 150] on input "text" at bounding box center [143, 151] width 101 height 13
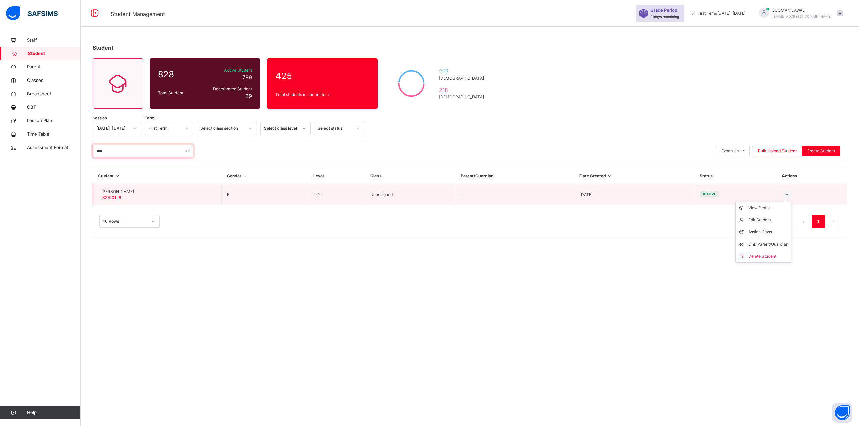
type input "****"
click at [790, 194] on icon at bounding box center [787, 194] width 6 height 5
click at [767, 210] on div "View Profile" at bounding box center [768, 208] width 40 height 7
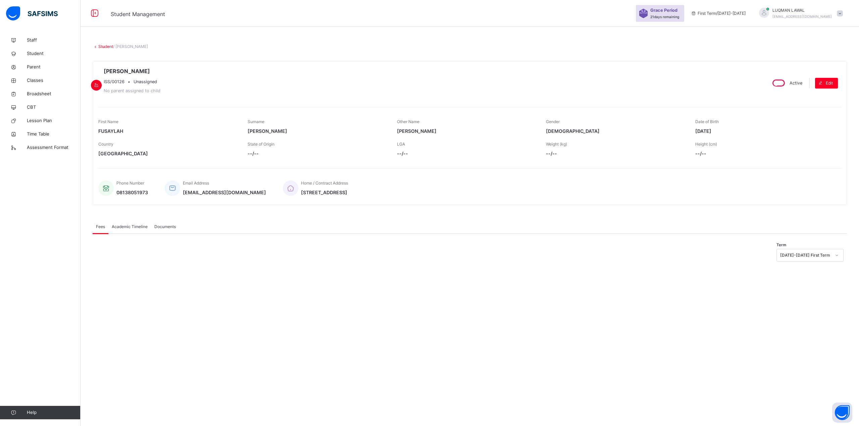
click at [137, 228] on span "Academic Timeline" at bounding box center [130, 227] width 36 height 6
click at [99, 227] on span "Fees" at bounding box center [100, 227] width 9 height 6
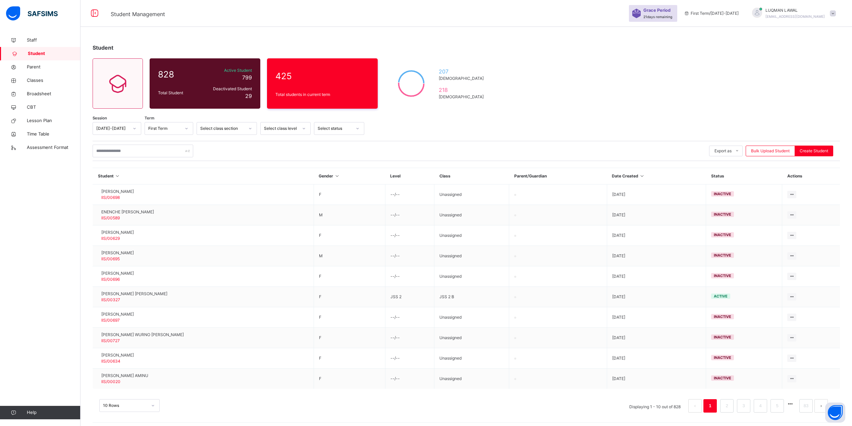
click at [133, 128] on icon at bounding box center [135, 128] width 4 height 7
click at [124, 155] on div "[DATE]-[DATE]" at bounding box center [117, 154] width 48 height 11
click at [163, 146] on input "text" at bounding box center [143, 151] width 101 height 13
click at [144, 154] on input "****" at bounding box center [143, 151] width 101 height 13
type input "*"
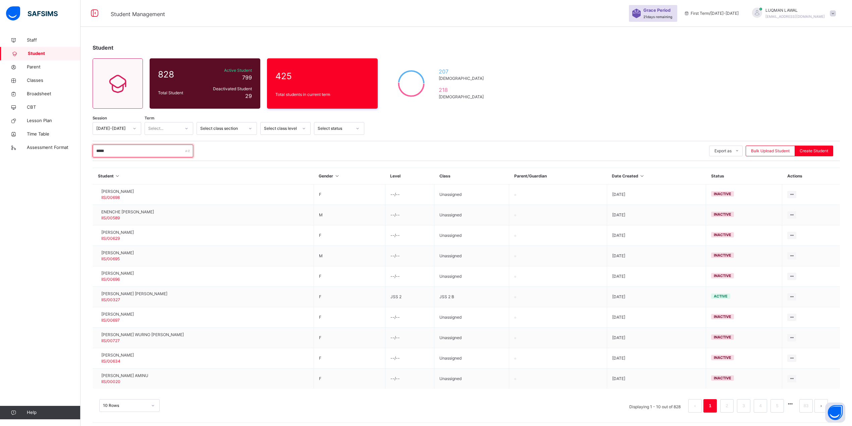
type input "*****"
click at [560, 148] on div "***** Export as Pdf Report Excel Report Excel Report (LMS) Bulk Upload Student …" at bounding box center [467, 151] width 748 height 13
drag, startPoint x: 129, startPoint y: 156, endPoint x: 96, endPoint y: 146, distance: 34.9
click at [96, 146] on input "*****" at bounding box center [143, 151] width 101 height 13
type input "****"
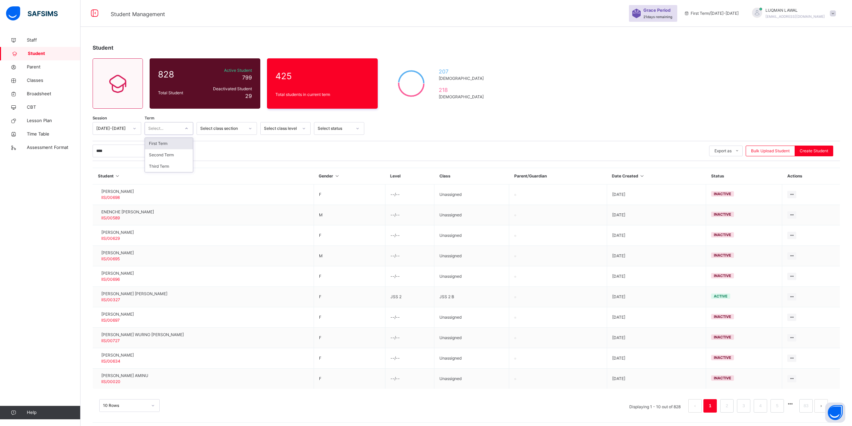
click at [187, 125] on div at bounding box center [186, 128] width 11 height 11
click at [171, 145] on div "First Term" at bounding box center [169, 143] width 48 height 11
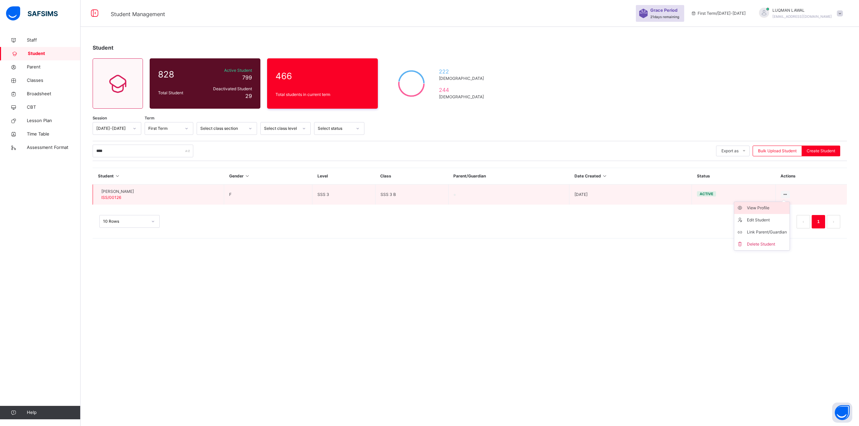
click at [747, 206] on icon at bounding box center [742, 208] width 10 height 7
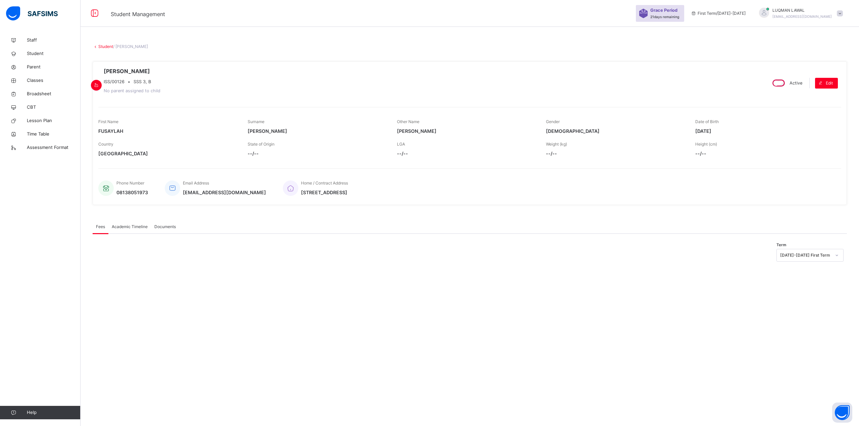
click at [128, 223] on div "Academic Timeline" at bounding box center [129, 226] width 43 height 13
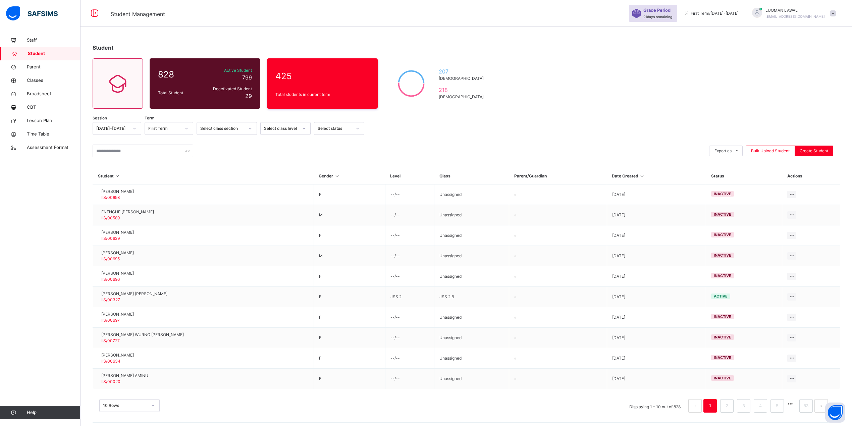
click at [129, 128] on div at bounding box center [134, 128] width 11 height 11
click at [117, 166] on div "[DATE]-[DATE]" at bounding box center [117, 166] width 48 height 11
click at [185, 130] on icon at bounding box center [187, 128] width 4 height 7
click at [171, 143] on div "First Term" at bounding box center [169, 143] width 48 height 11
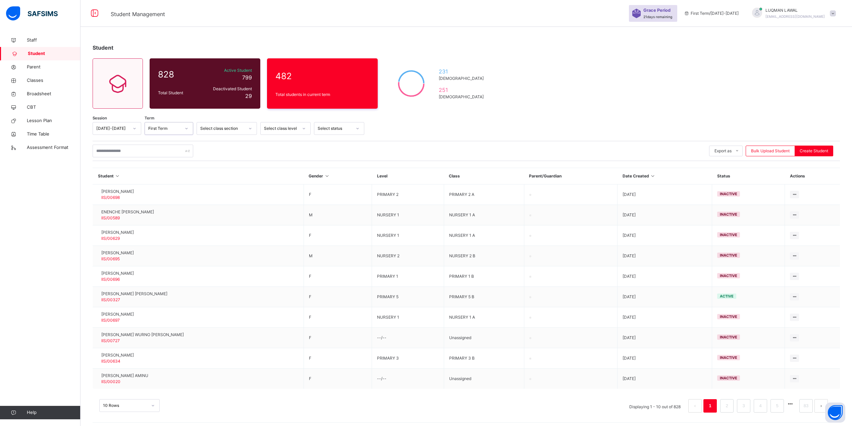
click at [246, 127] on div at bounding box center [250, 128] width 11 height 11
click at [218, 163] on div "SECONDARY SECTION" at bounding box center [227, 166] width 60 height 11
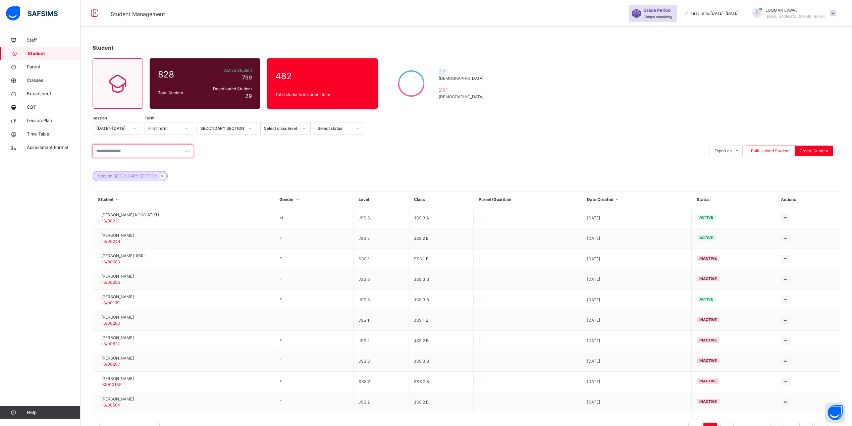
click at [157, 149] on input "text" at bounding box center [143, 151] width 101 height 13
type input "*"
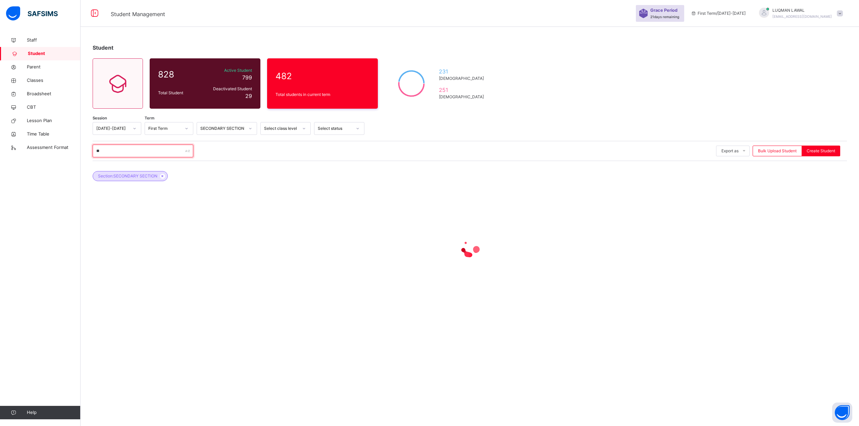
type input "*"
click at [303, 131] on icon at bounding box center [304, 128] width 4 height 7
click at [343, 129] on div "Select status" at bounding box center [335, 129] width 34 height 6
click at [336, 143] on div "Active" at bounding box center [339, 143] width 50 height 11
drag, startPoint x: 110, startPoint y: 152, endPoint x: 77, endPoint y: 155, distance: 33.4
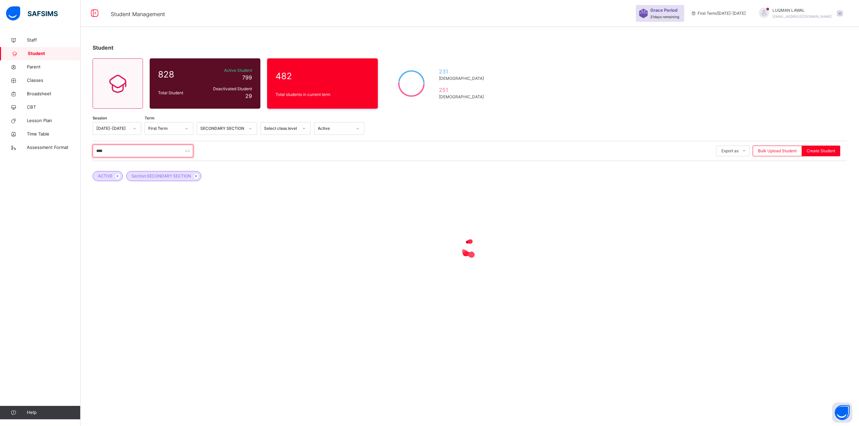
click at [77, 155] on div "Student Management Grace Period 21 days remaining First Term / [DATE]-[DATE] [P…" at bounding box center [429, 213] width 859 height 426
click at [146, 155] on input "****" at bounding box center [143, 151] width 101 height 13
click at [136, 126] on div at bounding box center [134, 128] width 11 height 11
click at [117, 145] on div "[DATE]-[DATE]" at bounding box center [117, 143] width 48 height 11
click at [153, 156] on input "*****" at bounding box center [143, 151] width 101 height 13
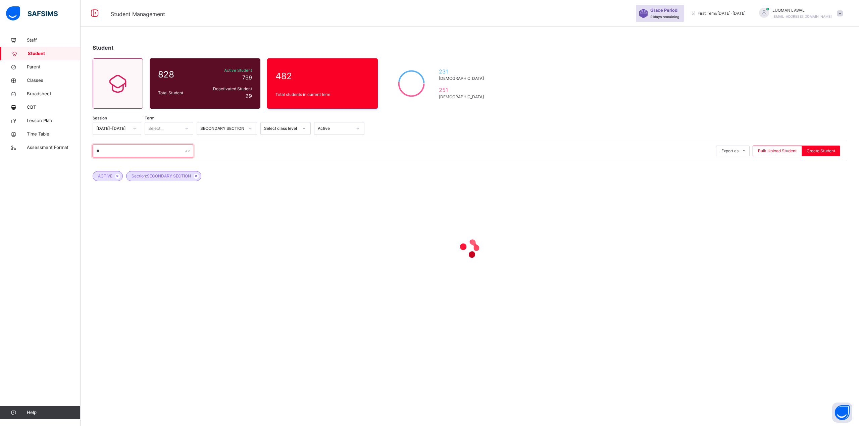
type input "*"
type input "****"
click at [425, 176] on div "ACTIVE Section: SECONDARY SECTION" at bounding box center [470, 172] width 754 height 23
click at [469, 73] on span "231" at bounding box center [463, 71] width 48 height 8
click at [44, 81] on span "Classes" at bounding box center [54, 80] width 54 height 7
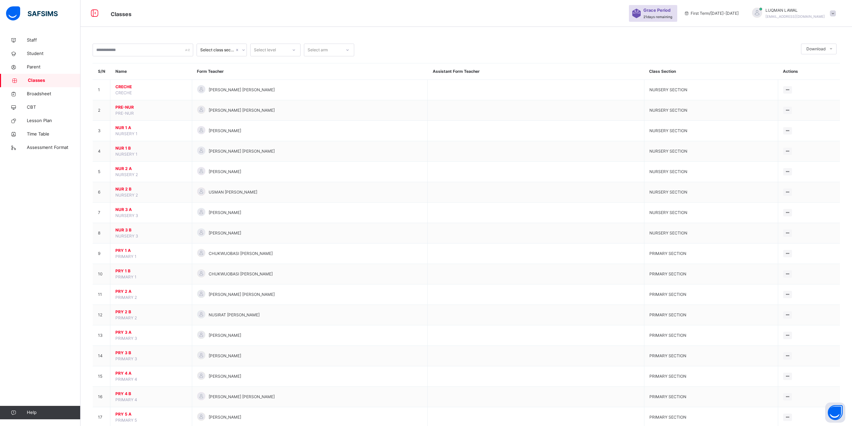
click at [246, 47] on div at bounding box center [243, 50] width 6 height 11
click at [215, 93] on div "SECONDARY SECTION" at bounding box center [222, 90] width 50 height 17
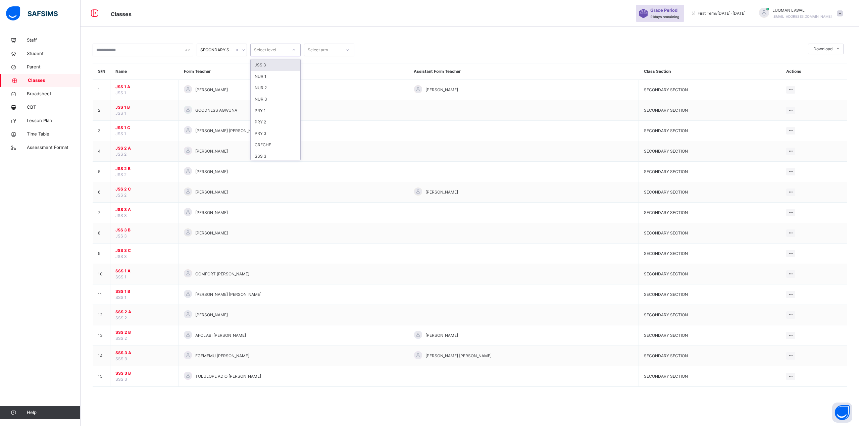
click at [291, 49] on div at bounding box center [293, 50] width 11 height 11
click at [347, 50] on icon at bounding box center [348, 50] width 4 height 7
drag, startPoint x: 388, startPoint y: 45, endPoint x: 382, endPoint y: 46, distance: 6.9
click at [387, 44] on div at bounding box center [581, 50] width 447 height 13
click at [40, 53] on span "Student" at bounding box center [54, 53] width 54 height 7
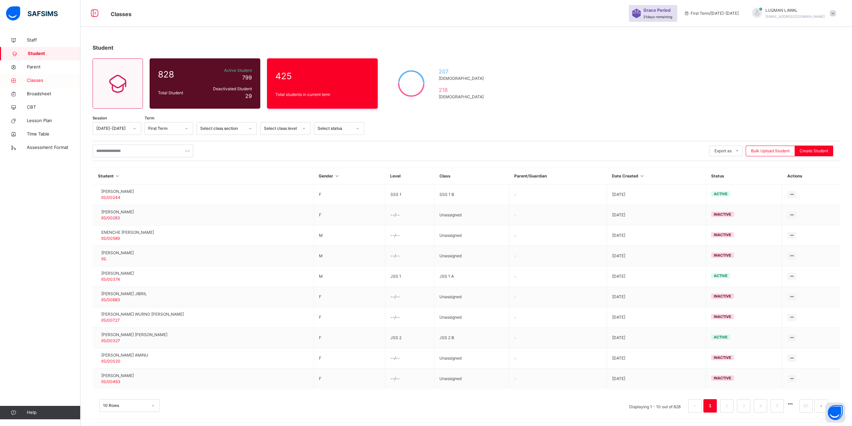
click at [45, 81] on span "Classes" at bounding box center [54, 80] width 54 height 7
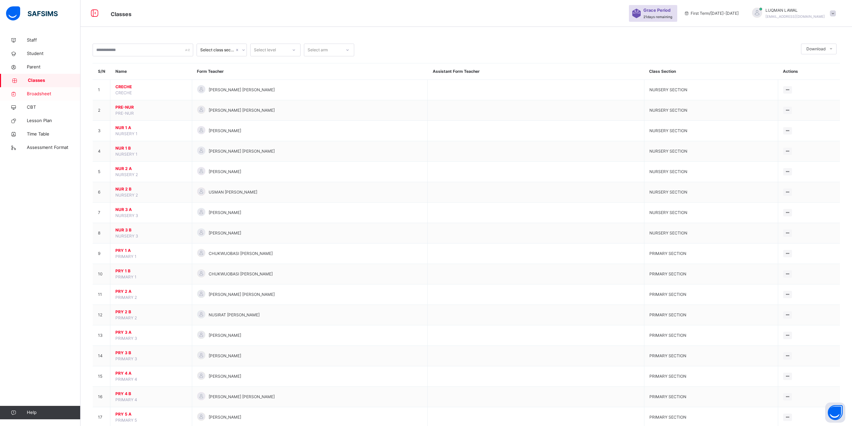
click at [45, 91] on span "Broadsheet" at bounding box center [54, 94] width 54 height 7
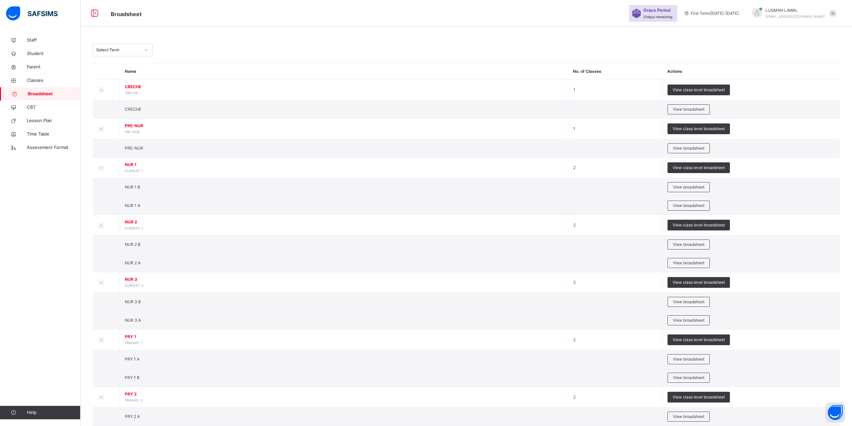
click at [836, 15] on span at bounding box center [833, 13] width 6 height 6
click at [29, 42] on span "Staff" at bounding box center [54, 40] width 54 height 7
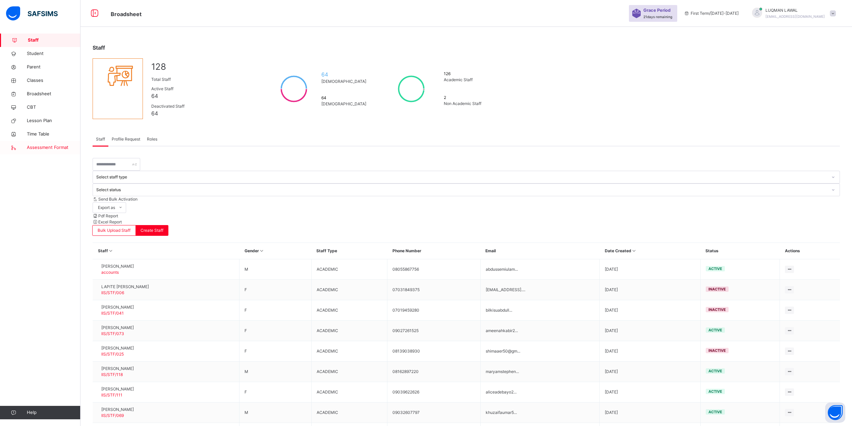
click at [41, 147] on span "Assessment Format" at bounding box center [54, 147] width 54 height 7
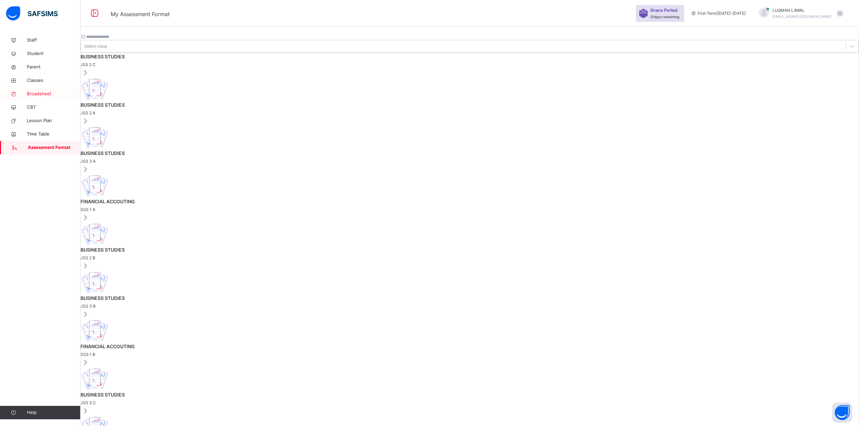
click at [34, 93] on span "Broadsheet" at bounding box center [54, 94] width 54 height 7
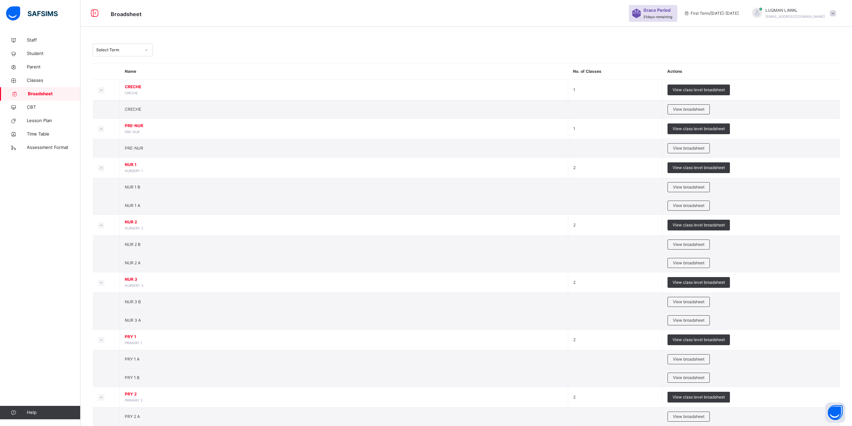
click at [144, 48] on icon at bounding box center [146, 50] width 4 height 7
click at [144, 49] on icon at bounding box center [146, 50] width 4 height 7
click at [118, 50] on div "Select Term" at bounding box center [118, 50] width 44 height 6
click at [124, 135] on div "First Term [DATE]-[DATE]" at bounding box center [123, 134] width 60 height 11
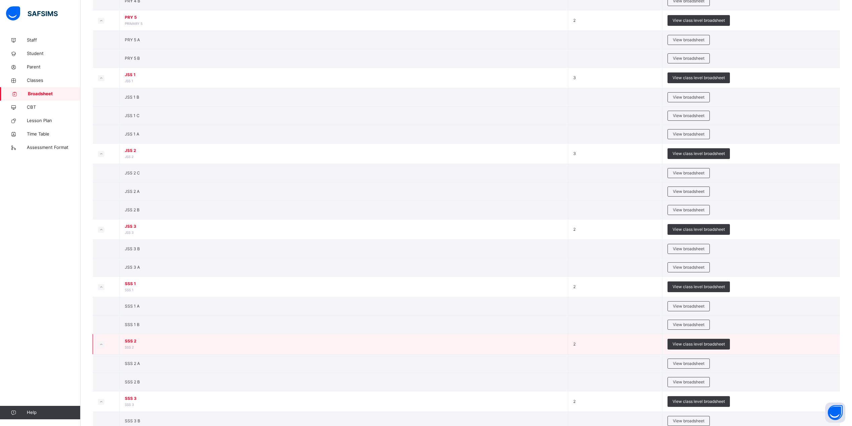
scroll to position [618, 0]
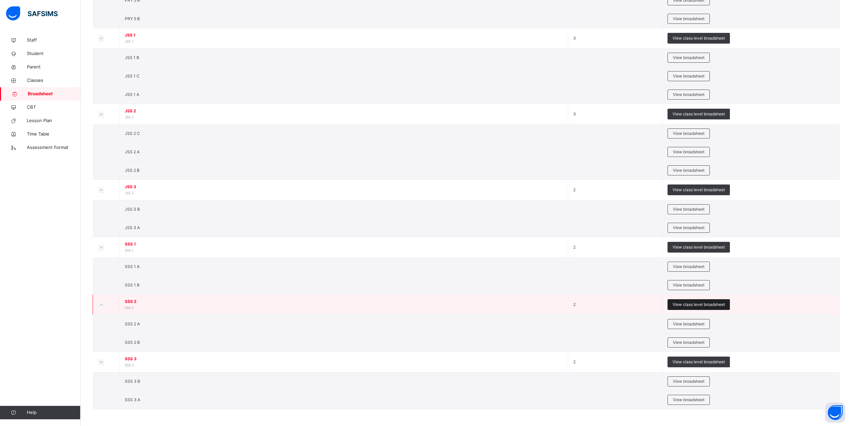
click at [693, 303] on span "View class level broadsheet" at bounding box center [699, 305] width 52 height 6
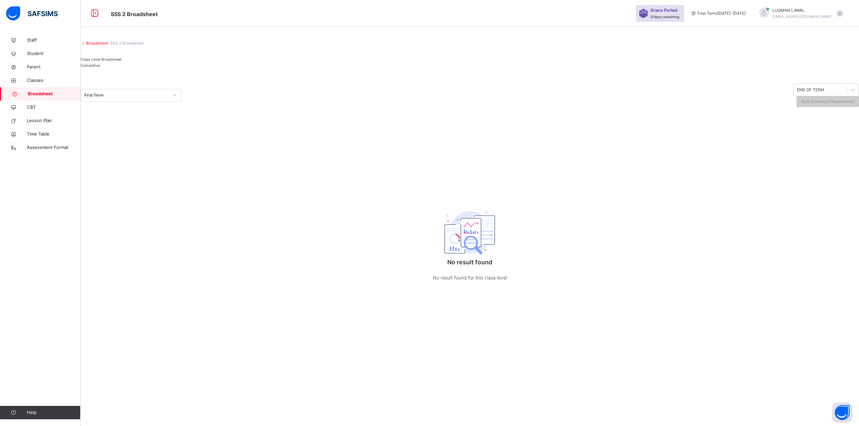
click at [100, 68] on span "Cumulative" at bounding box center [90, 65] width 19 height 5
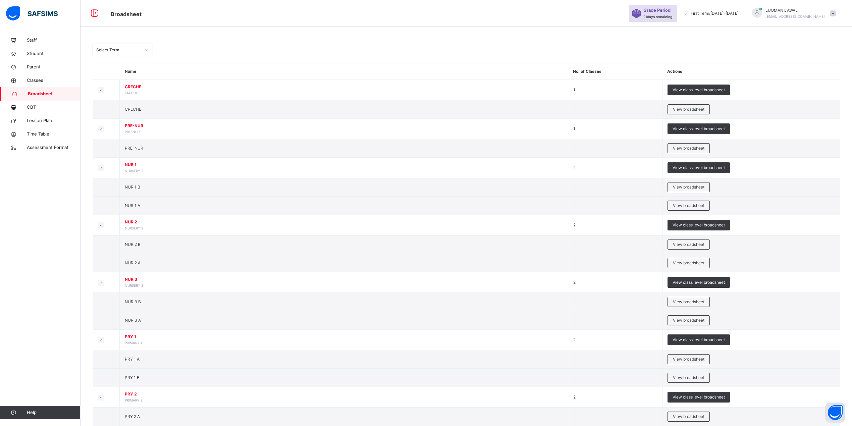
click at [147, 48] on icon at bounding box center [146, 50] width 4 height 7
click at [125, 131] on div "First Term [DATE]-[DATE]" at bounding box center [123, 134] width 60 height 11
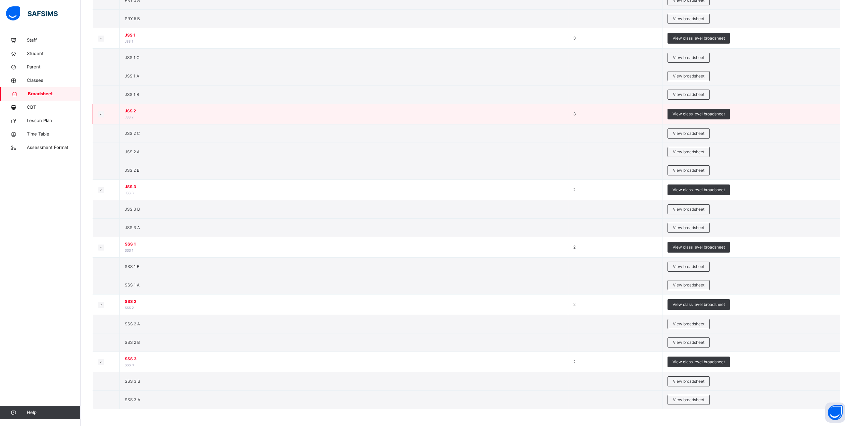
scroll to position [618, 0]
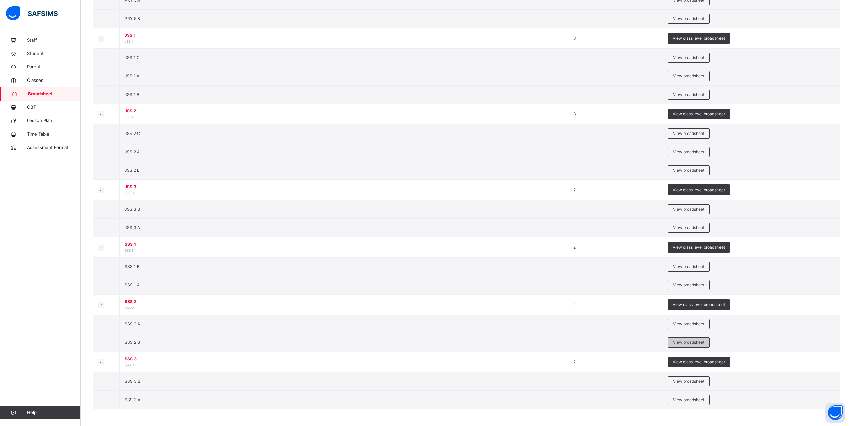
click at [689, 340] on span "View broadsheet" at bounding box center [689, 343] width 32 height 6
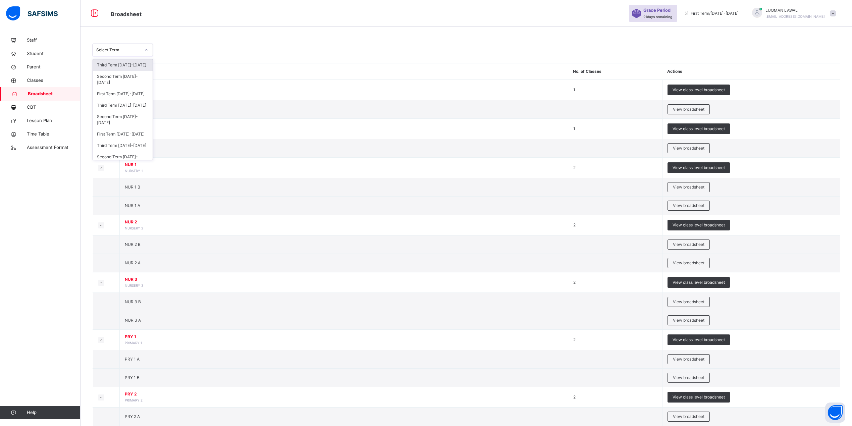
click at [145, 46] on div at bounding box center [146, 50] width 11 height 11
click at [128, 96] on div "Third Term [DATE]-[DATE]" at bounding box center [123, 96] width 60 height 11
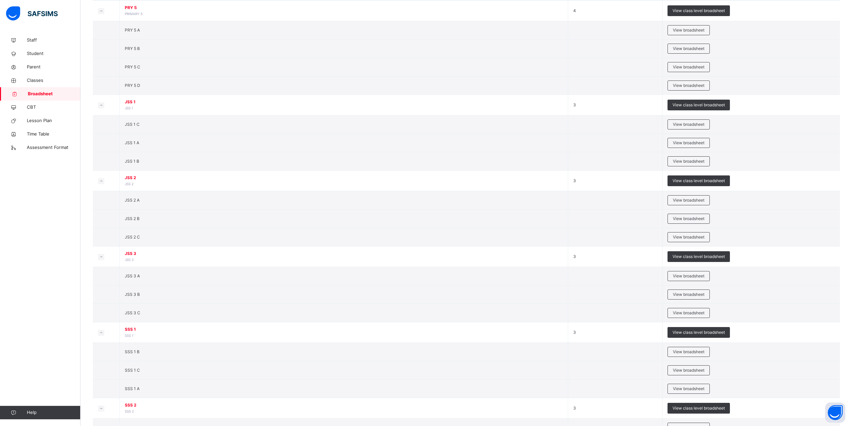
scroll to position [716, 0]
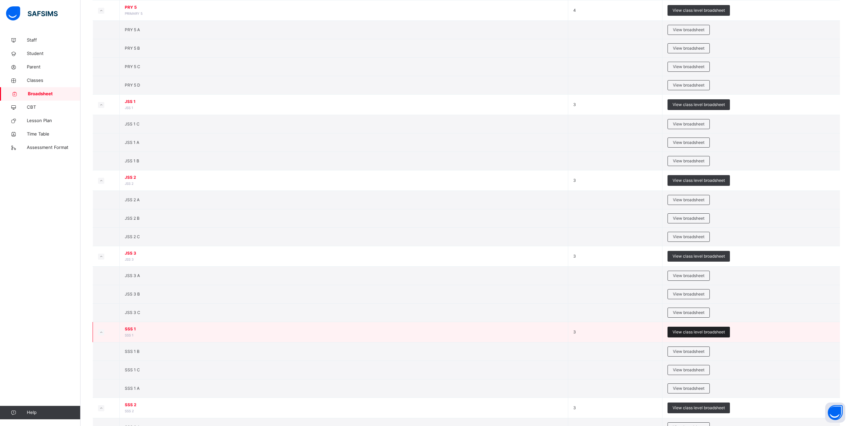
click at [690, 335] on span "View class level broadsheet" at bounding box center [699, 332] width 52 height 6
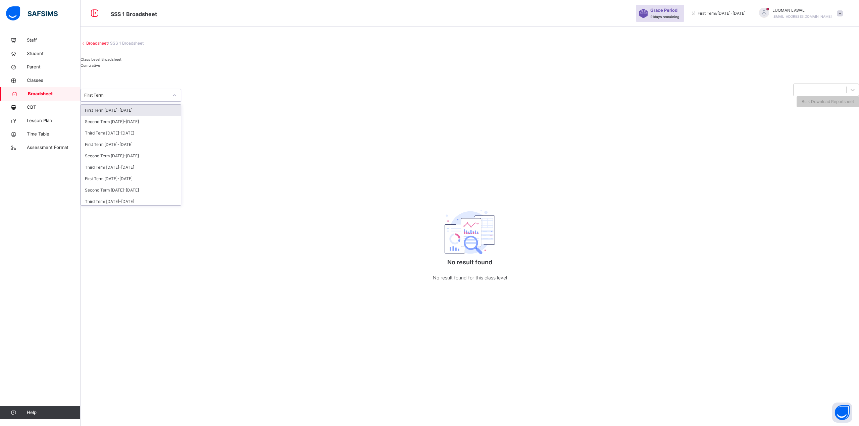
click at [180, 101] on div at bounding box center [174, 95] width 11 height 11
click at [136, 165] on div "Third Term [DATE]-[DATE]" at bounding box center [131, 159] width 100 height 11
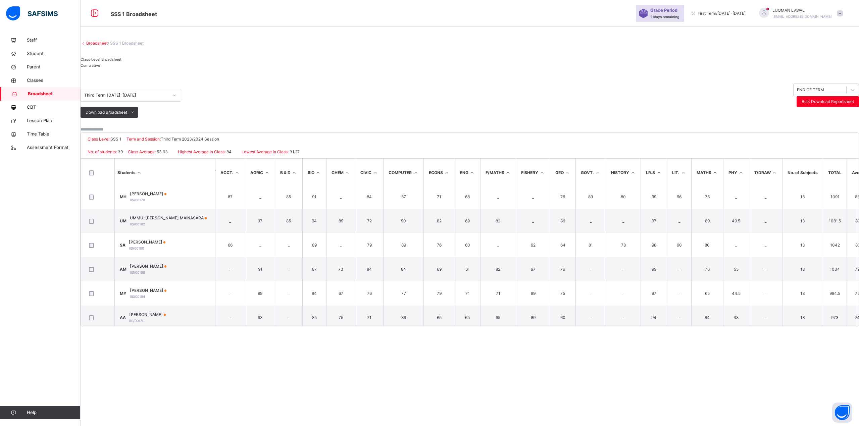
scroll to position [0, 0]
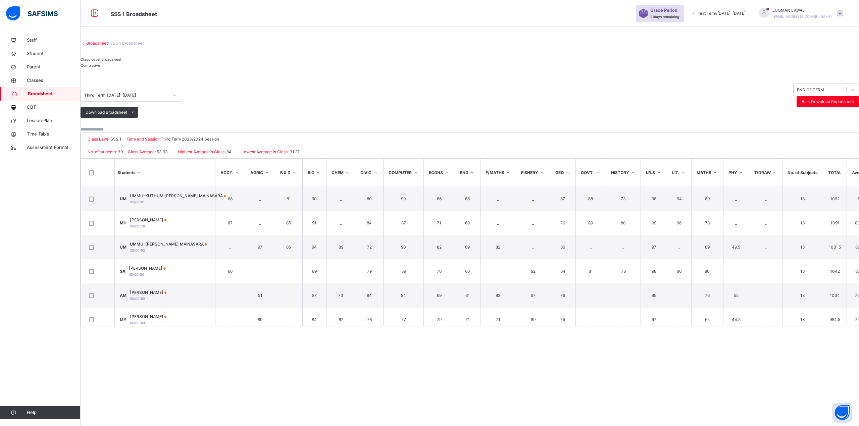
click at [178, 101] on div at bounding box center [174, 95] width 11 height 11
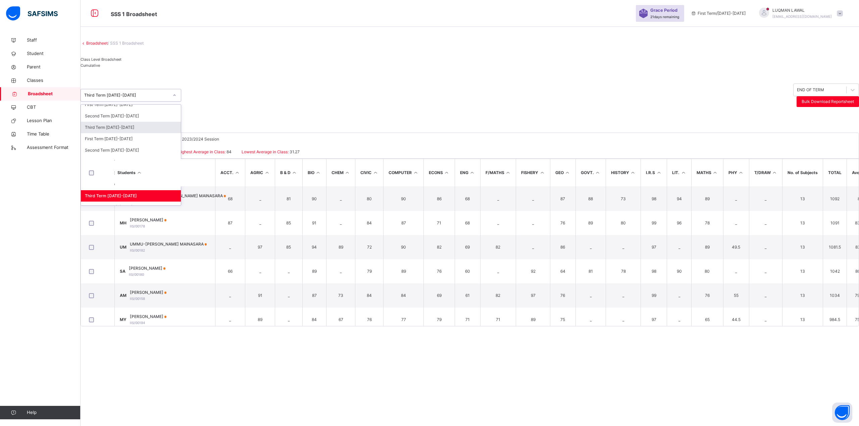
scroll to position [59, 0]
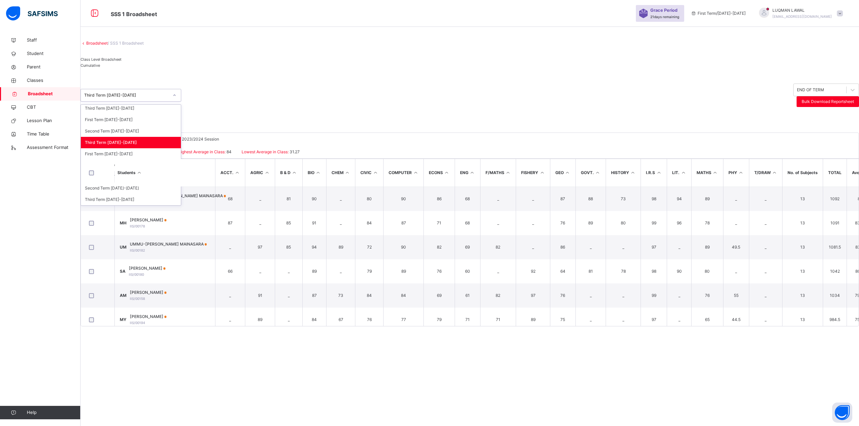
click at [133, 183] on div "Third Term [DATE]-[DATE]" at bounding box center [131, 176] width 100 height 11
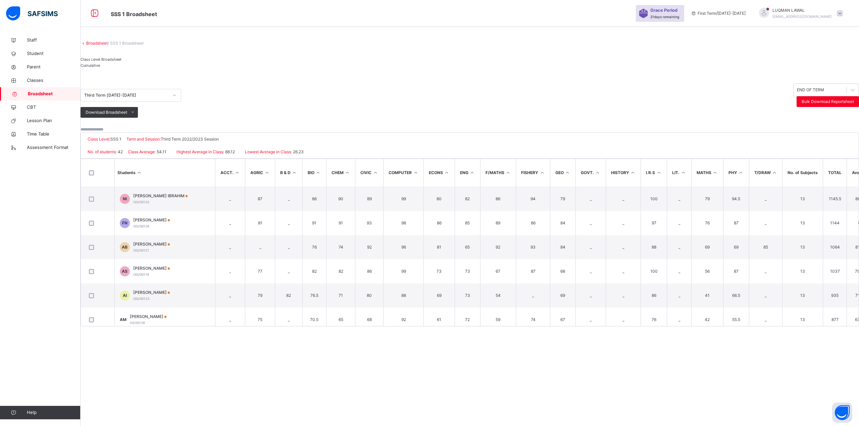
click at [100, 68] on span "Cumulative" at bounding box center [90, 65] width 19 height 5
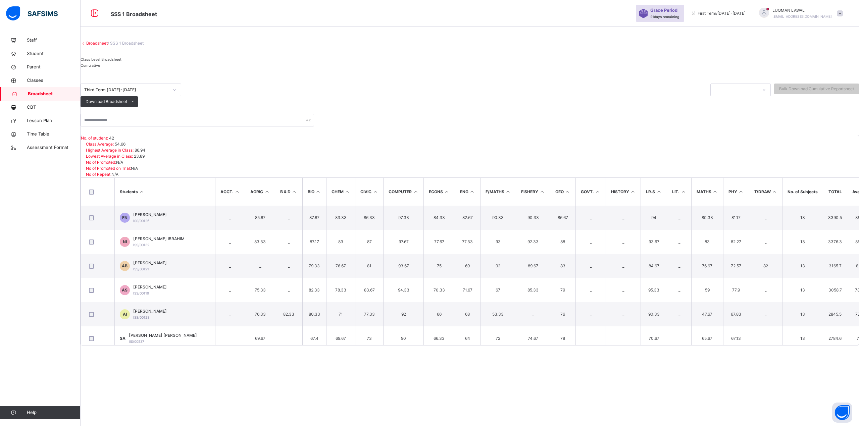
scroll to position [0, 0]
click at [138, 122] on li "PDF" at bounding box center [124, 116] width 27 height 11
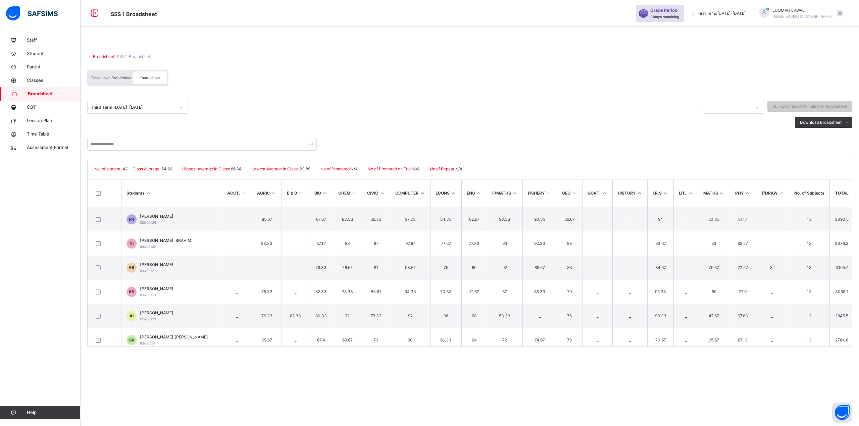
click at [90, 57] on icon at bounding box center [90, 56] width 6 height 5
click at [97, 57] on link "Broadsheet" at bounding box center [103, 56] width 21 height 5
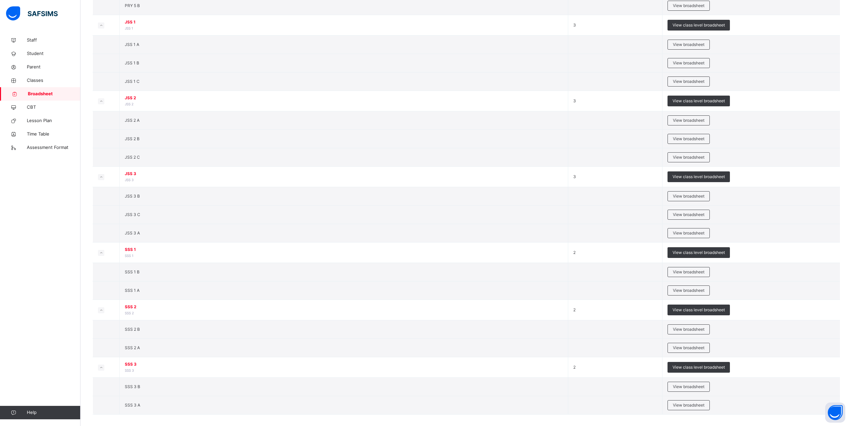
scroll to position [612, 0]
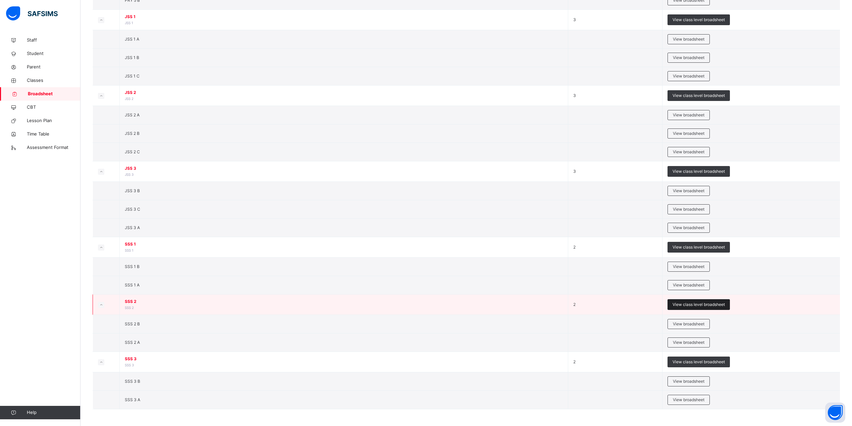
click at [706, 306] on span "View class level broadsheet" at bounding box center [699, 305] width 52 height 6
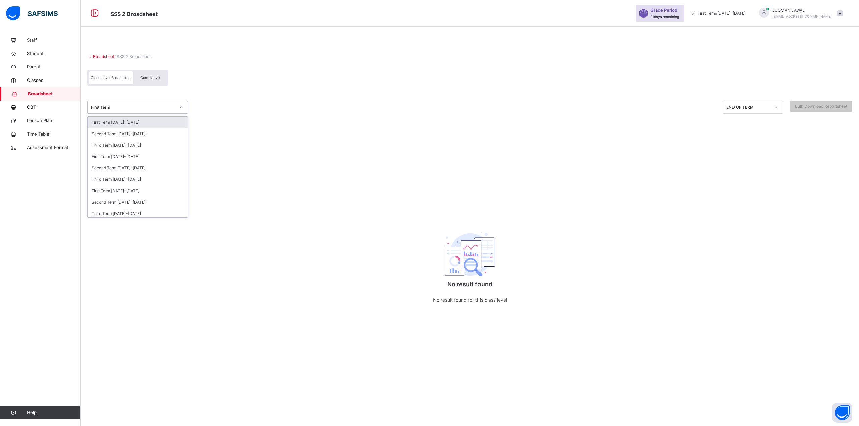
click at [179, 105] on div at bounding box center [181, 107] width 11 height 11
click at [127, 201] on div "Third Term [DATE]-[DATE]" at bounding box center [138, 201] width 100 height 11
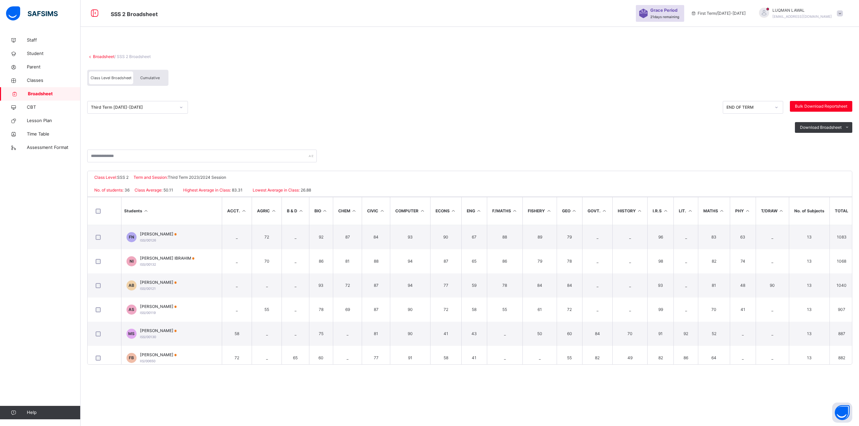
click at [150, 79] on span "Cumulative" at bounding box center [149, 78] width 19 height 5
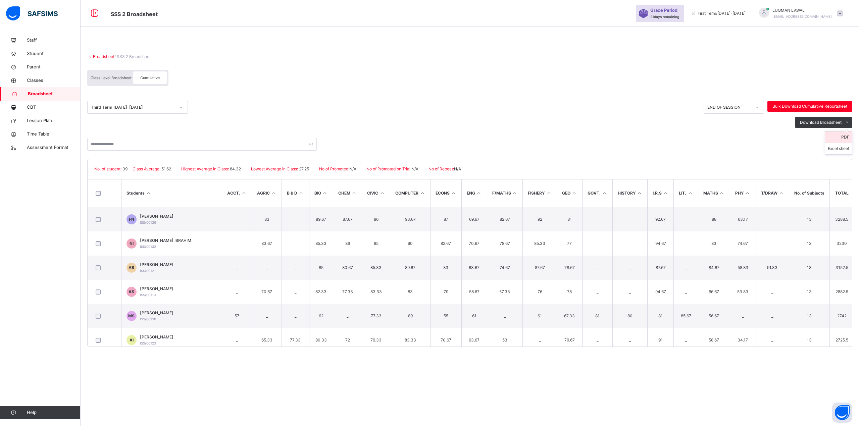
click at [845, 137] on li "PDF" at bounding box center [838, 137] width 27 height 11
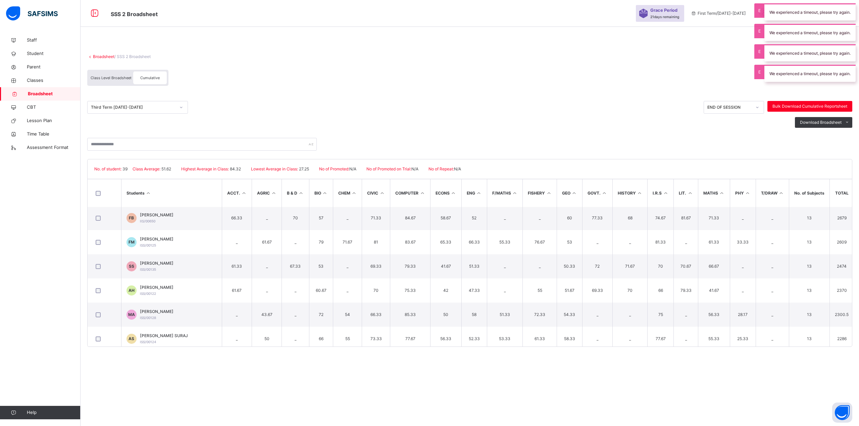
scroll to position [0, 0]
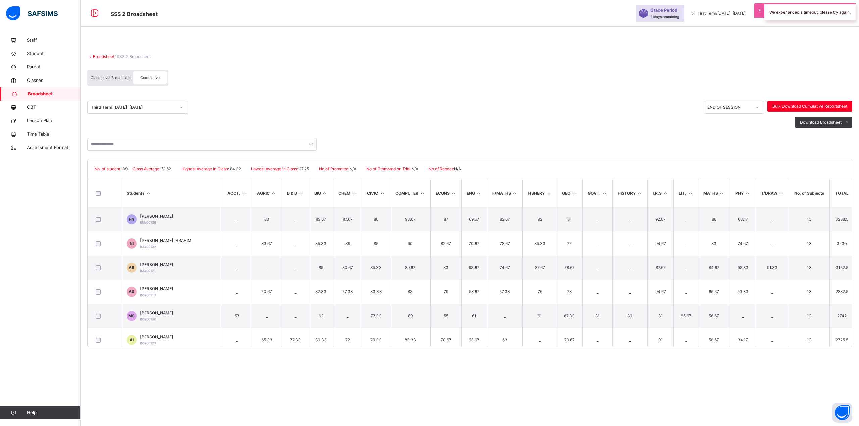
click at [183, 108] on icon at bounding box center [181, 107] width 4 height 7
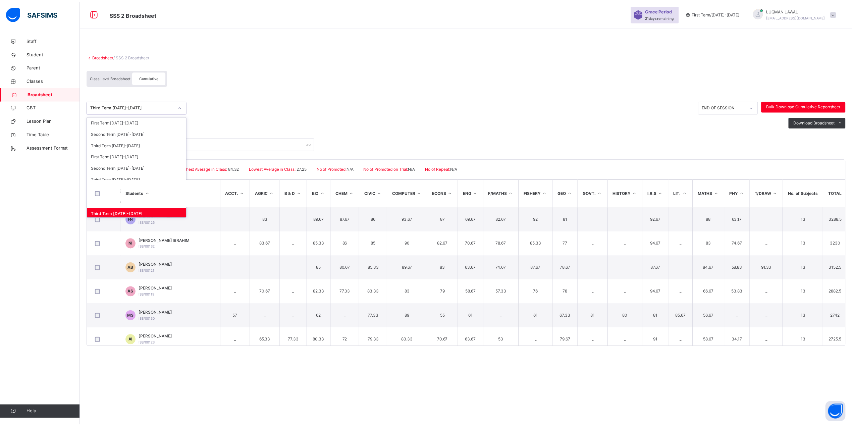
scroll to position [6, 0]
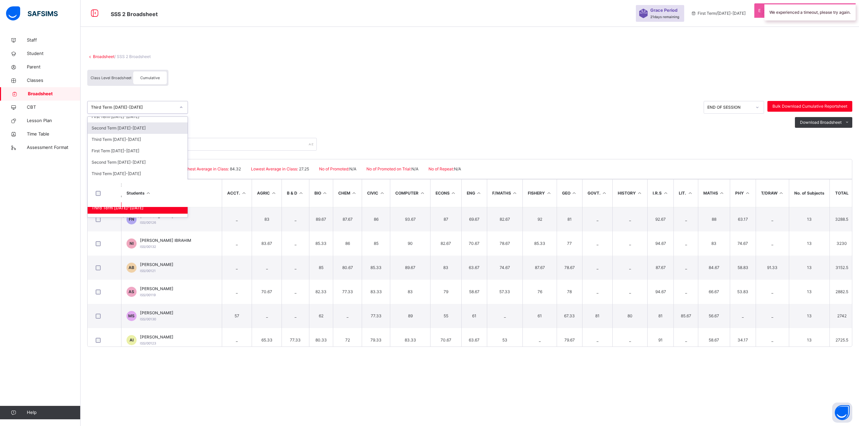
click at [100, 56] on link "Broadsheet" at bounding box center [103, 56] width 21 height 5
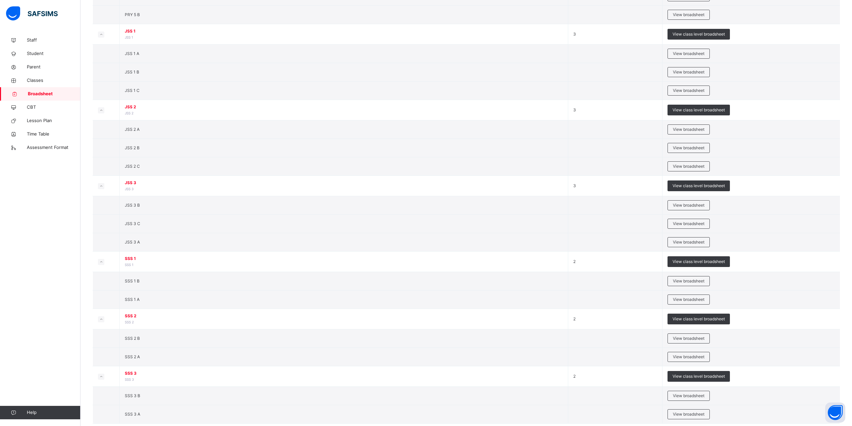
scroll to position [612, 0]
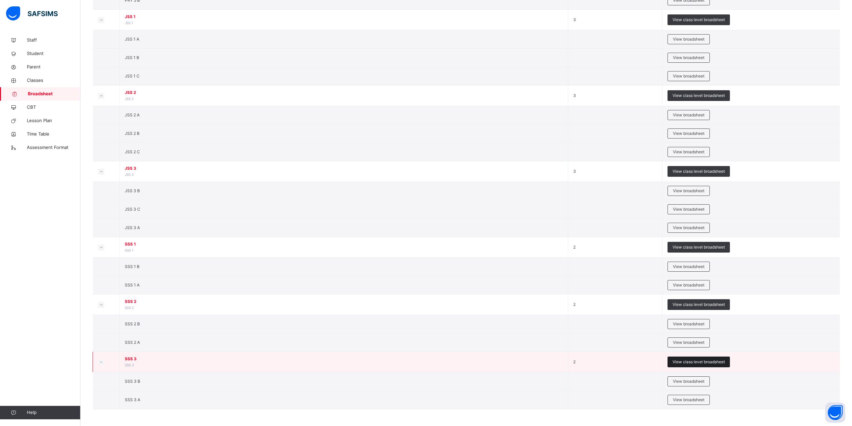
click at [695, 361] on span "View class level broadsheet" at bounding box center [699, 362] width 52 height 6
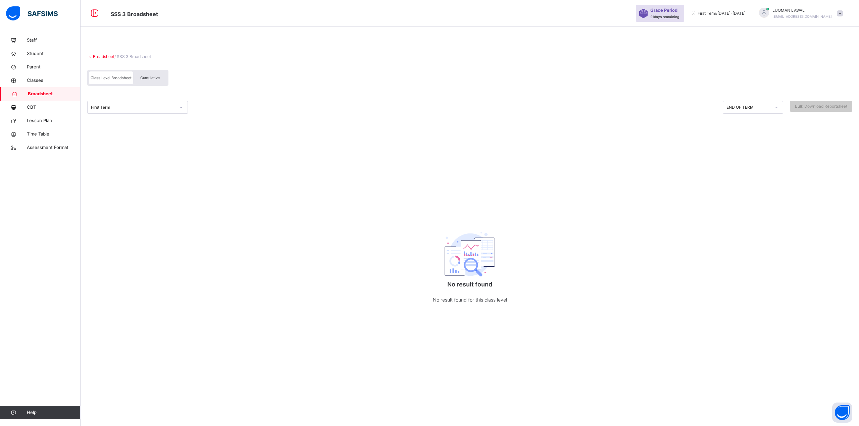
click at [153, 78] on span "Cumulative" at bounding box center [149, 78] width 19 height 5
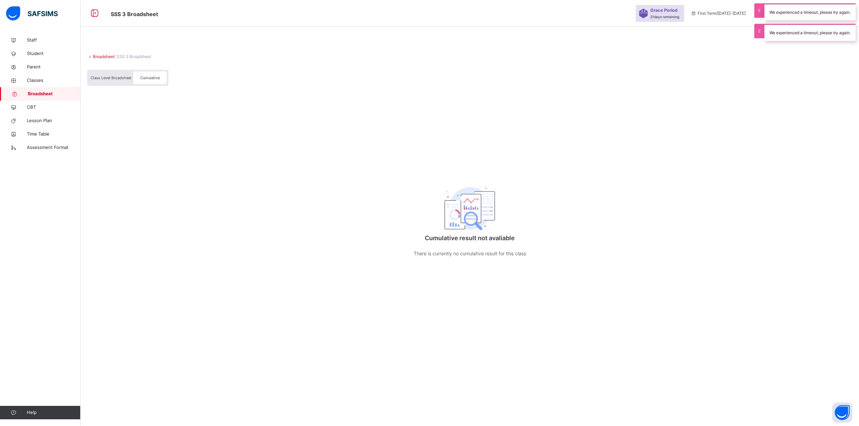
click at [111, 78] on span "Class Level Broadsheet" at bounding box center [111, 78] width 41 height 5
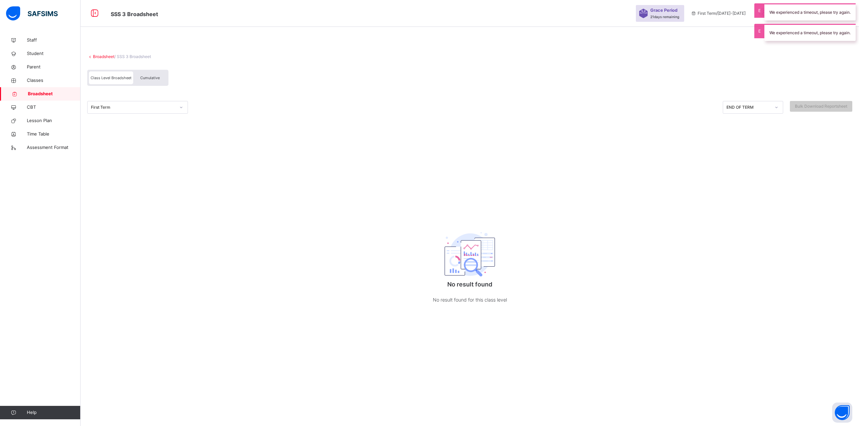
click at [178, 107] on div at bounding box center [181, 107] width 11 height 11
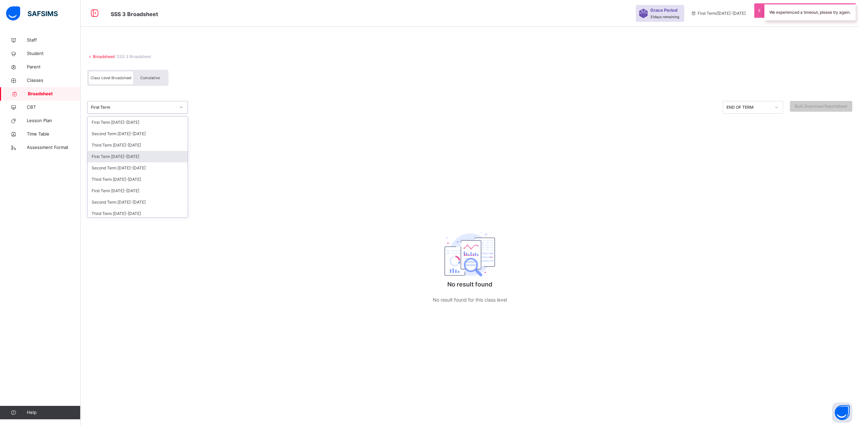
scroll to position [59, 0]
click at [128, 121] on div "Third Term [DATE]-[DATE]" at bounding box center [138, 120] width 100 height 11
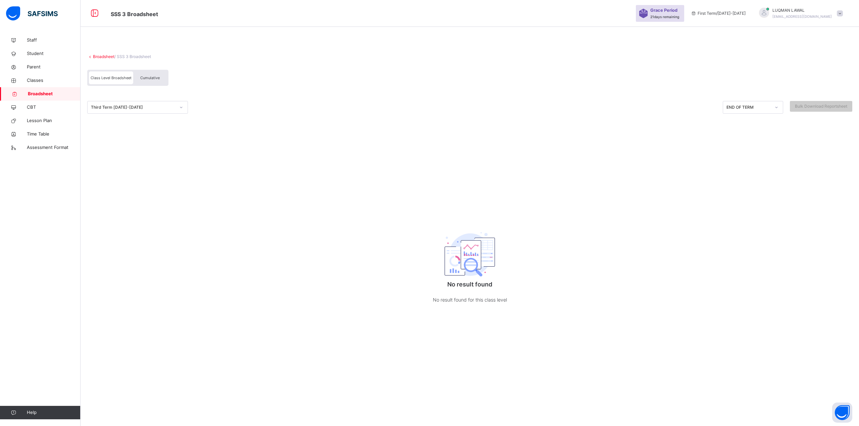
click at [146, 79] on span "Cumulative" at bounding box center [149, 78] width 19 height 5
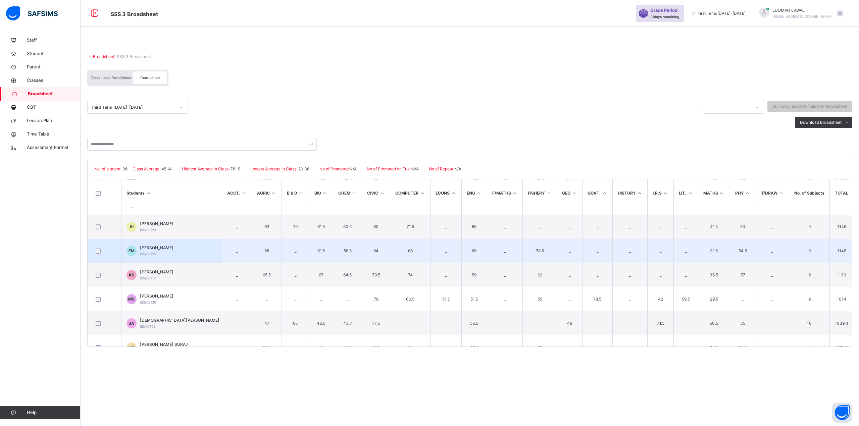
scroll to position [0, 0]
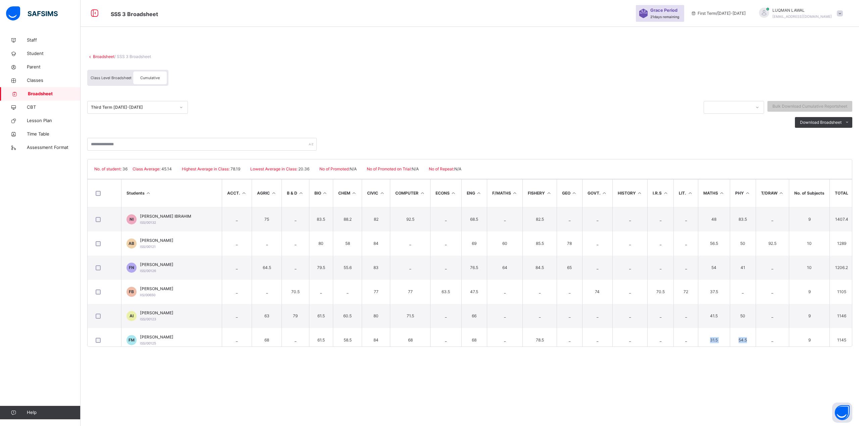
drag, startPoint x: 706, startPoint y: 348, endPoint x: 748, endPoint y: 344, distance: 41.4
click at [748, 344] on div "Broadsheet / SSS 3 Broadsheet Class Level Broadsheet Cumulative Third Term 2024…" at bounding box center [470, 197] width 779 height 327
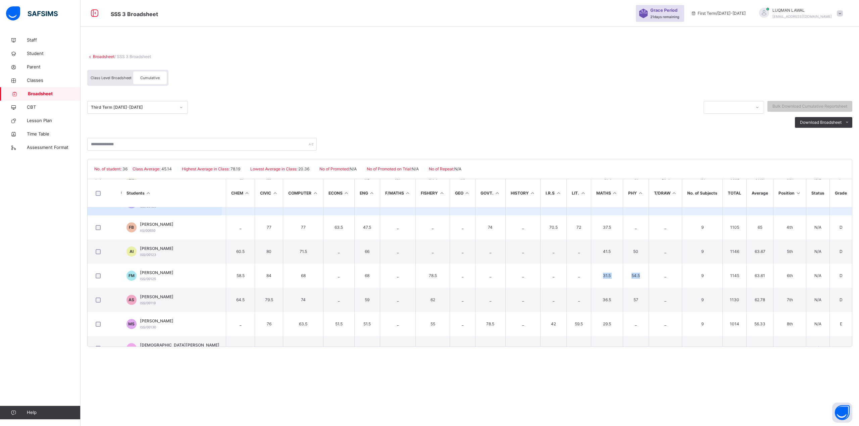
scroll to position [134, 109]
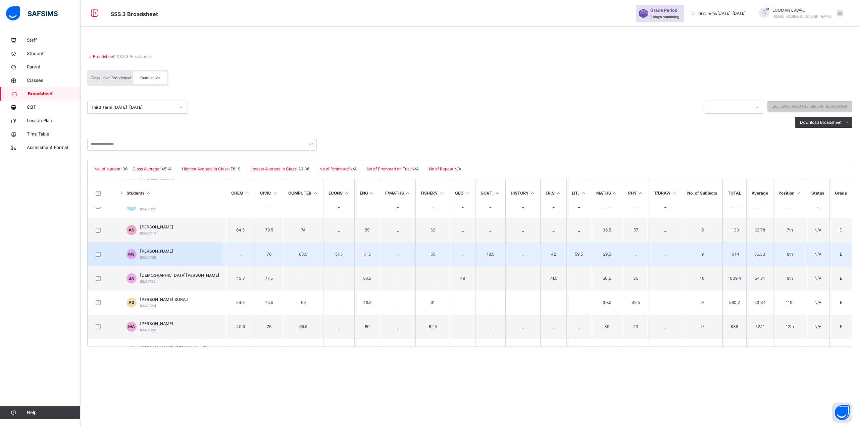
click at [685, 258] on td "9" at bounding box center [702, 254] width 41 height 24
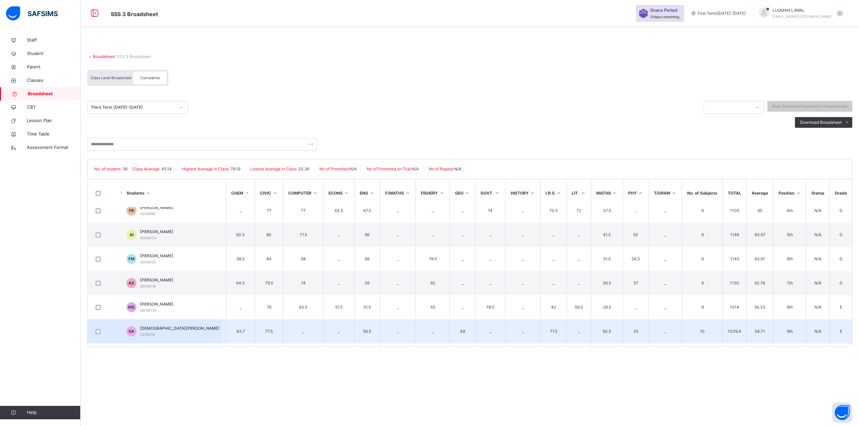
scroll to position [0, 109]
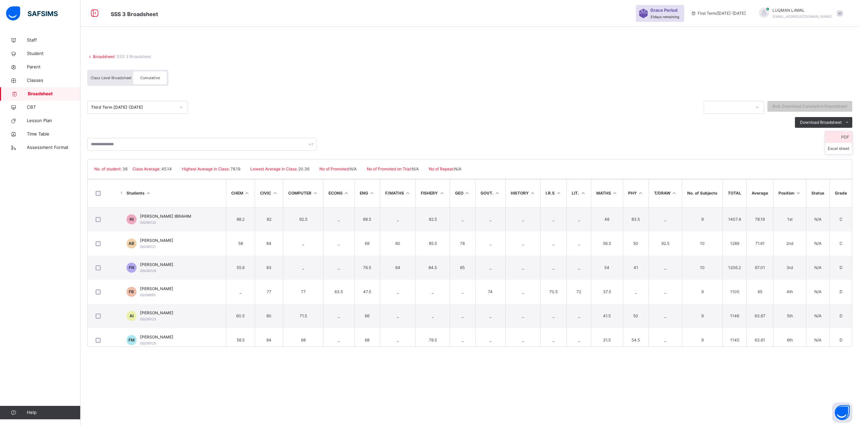
click at [845, 136] on li "PDF" at bounding box center [838, 137] width 27 height 11
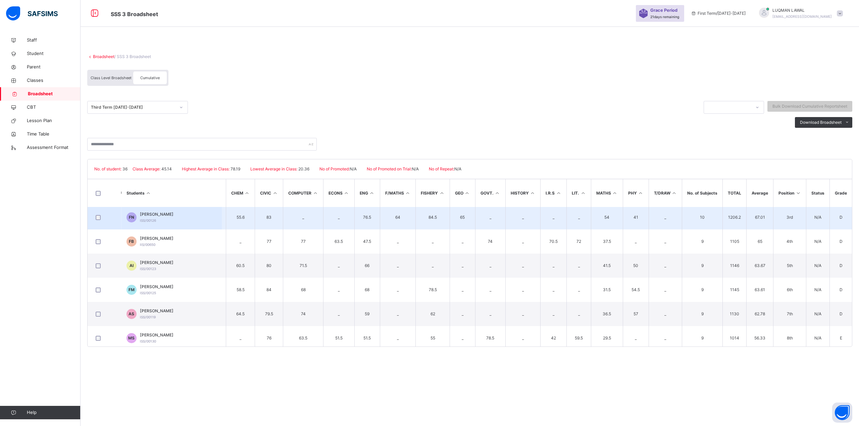
scroll to position [89, 109]
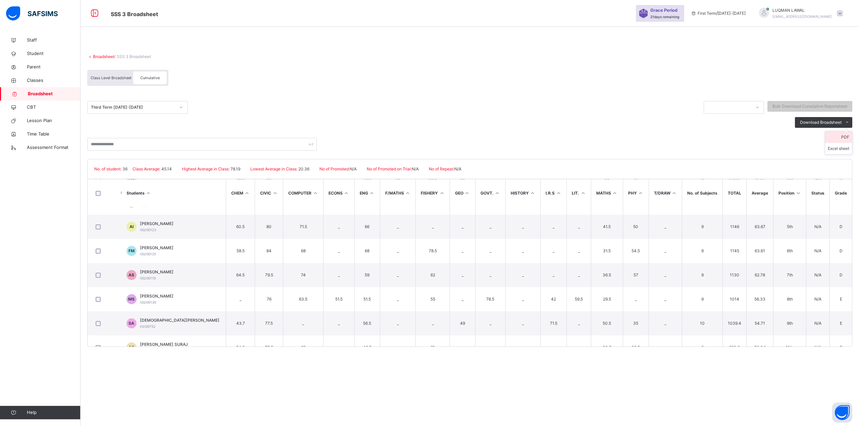
click at [844, 136] on li "PDF" at bounding box center [838, 137] width 27 height 11
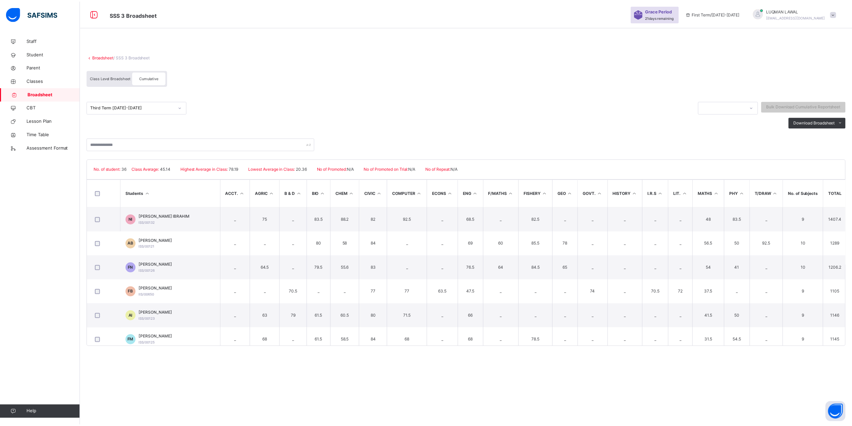
scroll to position [89, 109]
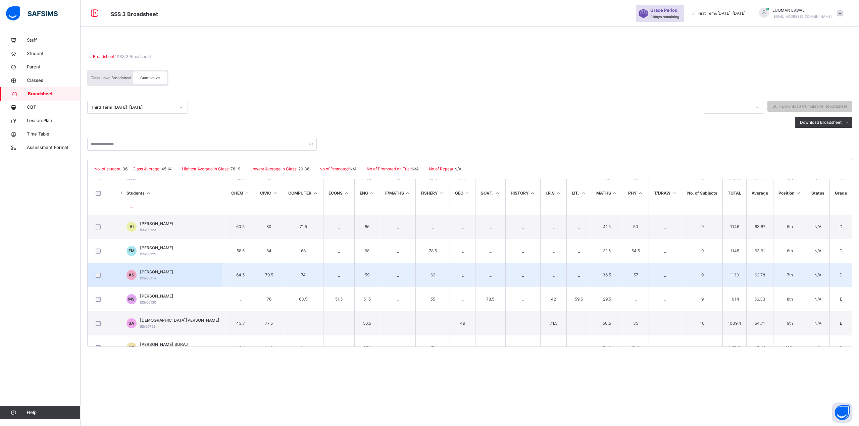
click at [156, 272] on span "[PERSON_NAME]" at bounding box center [157, 272] width 34 height 6
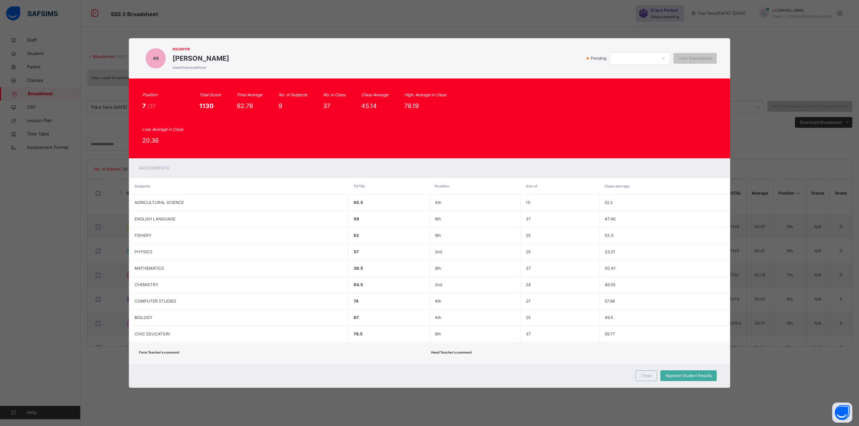
click at [662, 56] on icon at bounding box center [663, 58] width 4 height 7
click at [643, 75] on div "No options" at bounding box center [640, 73] width 60 height 11
click at [689, 57] on span "View Reportsheet" at bounding box center [695, 58] width 33 height 6
click at [745, 51] on div "AS ISS/00119 AISHA BOJO SAHABI undefined undefined Pending View Reportsheet Pos…" at bounding box center [429, 213] width 859 height 426
click at [643, 375] on span "Close" at bounding box center [646, 376] width 11 height 6
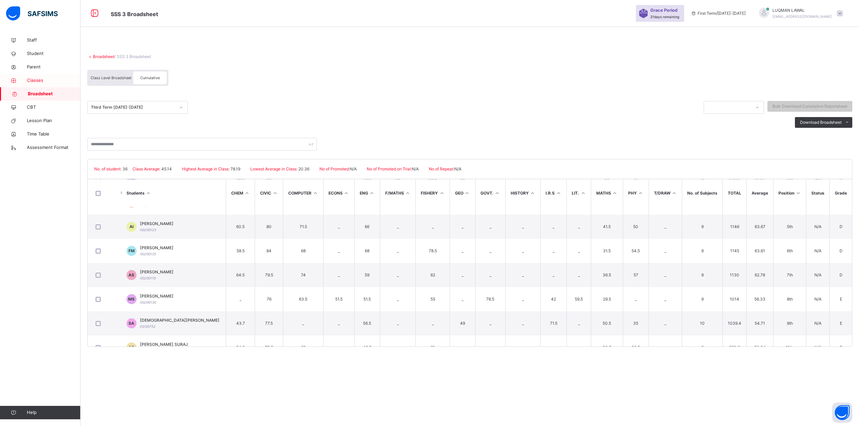
click at [35, 81] on span "Classes" at bounding box center [54, 80] width 54 height 7
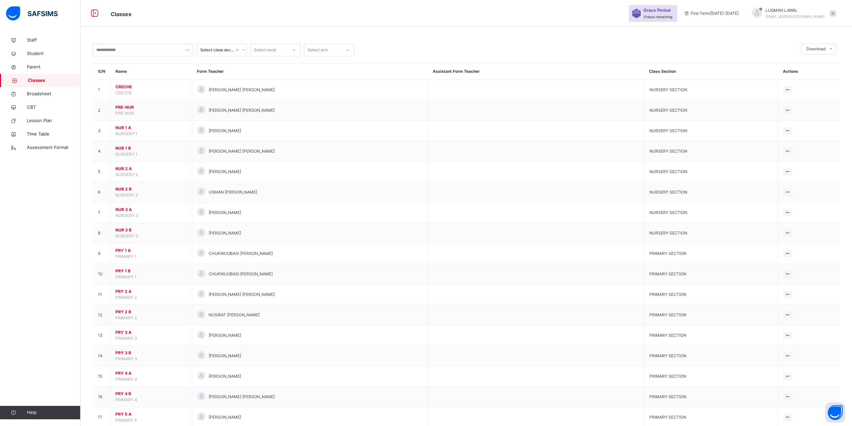
click at [242, 50] on icon at bounding box center [244, 50] width 4 height 7
click at [35, 96] on span "Broadsheet" at bounding box center [54, 94] width 54 height 7
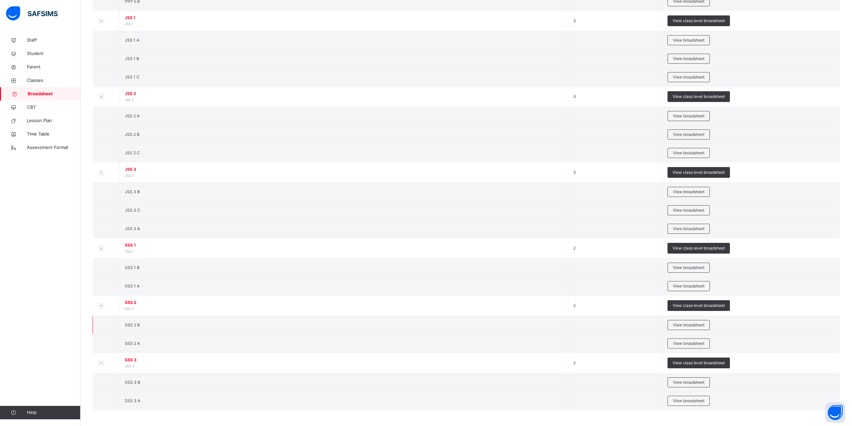
scroll to position [612, 0]
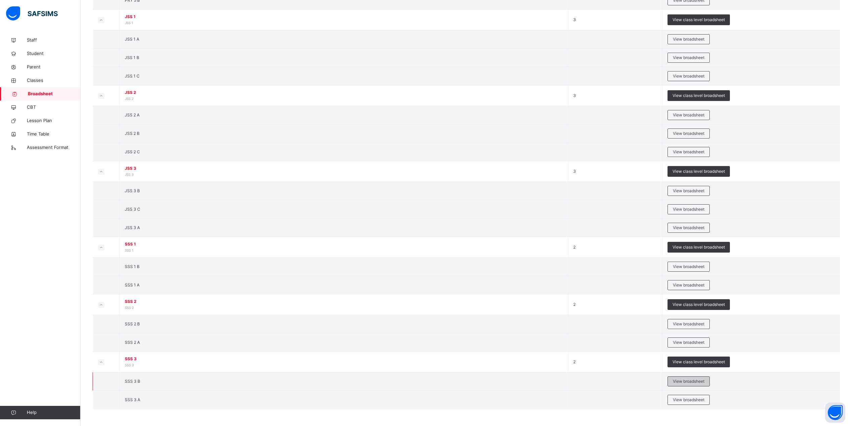
click at [700, 380] on span "View broadsheet" at bounding box center [689, 382] width 32 height 6
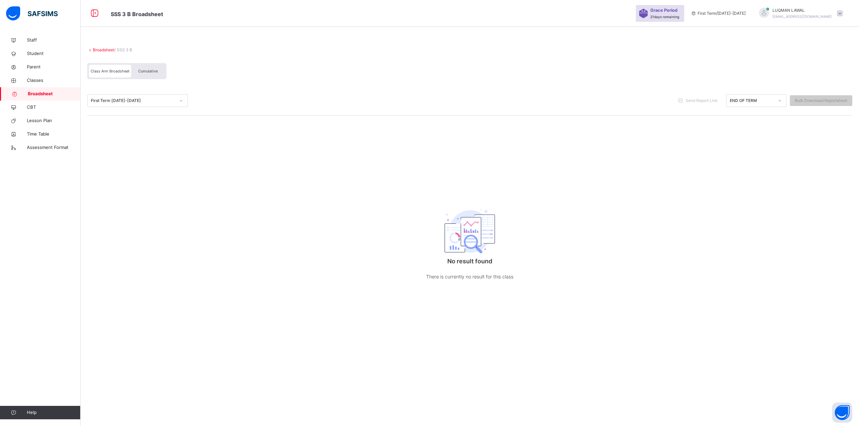
click at [166, 101] on div "First Term [DATE]-[DATE]" at bounding box center [133, 101] width 85 height 6
click at [149, 69] on span "Cumulative" at bounding box center [147, 71] width 19 height 5
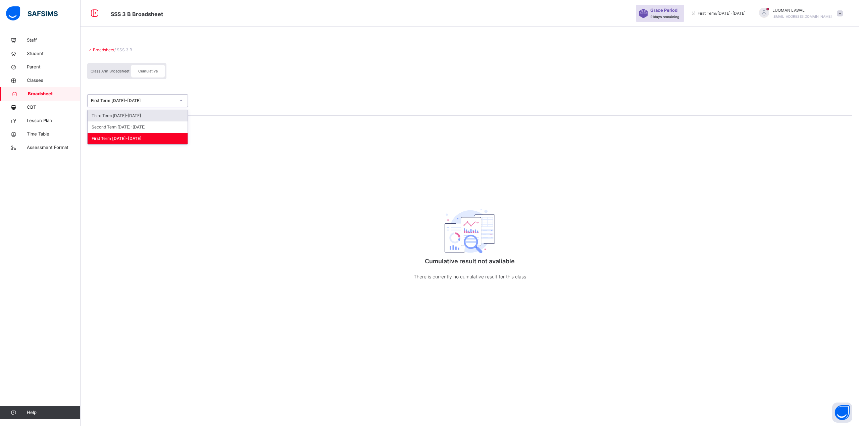
click at [181, 101] on icon at bounding box center [181, 100] width 2 height 1
click at [254, 49] on div "Broadsheet / SSS 3 B" at bounding box center [469, 50] width 765 height 6
click at [37, 80] on span "Classes" at bounding box center [54, 80] width 54 height 7
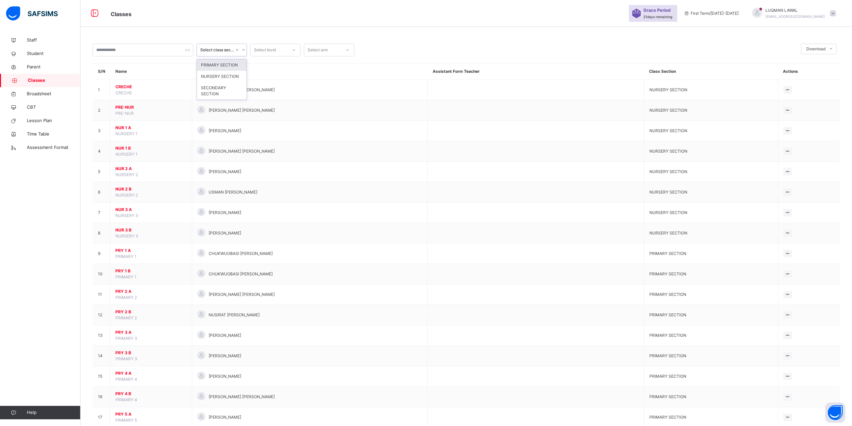
click at [245, 50] on icon at bounding box center [244, 50] width 4 height 7
click at [220, 93] on div "SECONDARY SECTION" at bounding box center [222, 90] width 50 height 17
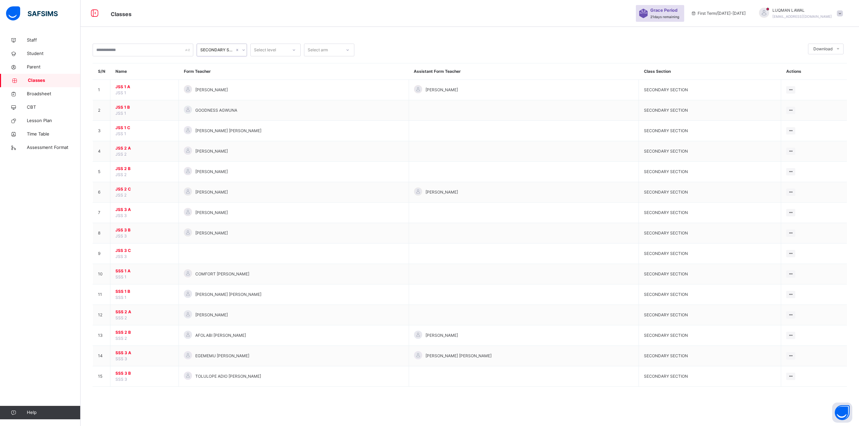
click at [292, 53] on div at bounding box center [293, 50] width 11 height 11
click at [280, 73] on div "SSS 3" at bounding box center [276, 74] width 50 height 11
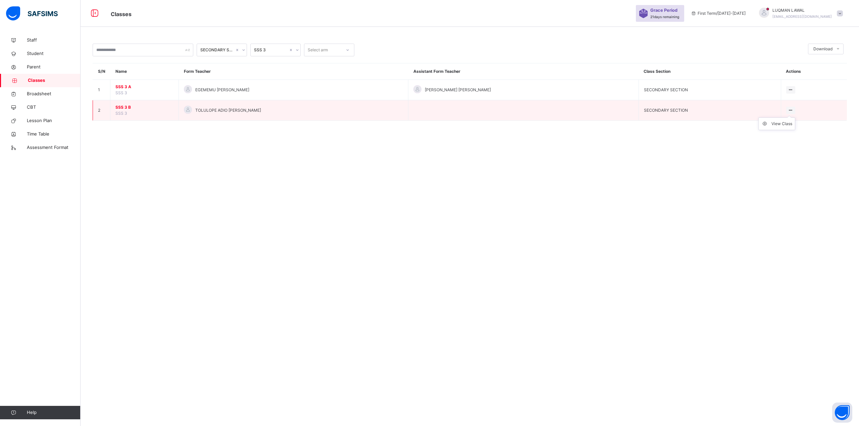
click at [788, 110] on icon at bounding box center [791, 110] width 6 height 5
click at [772, 121] on div "View Class" at bounding box center [782, 123] width 21 height 7
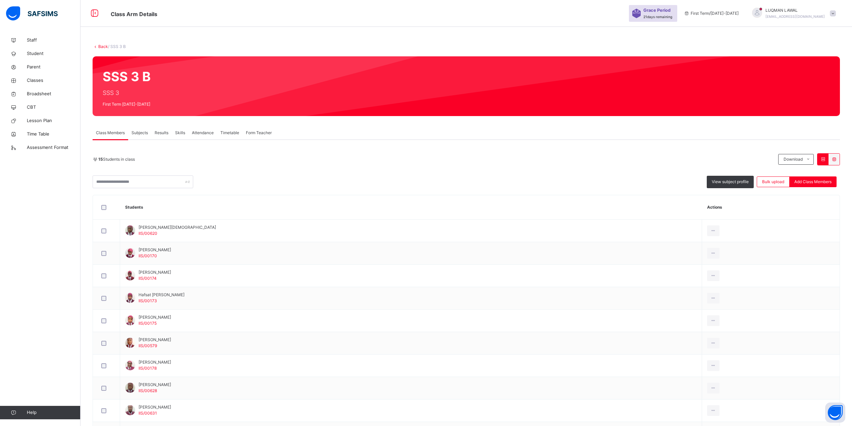
click at [162, 133] on span "Results" at bounding box center [162, 133] width 14 height 6
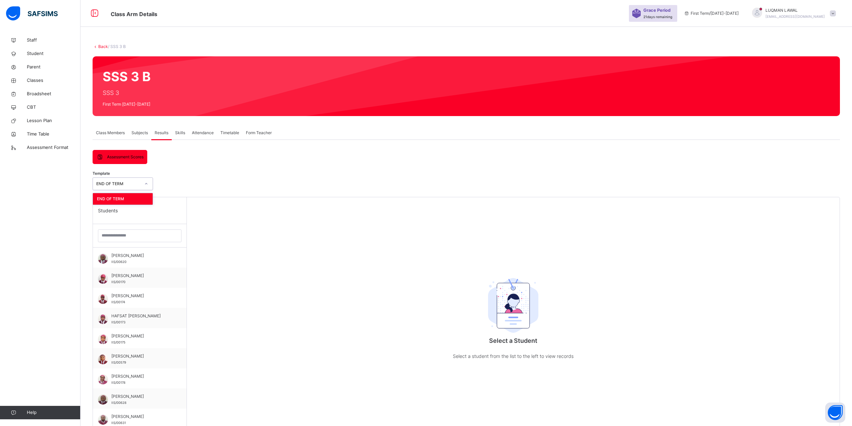
click at [148, 182] on div at bounding box center [146, 184] width 11 height 11
click at [184, 160] on div "Assessment Scores Assessment Scores Template END OF TERM Students ADAMA LAWAL M…" at bounding box center [467, 388] width 748 height 477
click at [34, 54] on span "Student" at bounding box center [54, 53] width 54 height 7
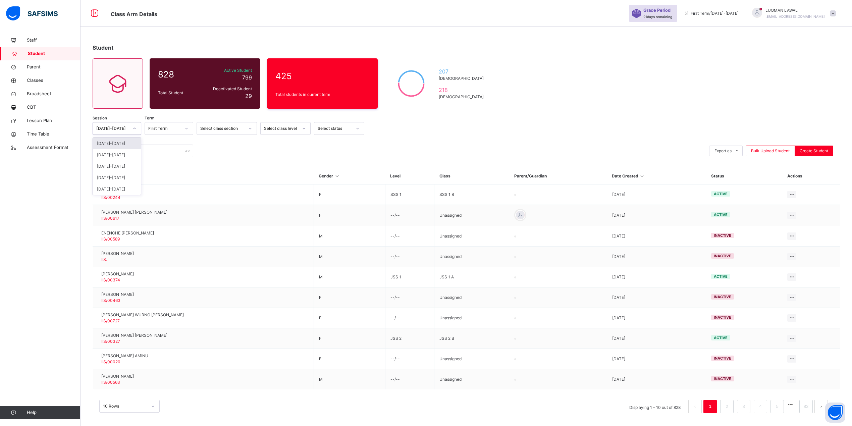
click at [136, 128] on div at bounding box center [134, 128] width 11 height 11
click at [117, 153] on div "[DATE]-[DATE]" at bounding box center [117, 154] width 48 height 11
click at [185, 128] on icon at bounding box center [187, 128] width 4 height 7
click at [169, 166] on div "Third Term" at bounding box center [169, 166] width 48 height 11
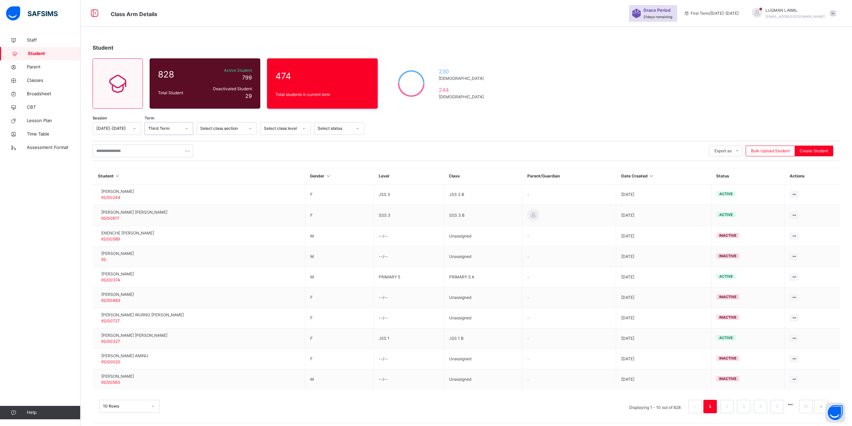
click at [248, 128] on icon at bounding box center [250, 128] width 4 height 7
click at [222, 164] on div "SECONDARY SECTION" at bounding box center [227, 166] width 60 height 11
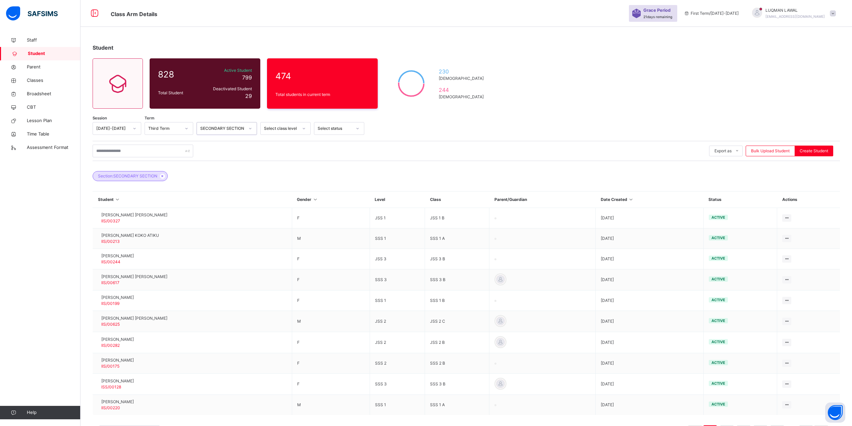
click at [355, 127] on div at bounding box center [357, 128] width 11 height 11
drag, startPoint x: 306, startPoint y: 131, endPoint x: 301, endPoint y: 132, distance: 5.1
click at [306, 131] on div at bounding box center [303, 128] width 11 height 11
click at [268, 229] on div "SSS 3" at bounding box center [286, 233] width 50 height 11
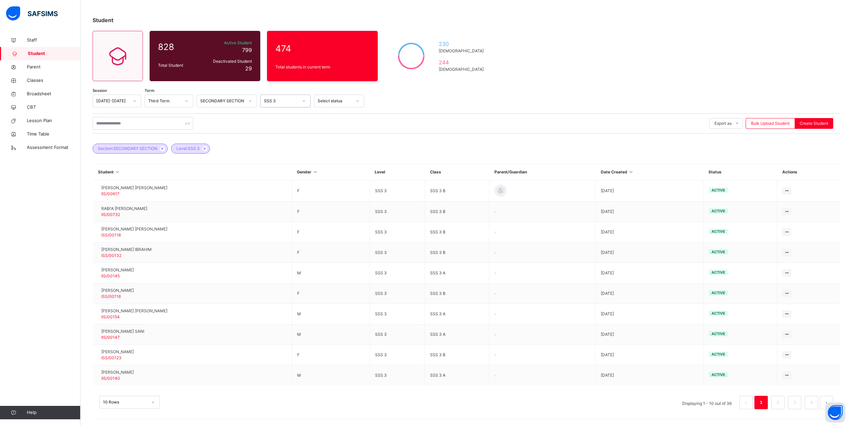
scroll to position [49, 0]
click at [151, 400] on div "10 Rows" at bounding box center [129, 402] width 60 height 13
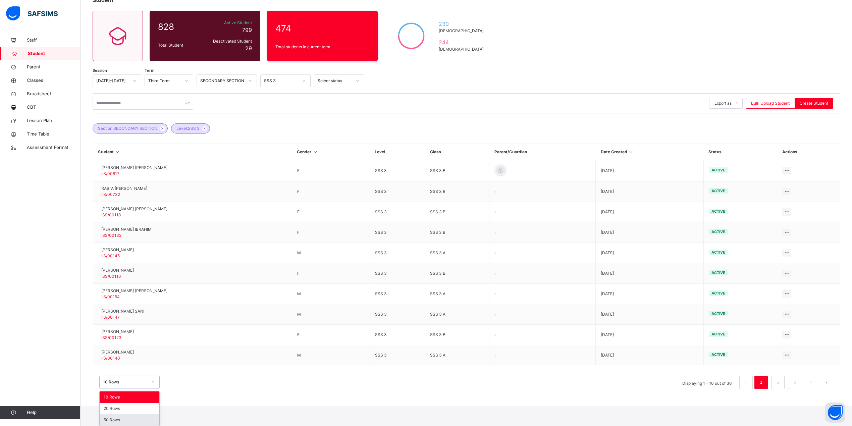
click at [122, 421] on div "50 Rows" at bounding box center [130, 419] width 60 height 11
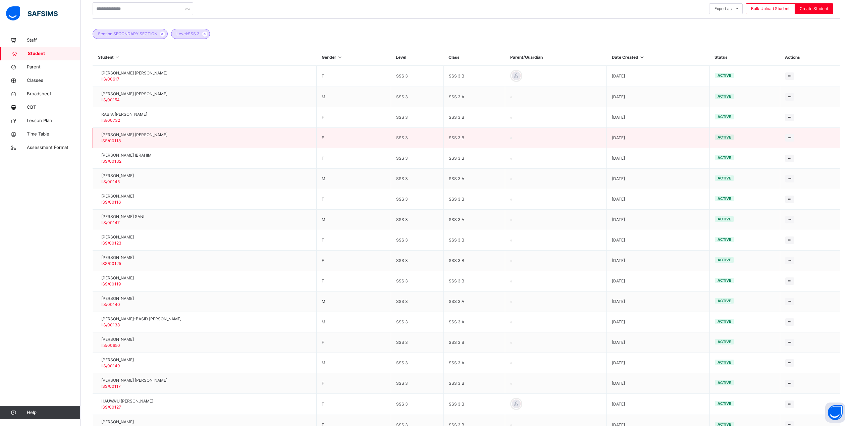
scroll to position [179, 0]
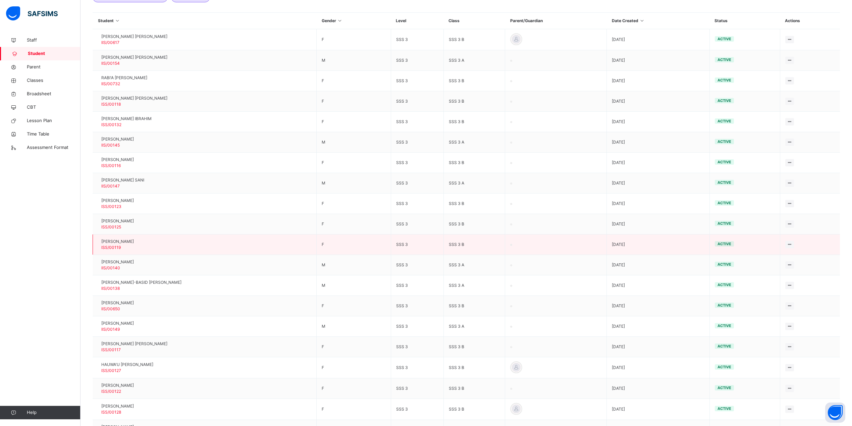
click at [122, 241] on span "[PERSON_NAME]" at bounding box center [117, 242] width 33 height 6
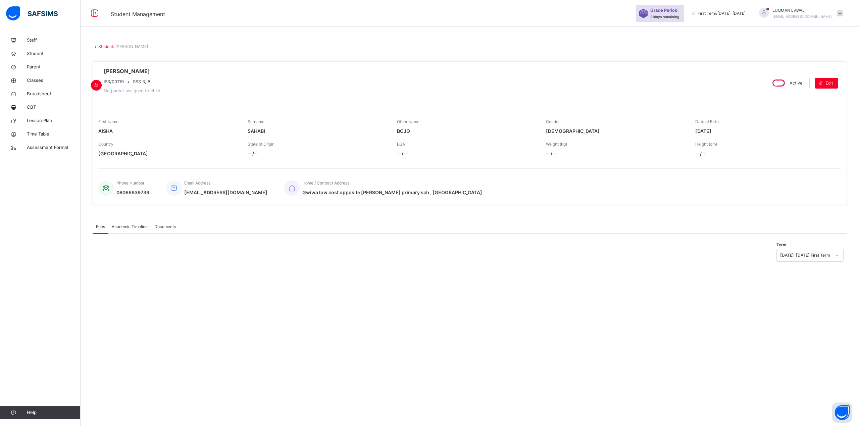
click at [126, 226] on span "Academic Timeline" at bounding box center [130, 227] width 36 height 6
click at [40, 50] on link "Student" at bounding box center [40, 53] width 81 height 13
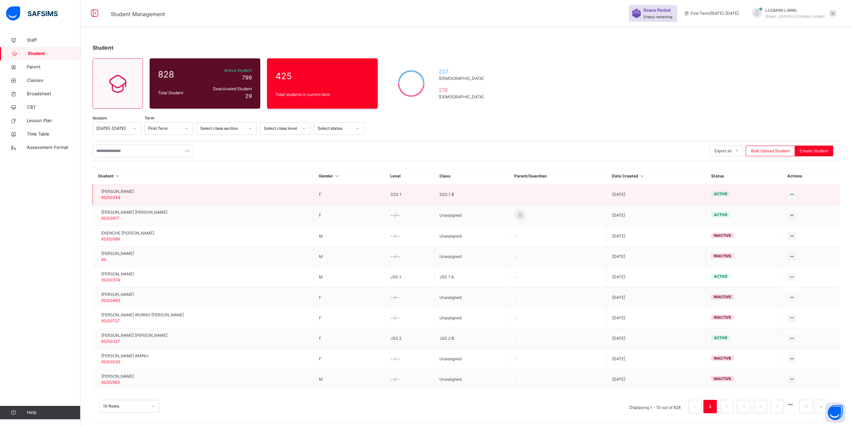
click at [133, 191] on span "[PERSON_NAME]" at bounding box center [117, 192] width 33 height 6
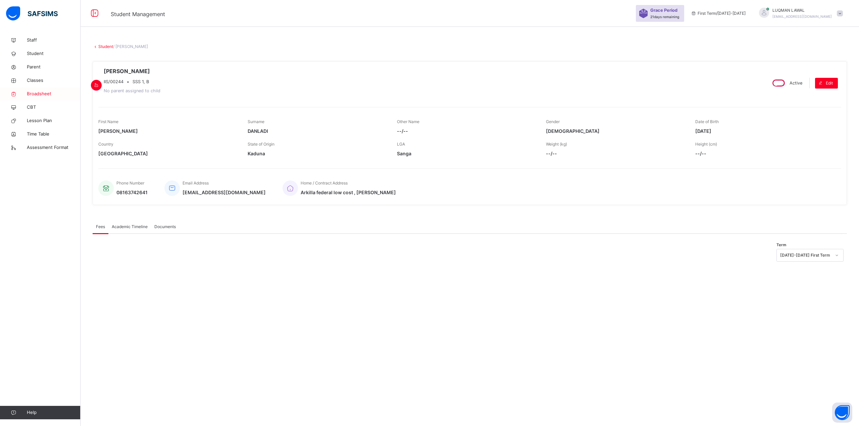
click at [35, 95] on span "Broadsheet" at bounding box center [54, 94] width 54 height 7
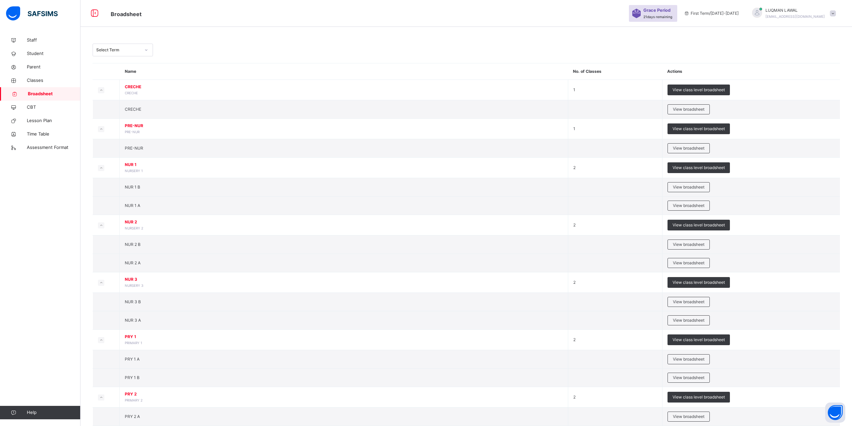
click at [144, 49] on div at bounding box center [146, 50] width 11 height 11
click at [124, 69] on div "Third Term [DATE]-[DATE]" at bounding box center [123, 64] width 60 height 11
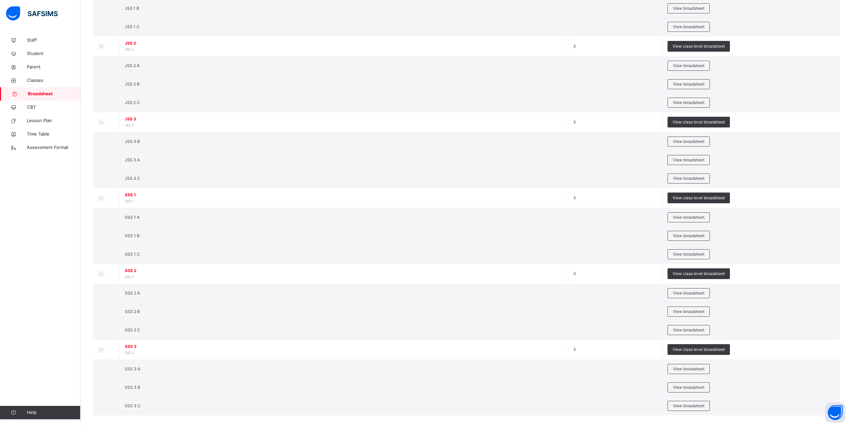
scroll to position [863, 0]
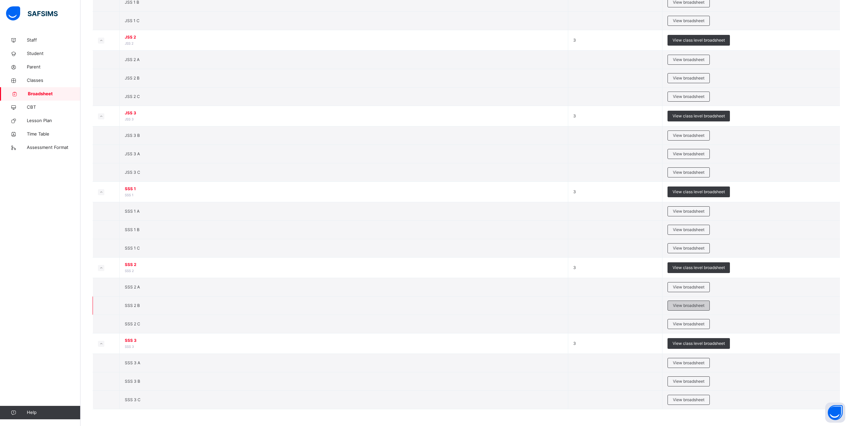
click at [687, 306] on span "View broadsheet" at bounding box center [689, 306] width 32 height 6
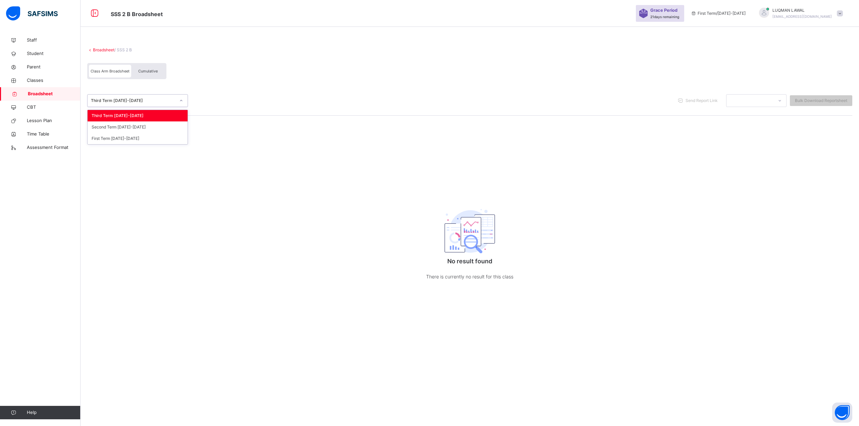
click at [179, 100] on icon at bounding box center [181, 100] width 4 height 7
click at [144, 72] on span "Cumulative" at bounding box center [147, 71] width 19 height 5
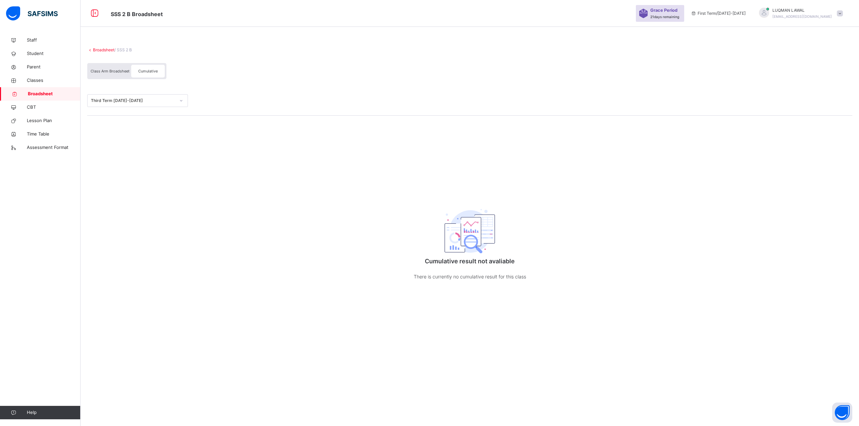
click at [112, 70] on span "Class Arm Broadsheet" at bounding box center [110, 71] width 39 height 5
click at [142, 71] on span "Cumulative" at bounding box center [147, 71] width 19 height 5
